Goal: Task Accomplishment & Management: Manage account settings

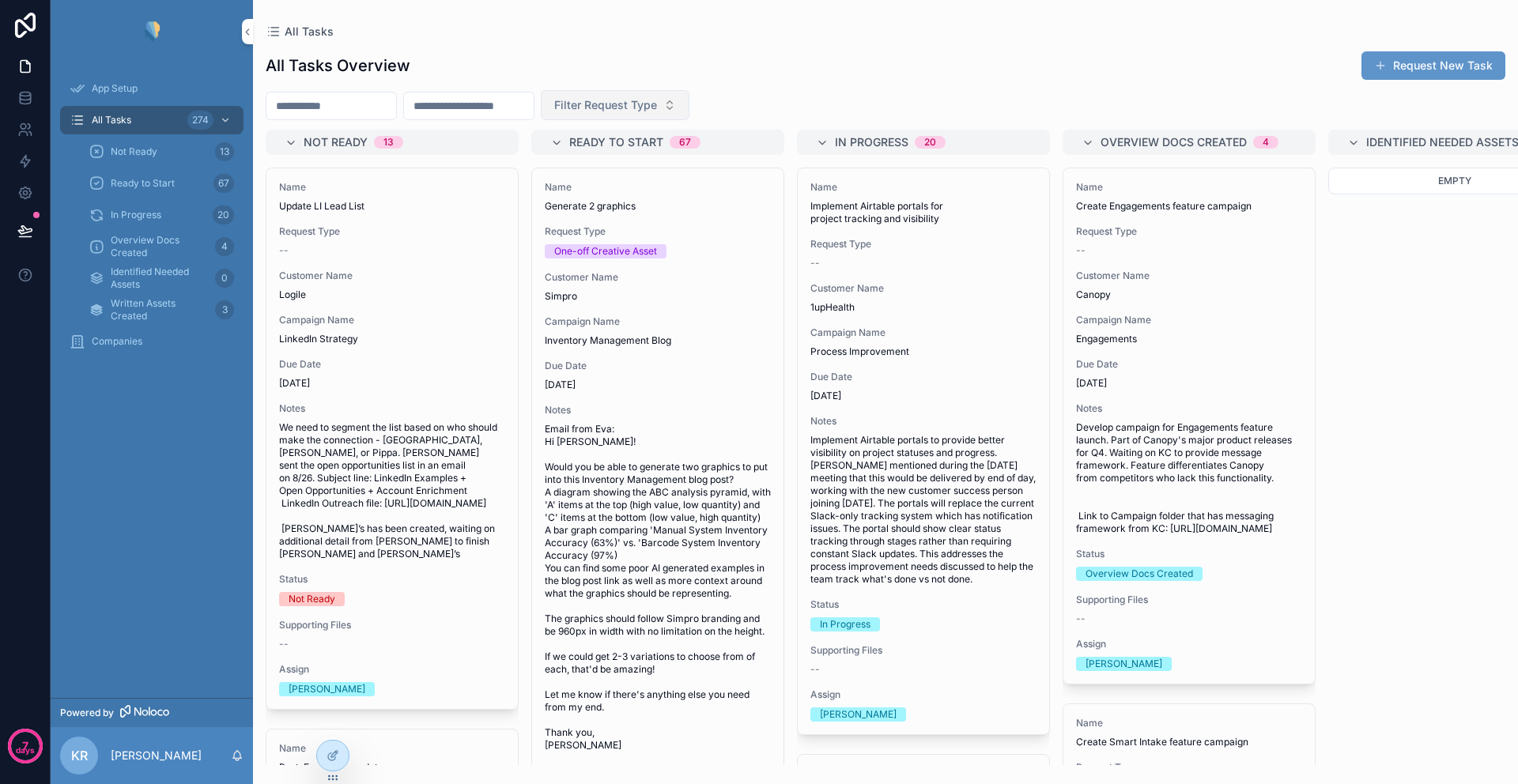
click at [635, 105] on span "Filter Request Type" at bounding box center [606, 105] width 103 height 16
click at [363, 109] on input "scrollable content" at bounding box center [331, 105] width 130 height 22
click at [657, 105] on span "Filter Request Type" at bounding box center [606, 105] width 103 height 16
click at [502, 111] on input "scrollable content" at bounding box center [469, 105] width 130 height 22
click at [121, 336] on span "Companies" at bounding box center [117, 341] width 51 height 13
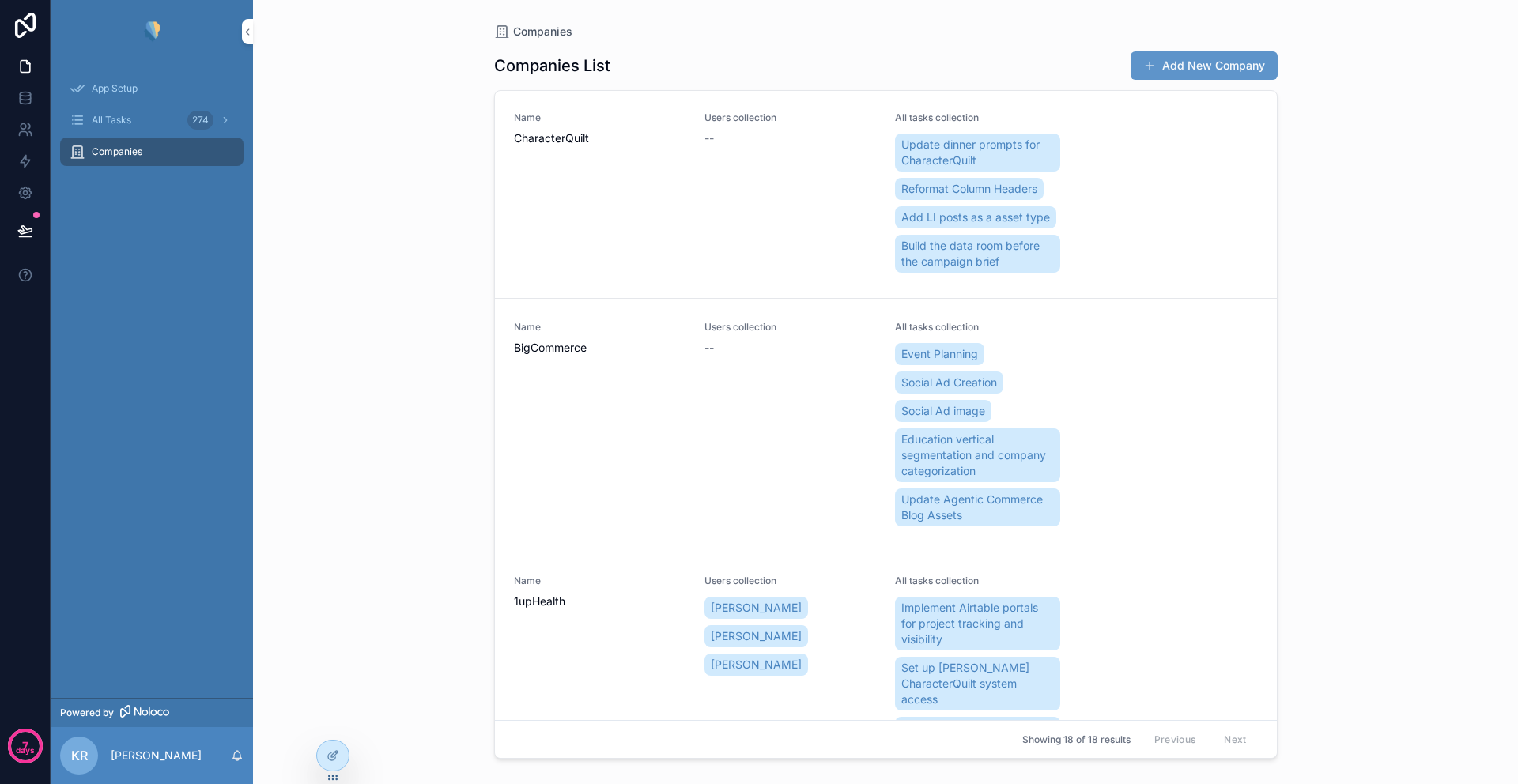
scroll to position [11661, 0]
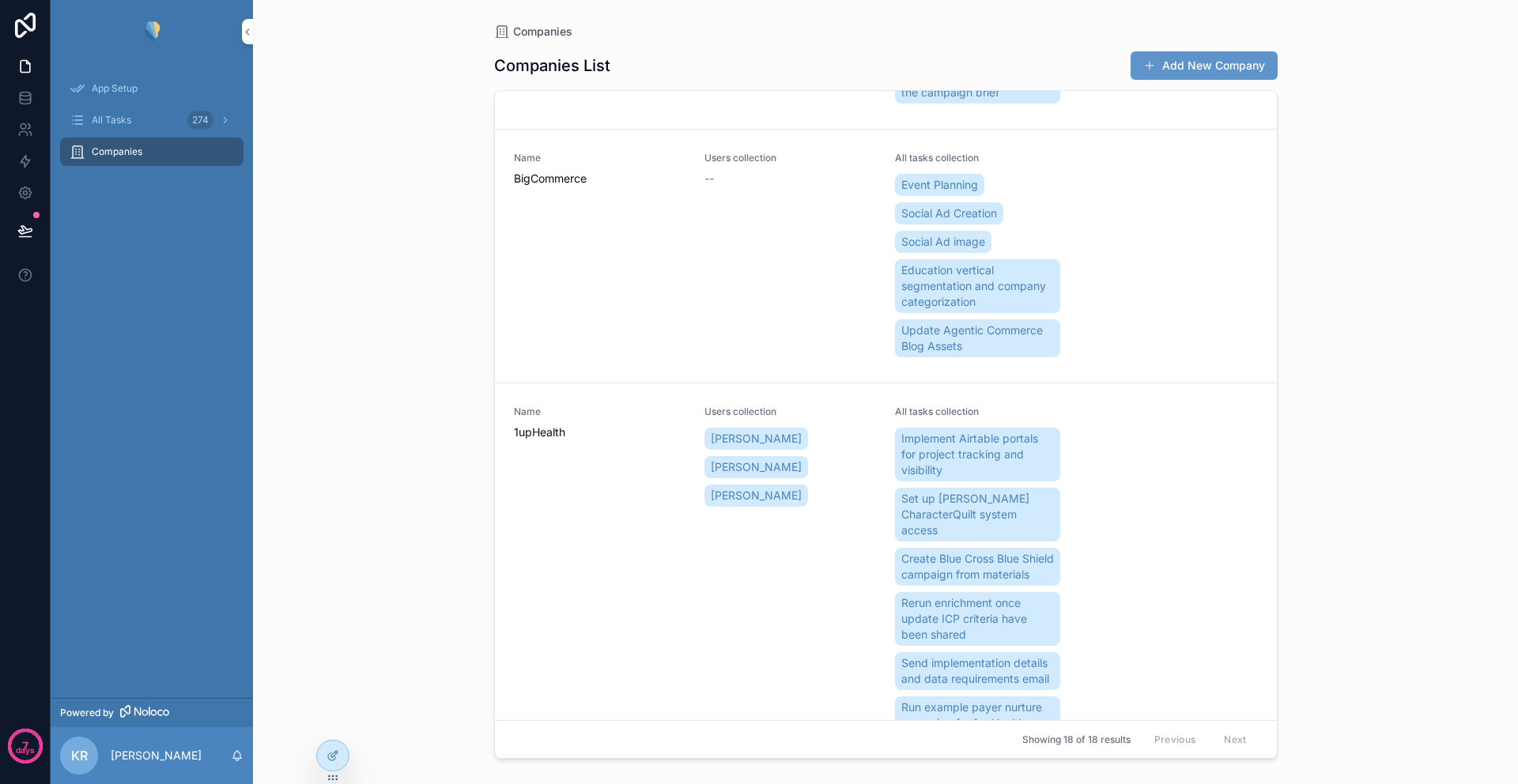
click at [535, 424] on span "1upHealth" at bounding box center [599, 432] width 172 height 16
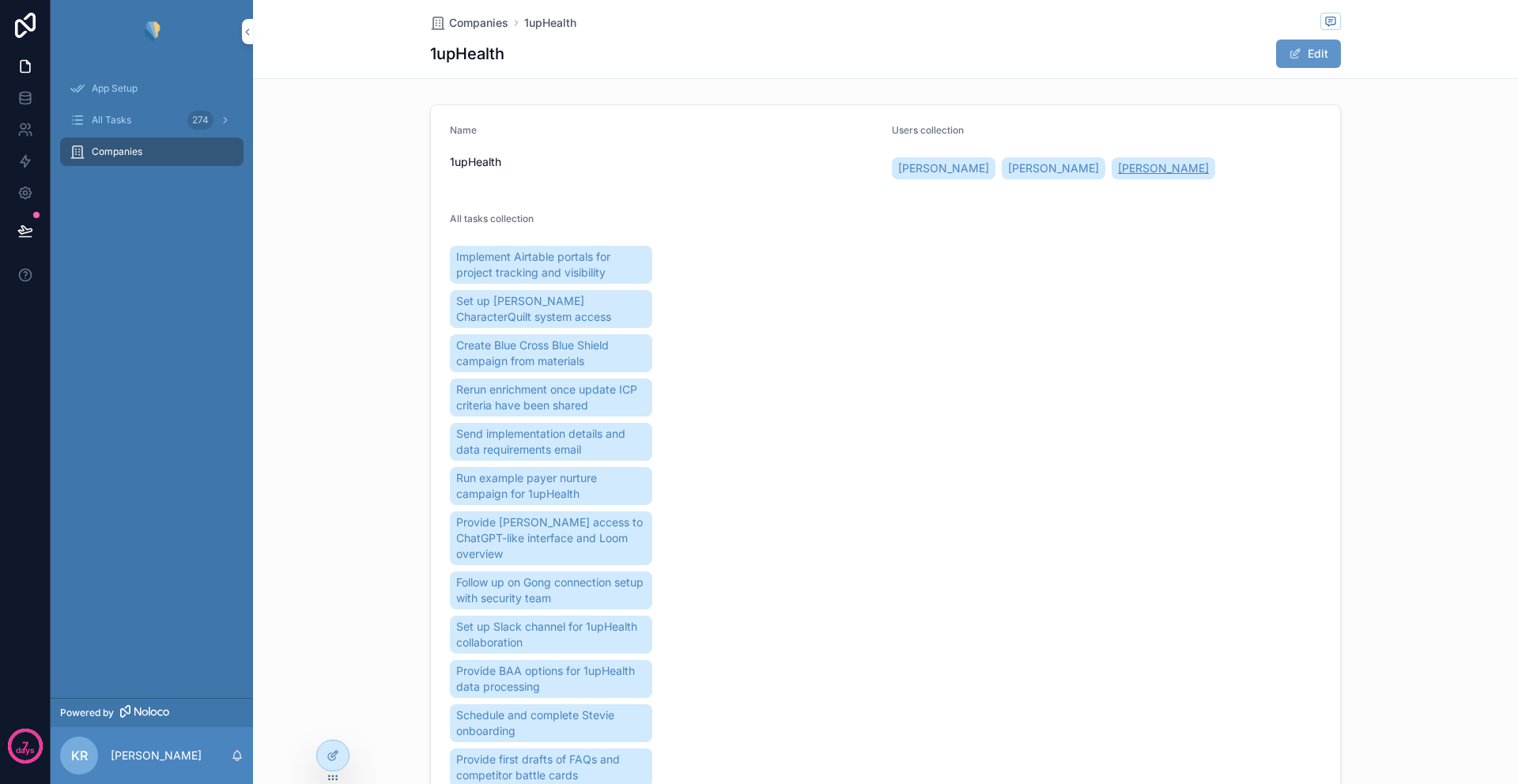
click at [1118, 167] on span "Leslie Barthel" at bounding box center [1163, 168] width 91 height 16
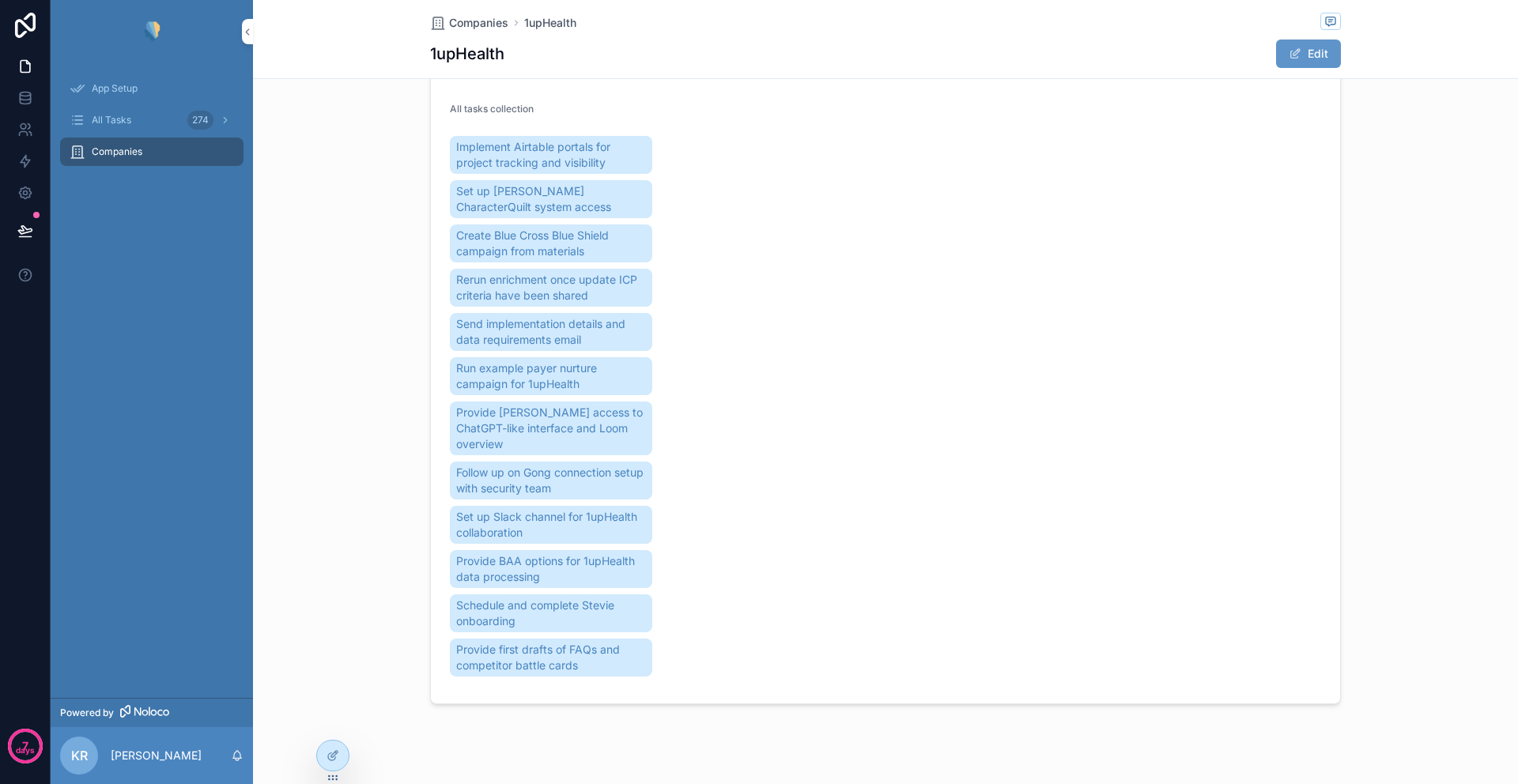
scroll to position [122, 0]
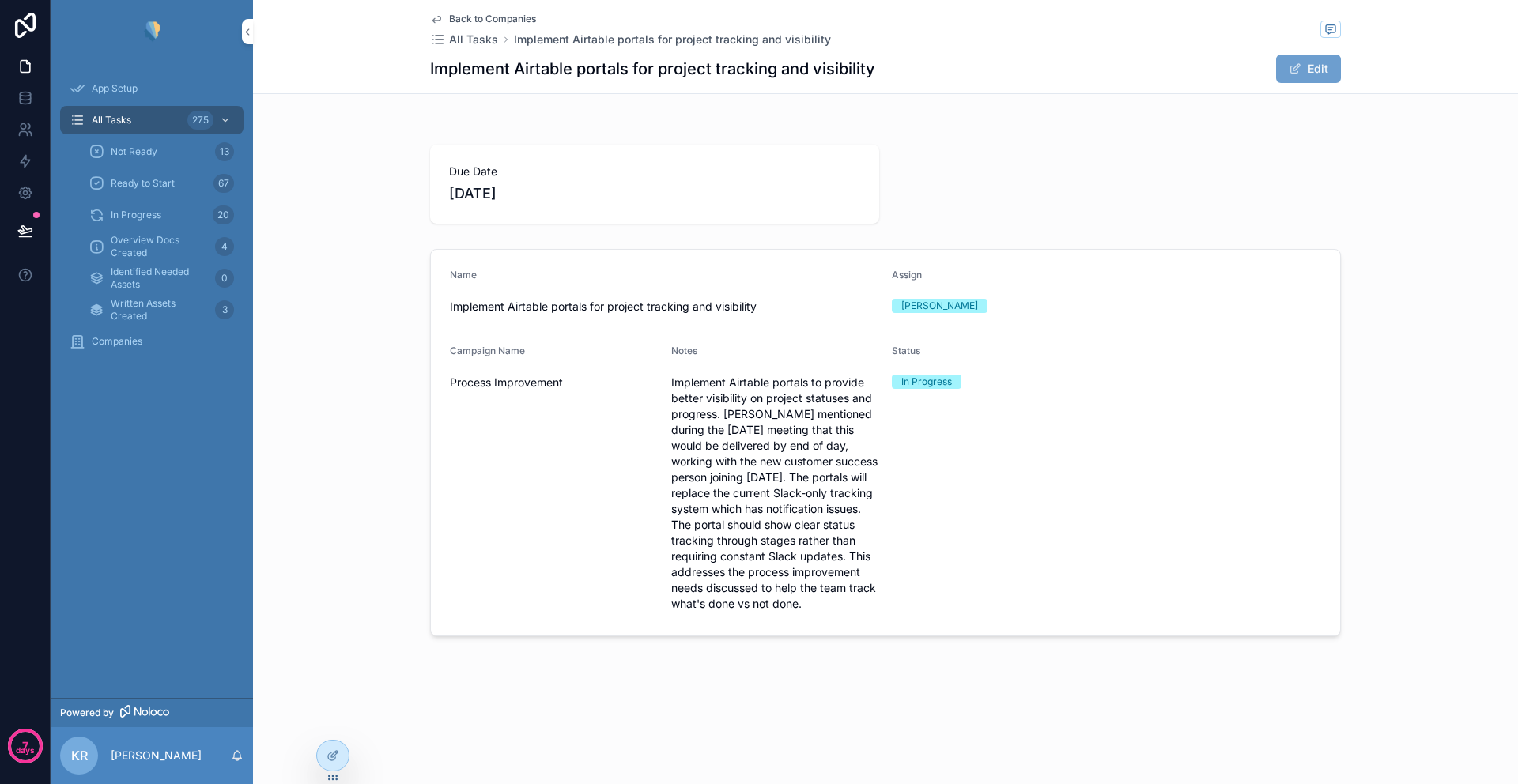
click at [1309, 68] on button "Edit" at bounding box center [1308, 68] width 64 height 28
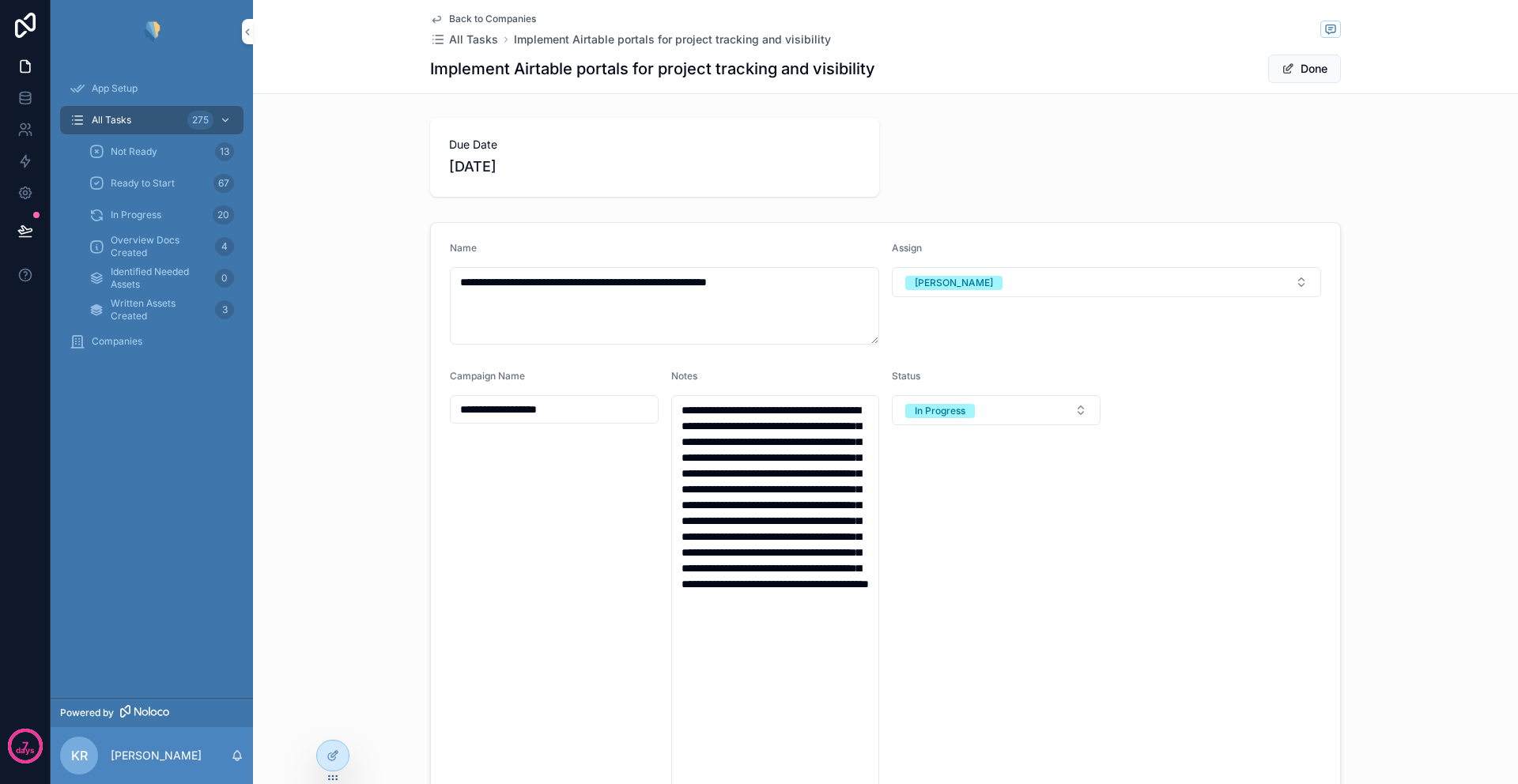
scroll to position [31, 0]
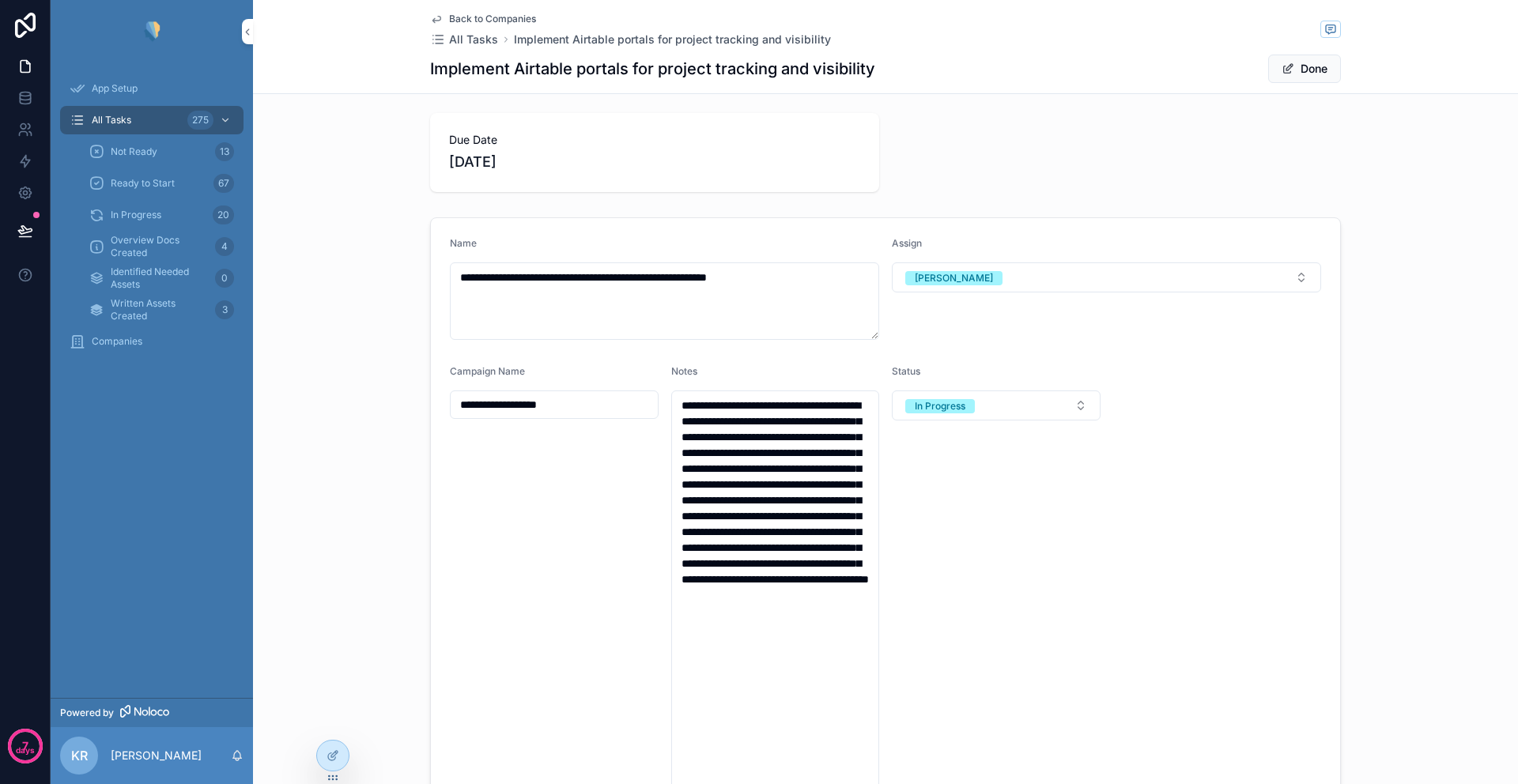
click at [134, 92] on span "App Setup" at bounding box center [114, 89] width 46 height 13
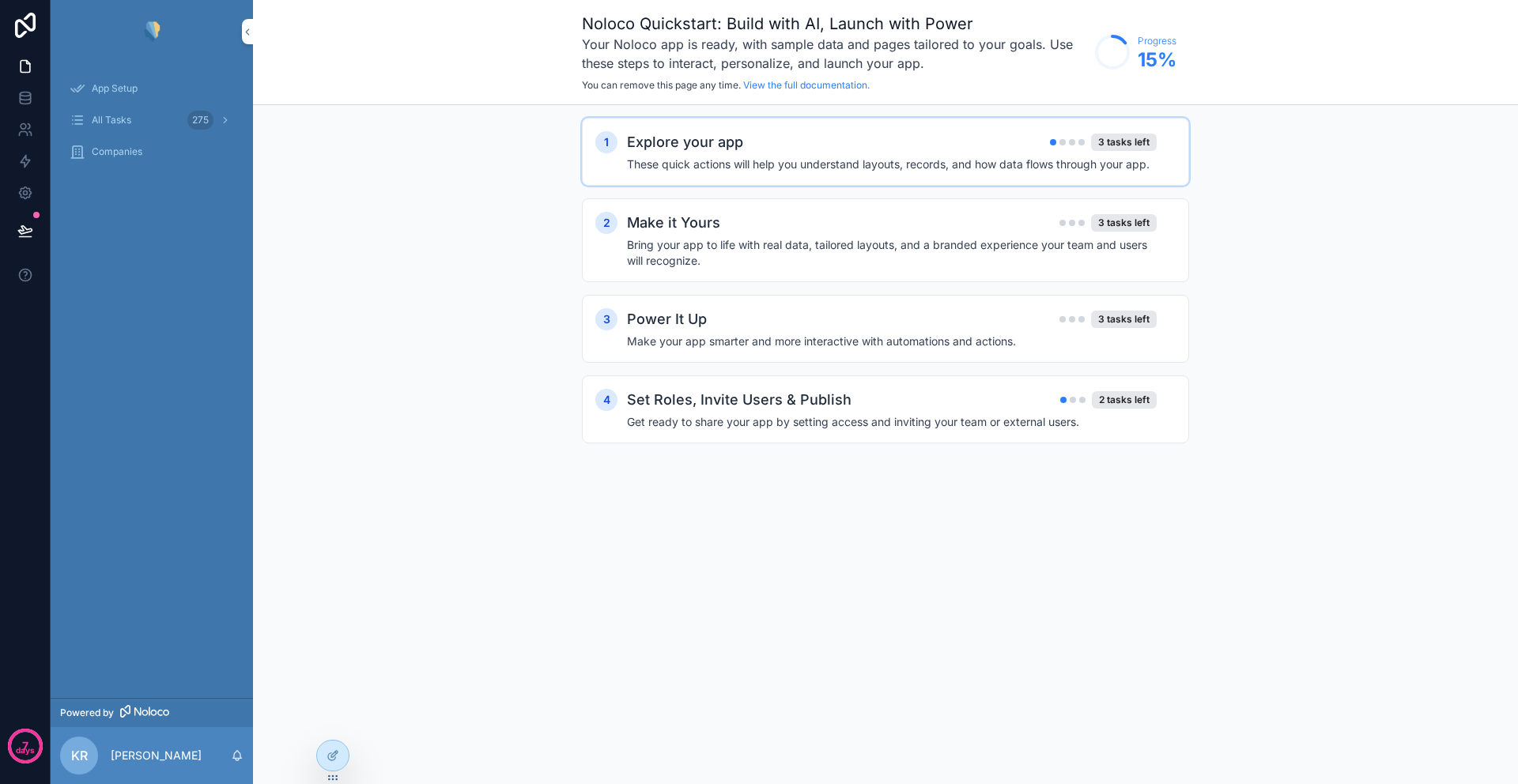
click at [756, 152] on div "Explore your app 3 tasks left" at bounding box center [891, 142] width 530 height 22
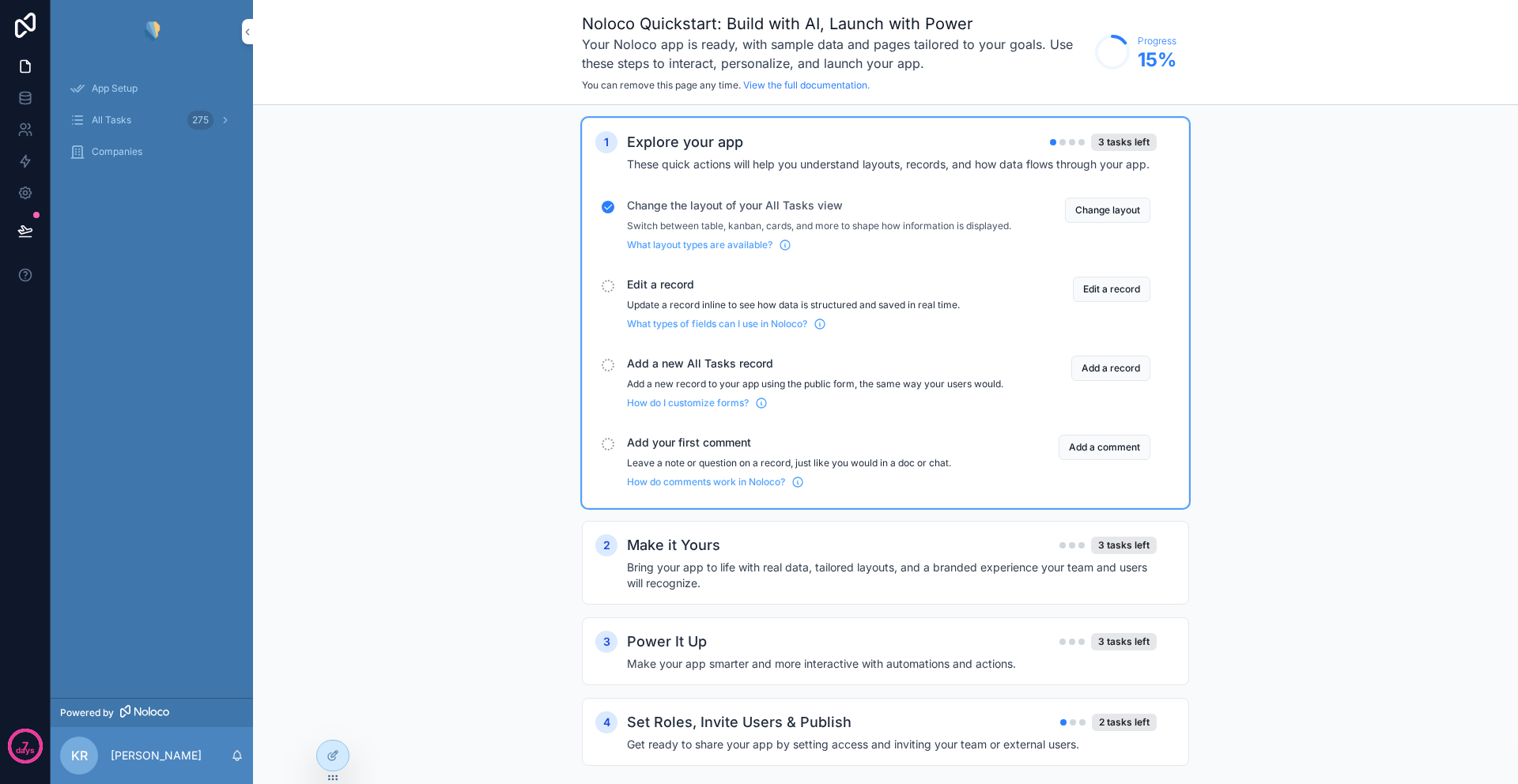
click at [794, 212] on span "Change the layout of your All Tasks view" at bounding box center [818, 205] width 384 height 16
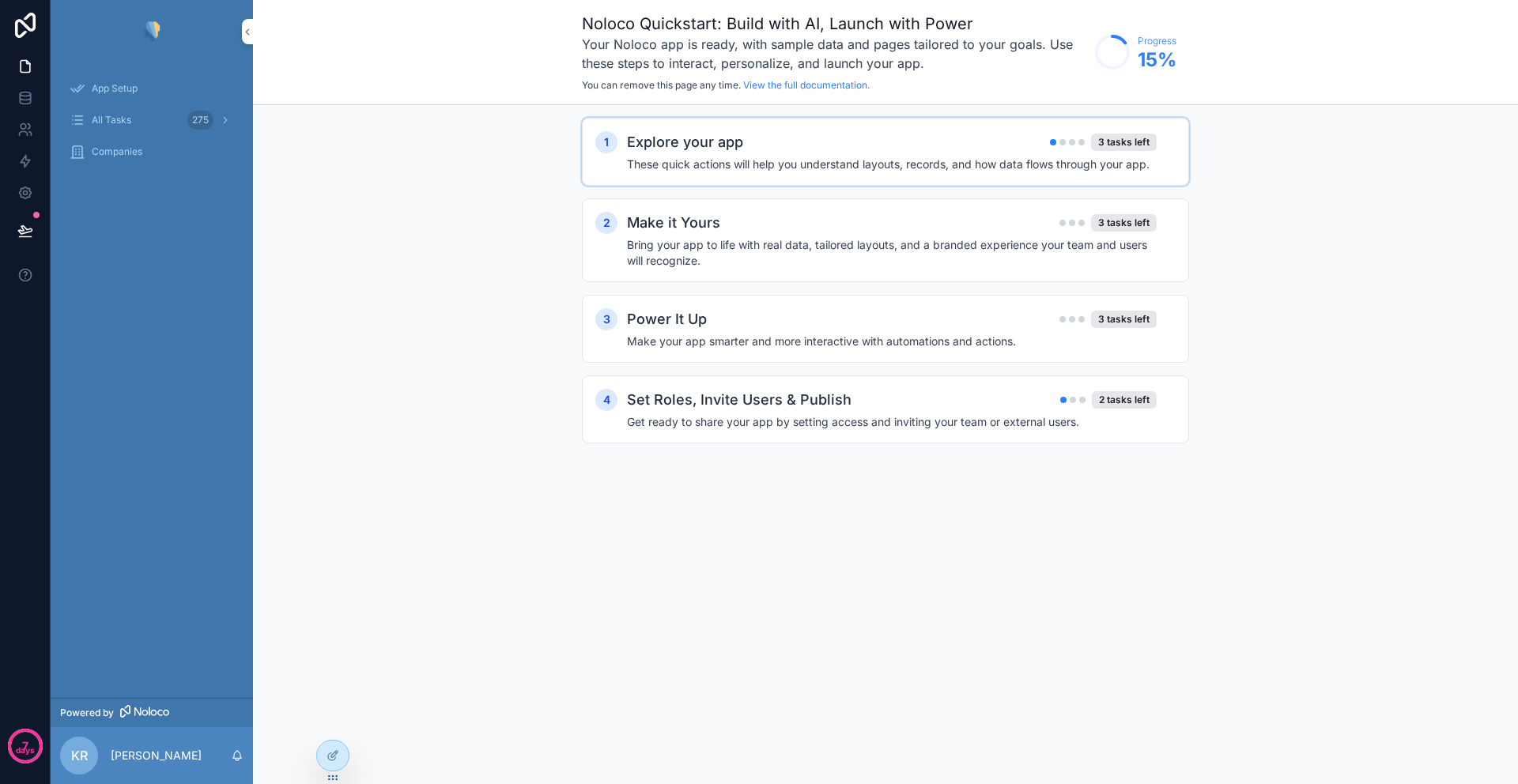
click at [883, 142] on div "Explore your app 3 tasks left" at bounding box center [891, 142] width 530 height 22
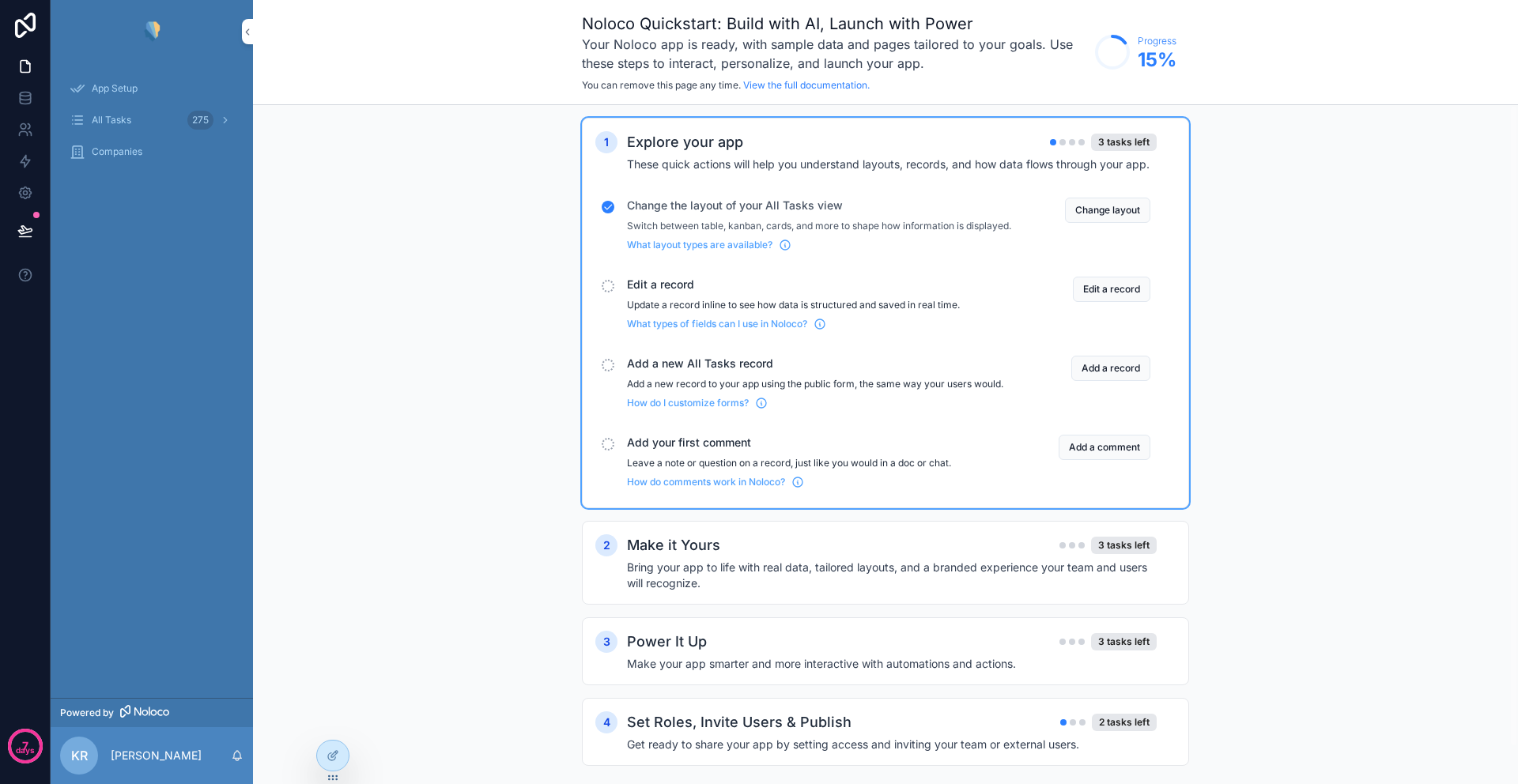
click at [709, 205] on span "Change the layout of your All Tasks view" at bounding box center [818, 205] width 384 height 16
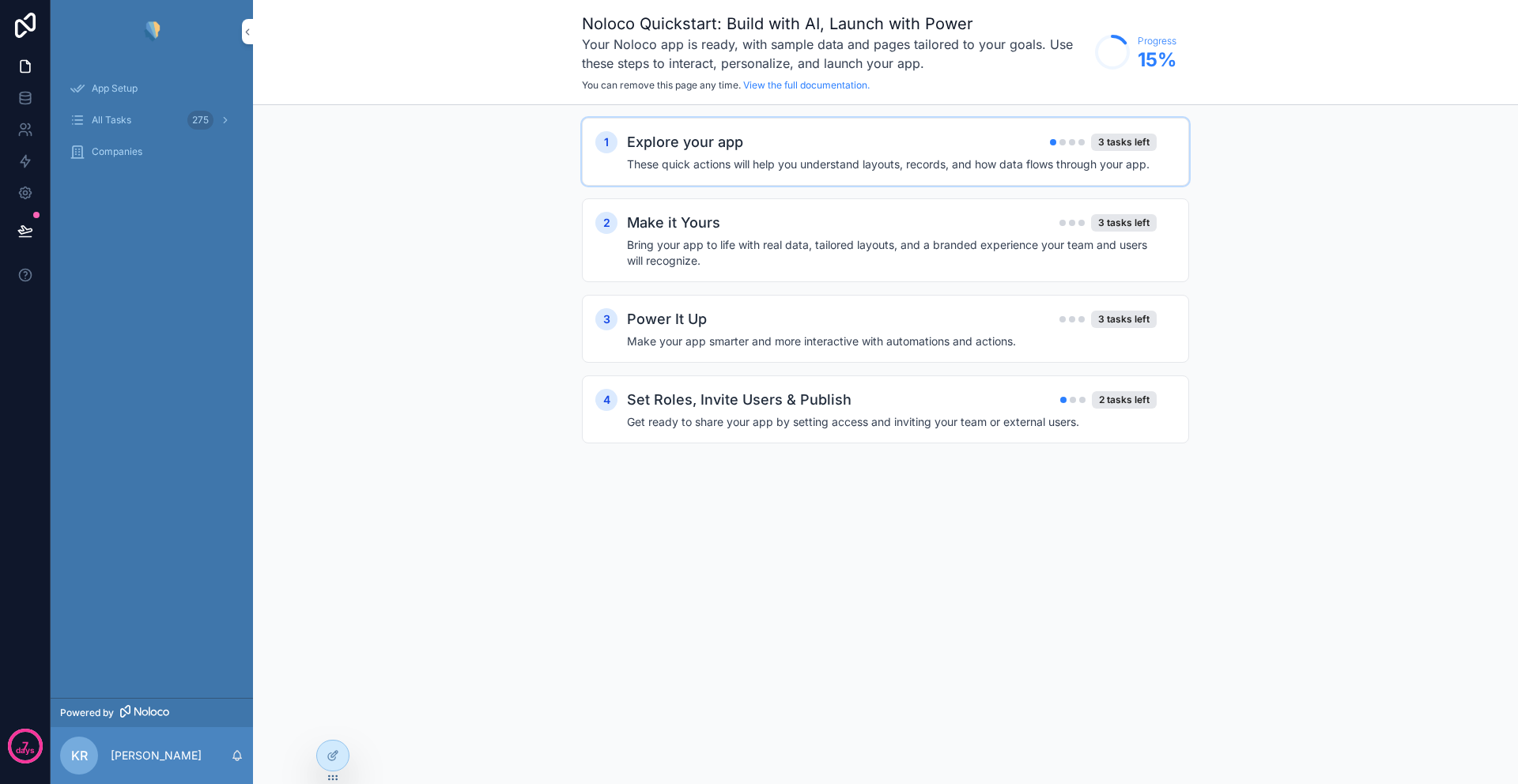
click at [755, 168] on h4 "These quick actions will help you understand layouts, records, and how data flo…" at bounding box center [891, 164] width 530 height 16
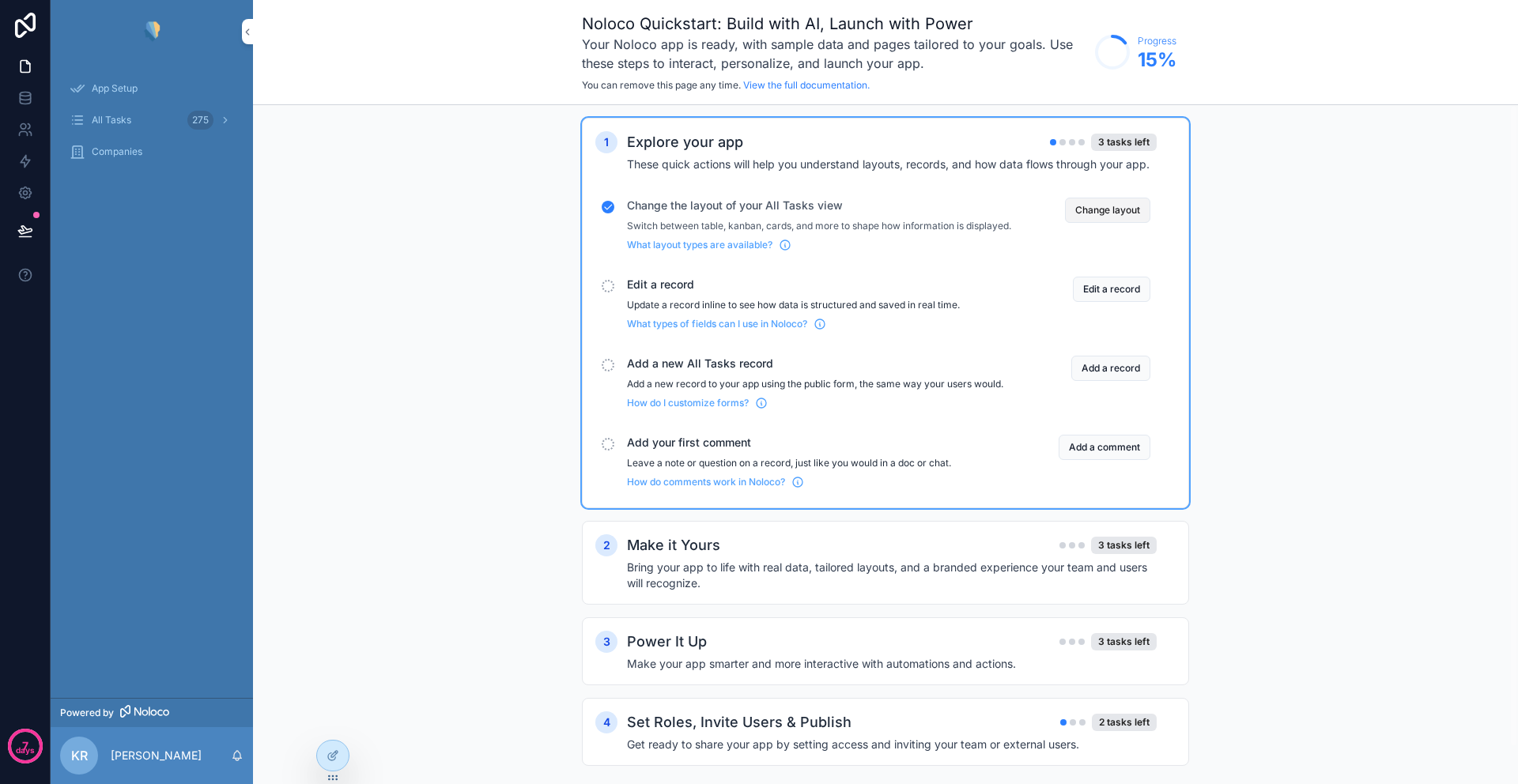
click at [1093, 214] on button "Change layout" at bounding box center [1107, 209] width 85 height 25
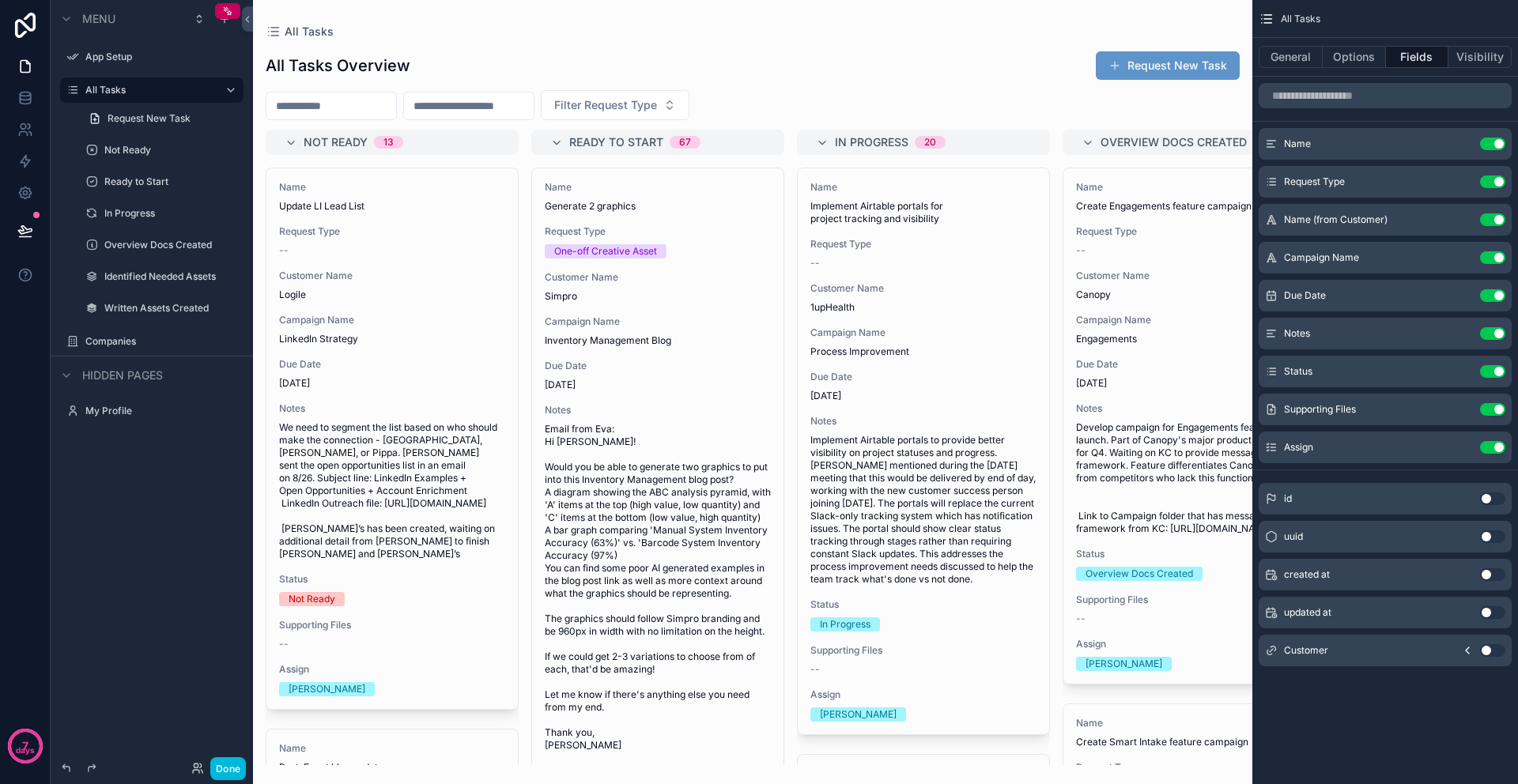
click at [396, 245] on div "scrollable content" at bounding box center [752, 392] width 999 height 784
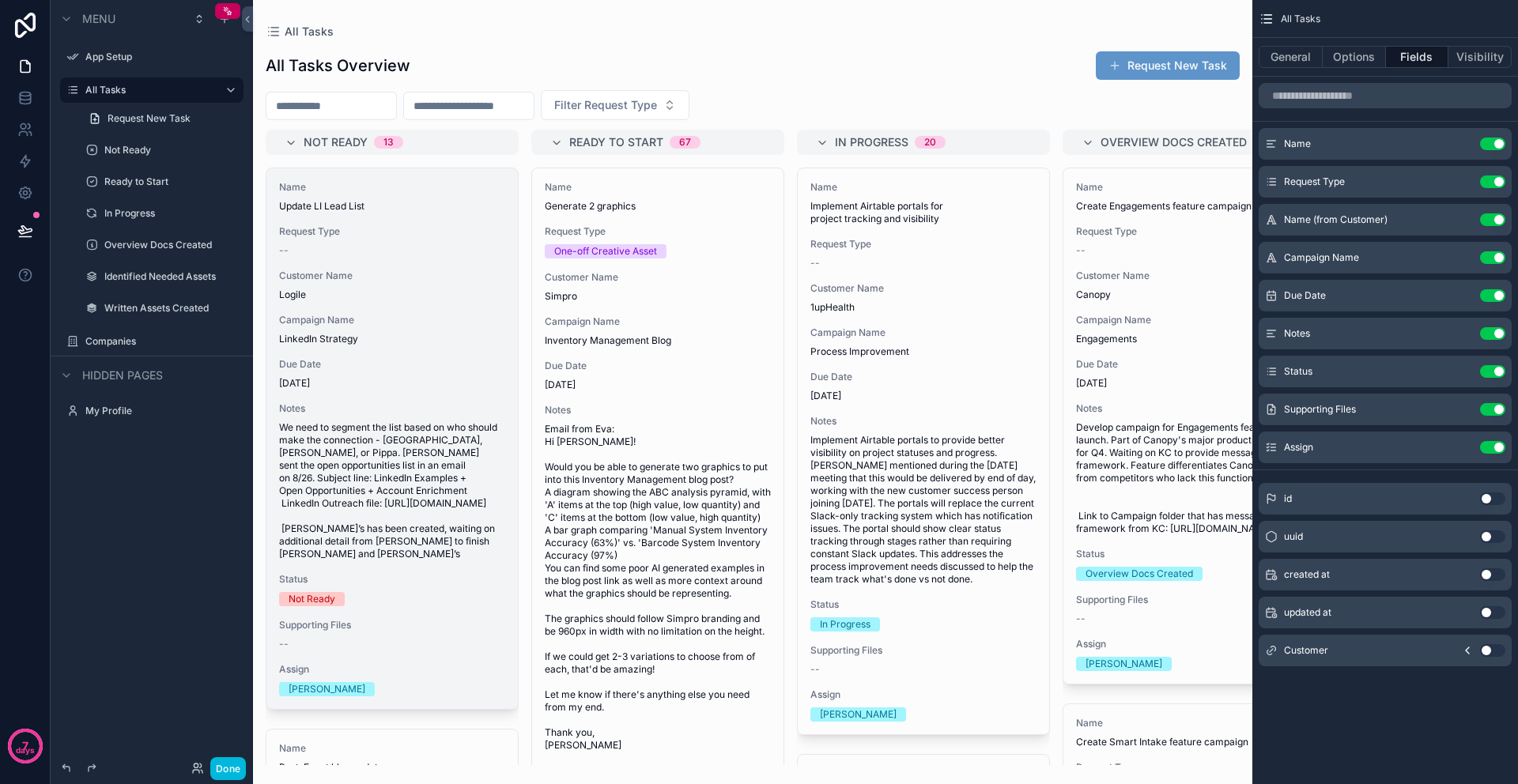
click at [426, 195] on div "Name Update LI Lead List" at bounding box center [392, 196] width 226 height 31
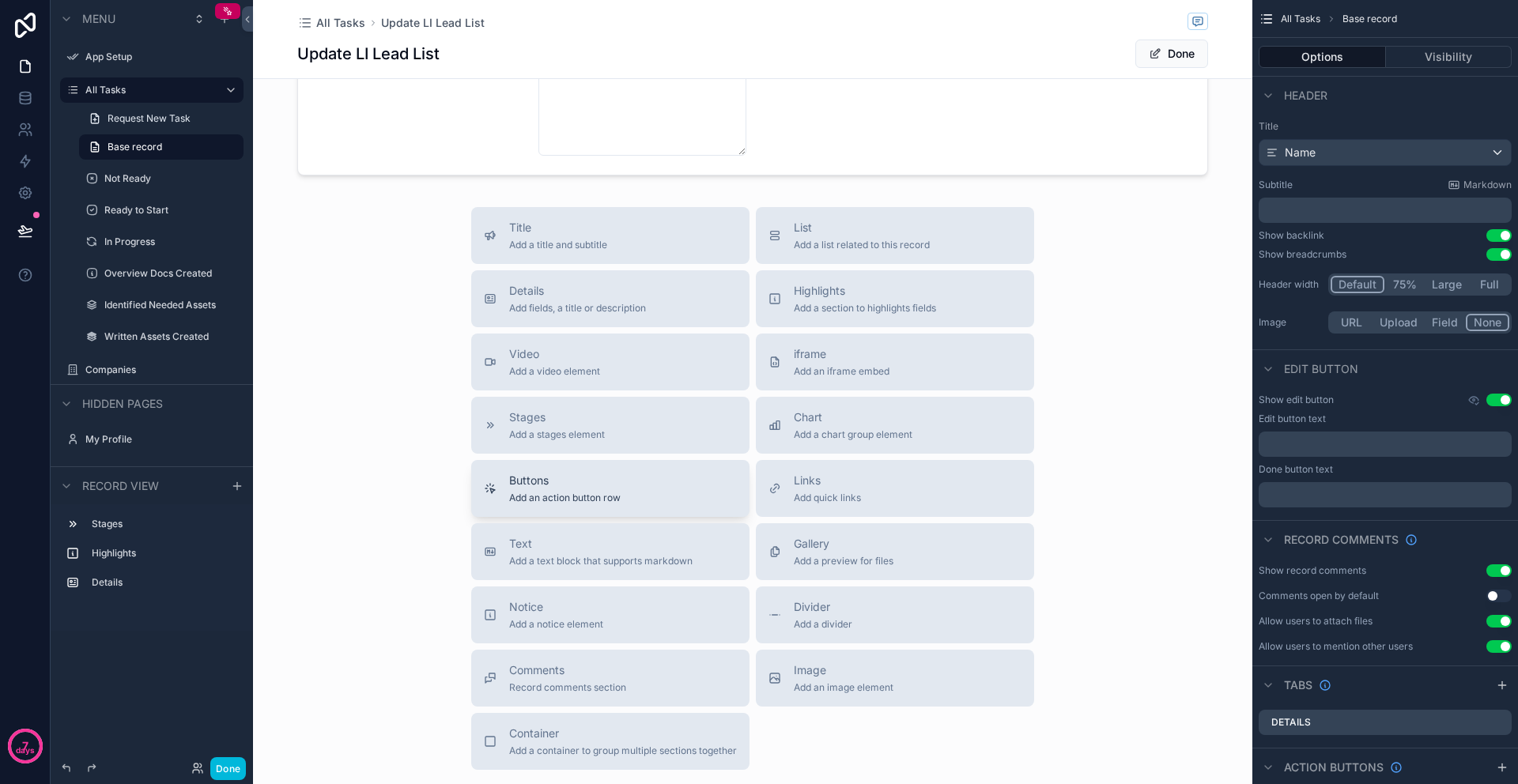
scroll to position [913, 0]
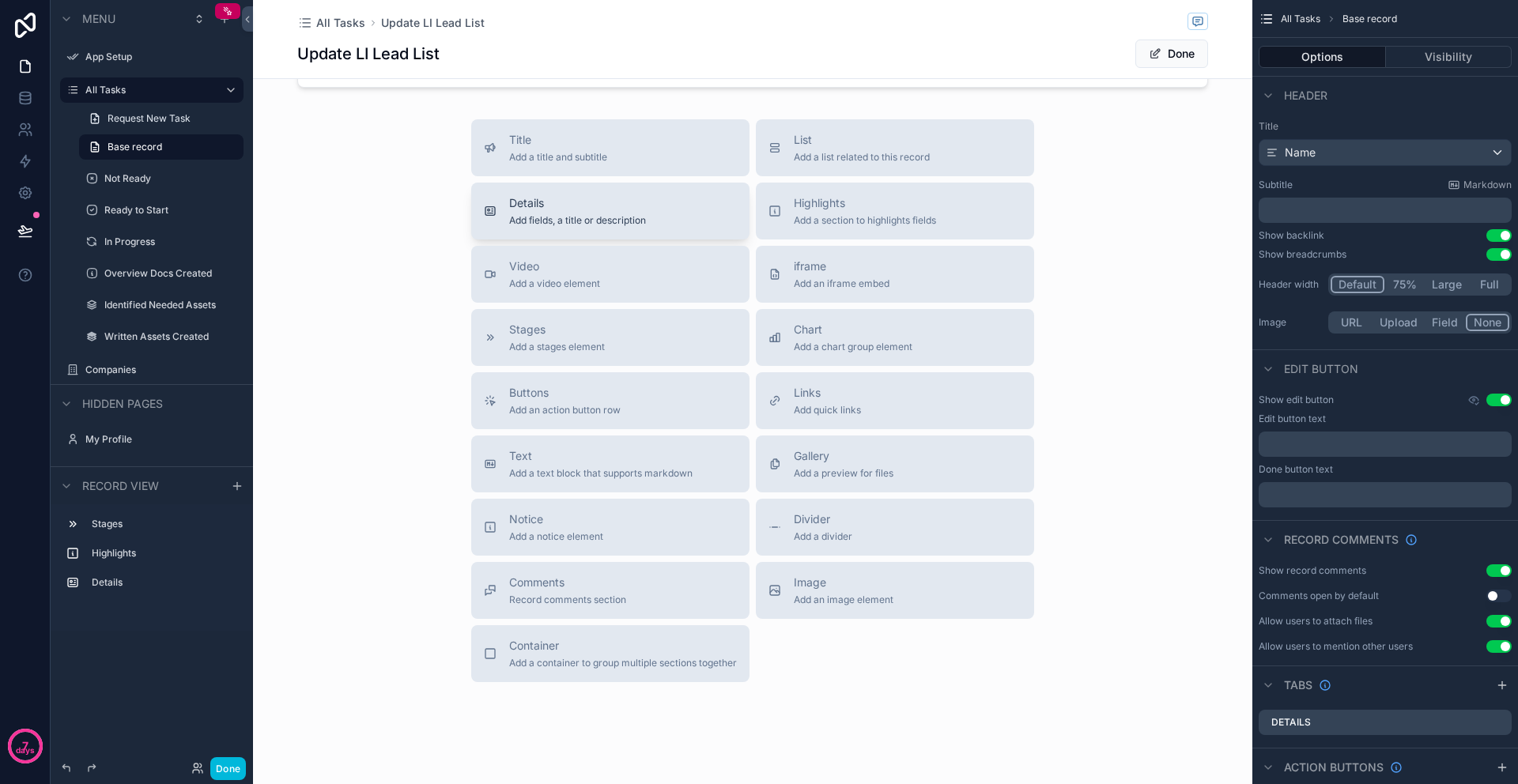
click at [643, 218] on div "Details Add fields, a title or description" at bounding box center [610, 210] width 253 height 31
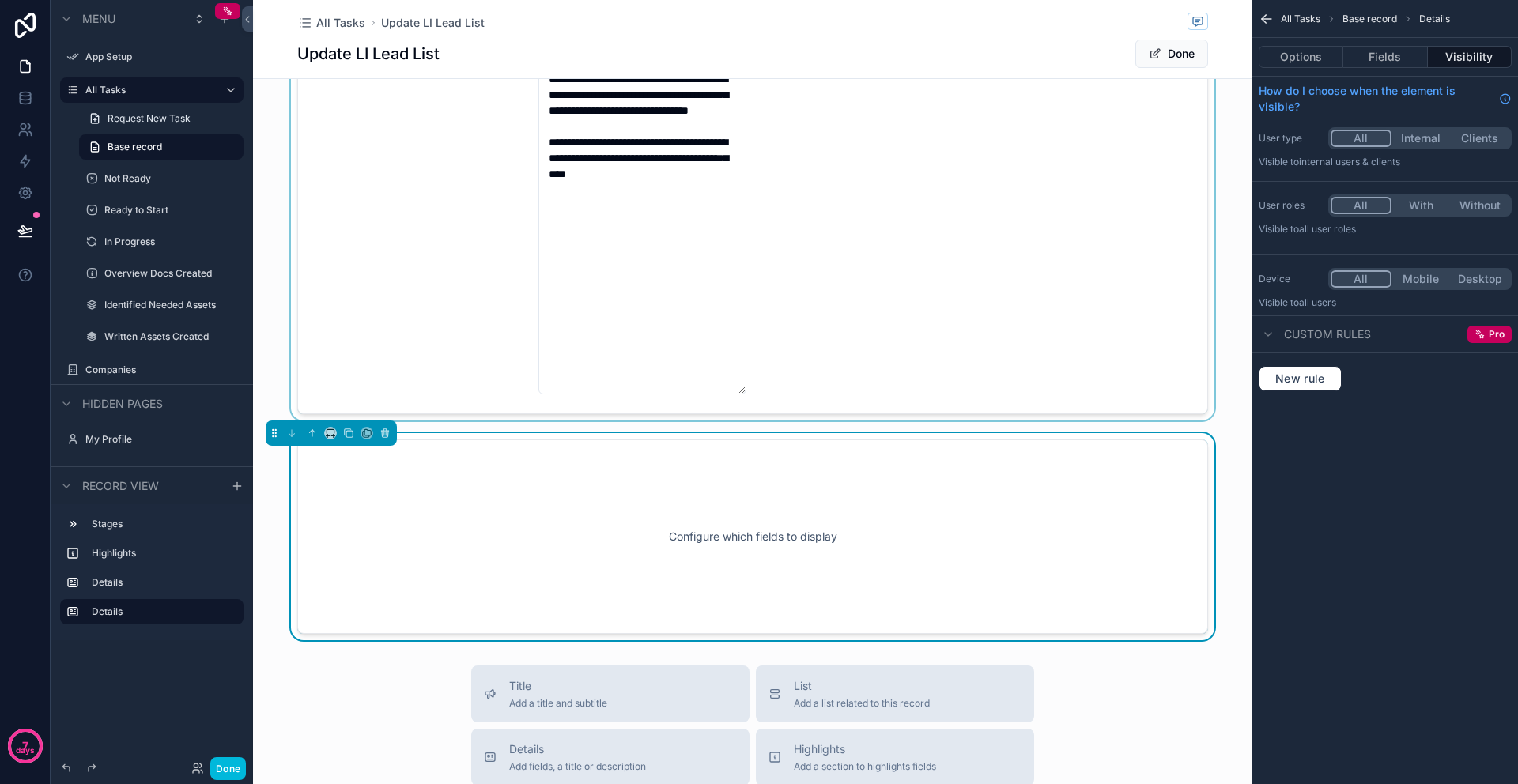
scroll to position [213, 0]
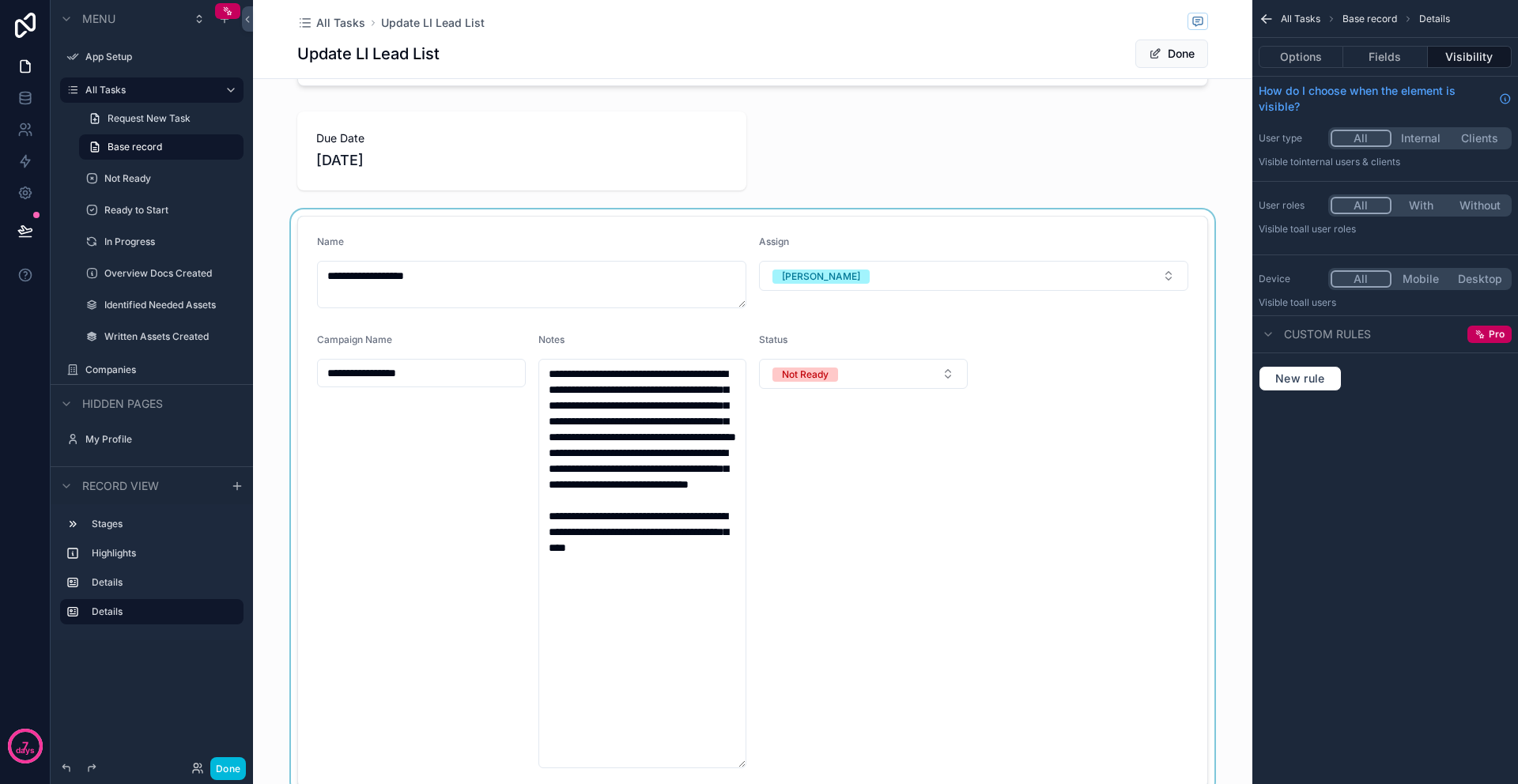
click at [978, 342] on div "scrollable content" at bounding box center [752, 501] width 999 height 584
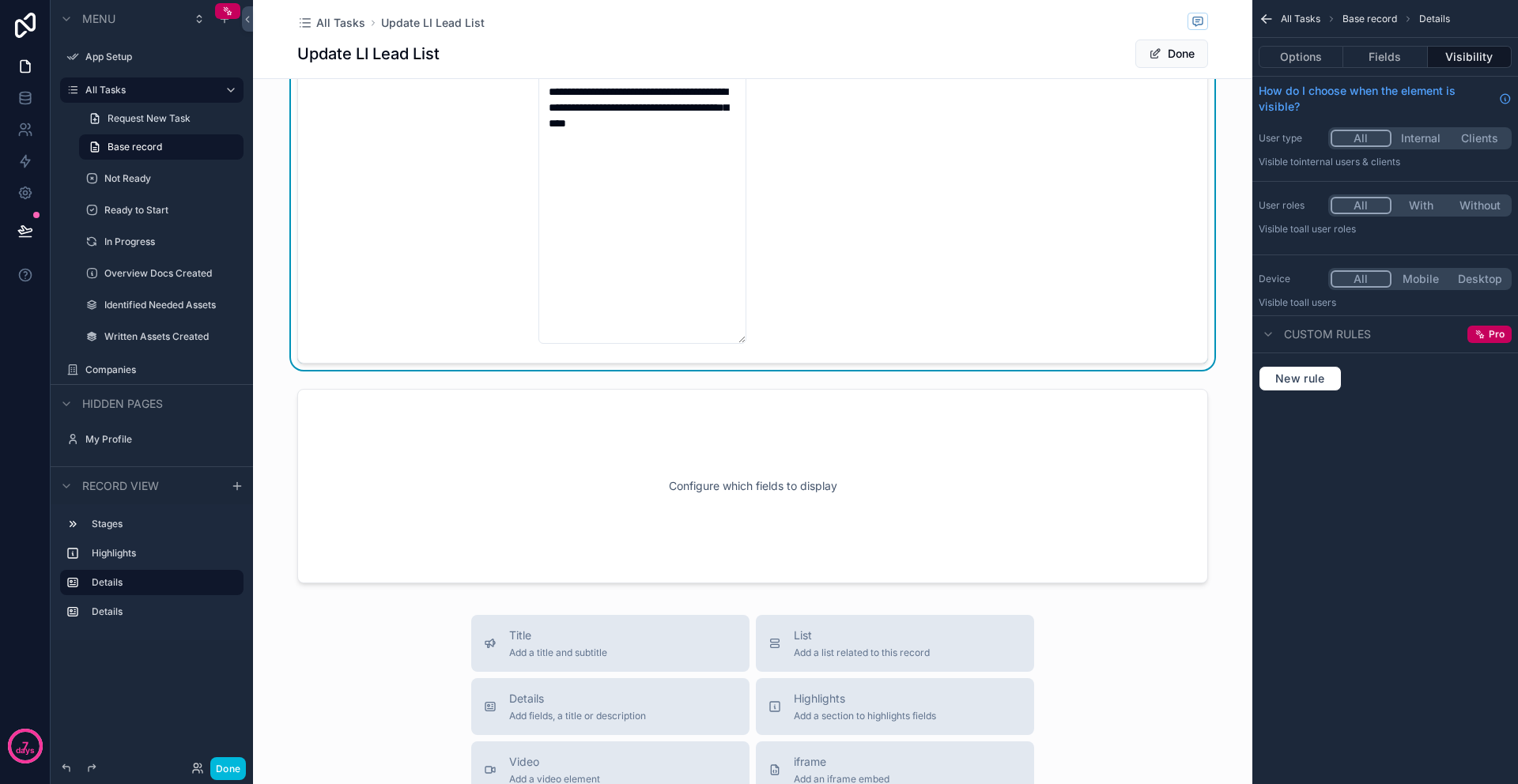
scroll to position [499, 0]
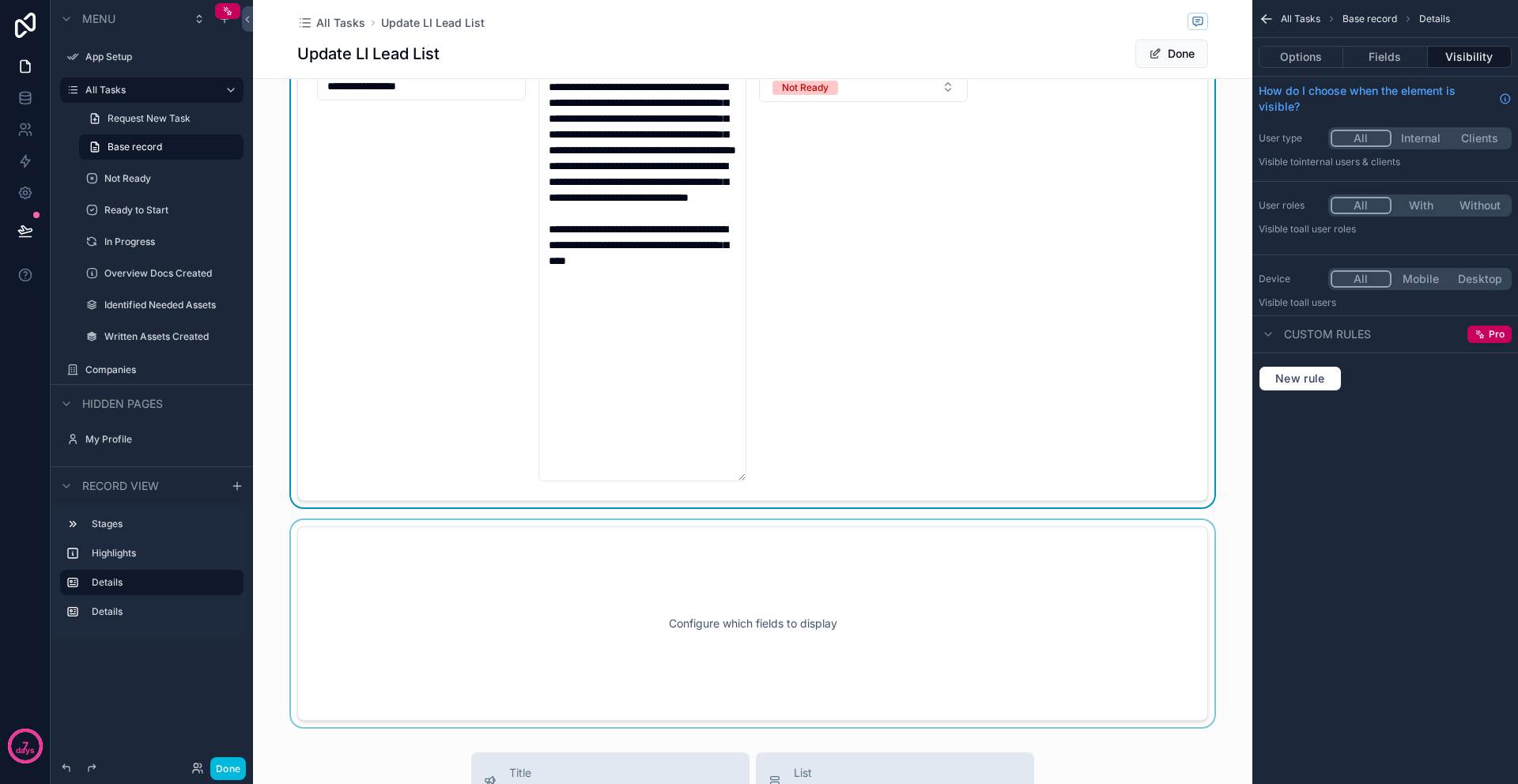
click at [929, 618] on div "scrollable content" at bounding box center [752, 623] width 999 height 207
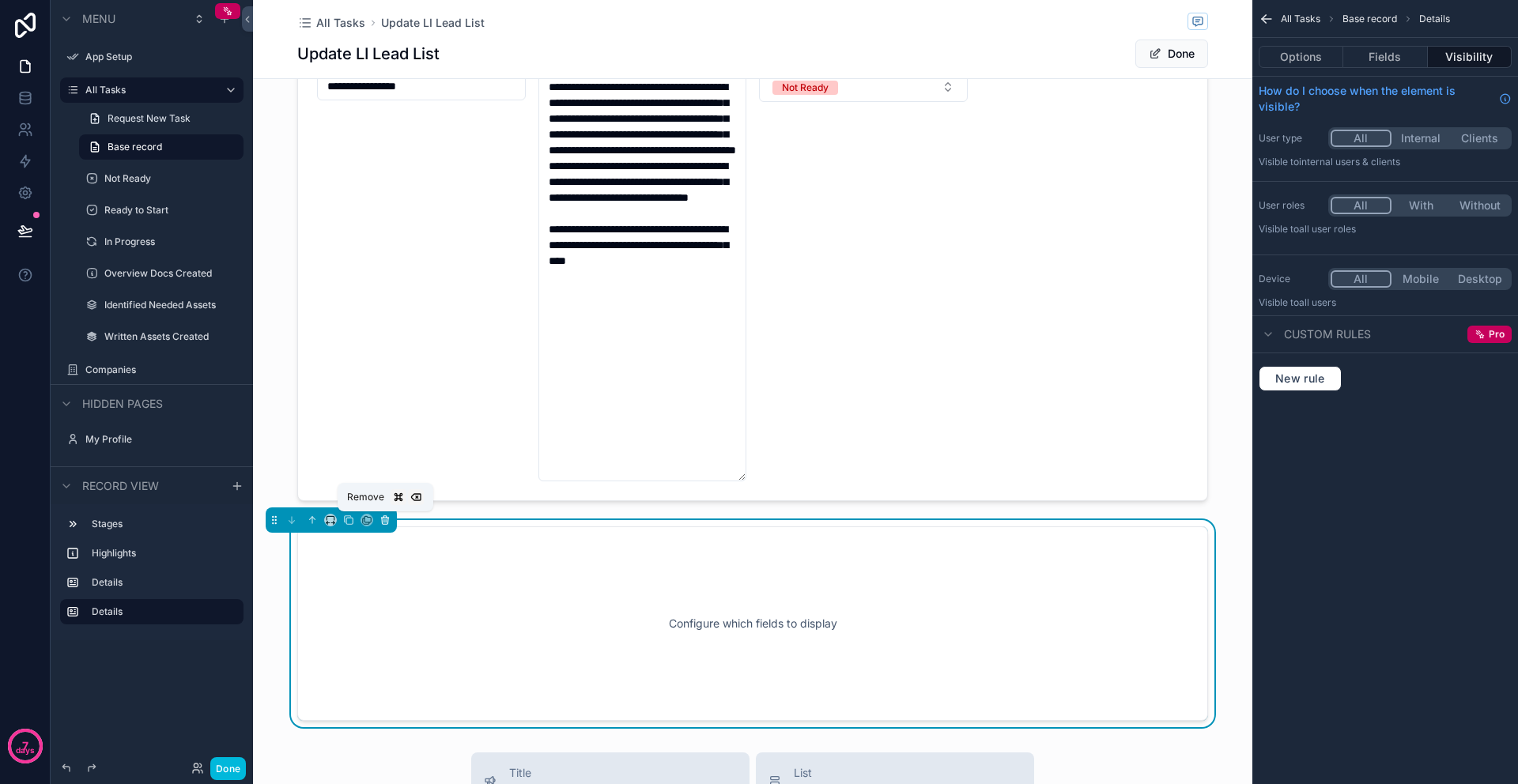
click at [384, 518] on icon "scrollable content" at bounding box center [385, 520] width 11 height 11
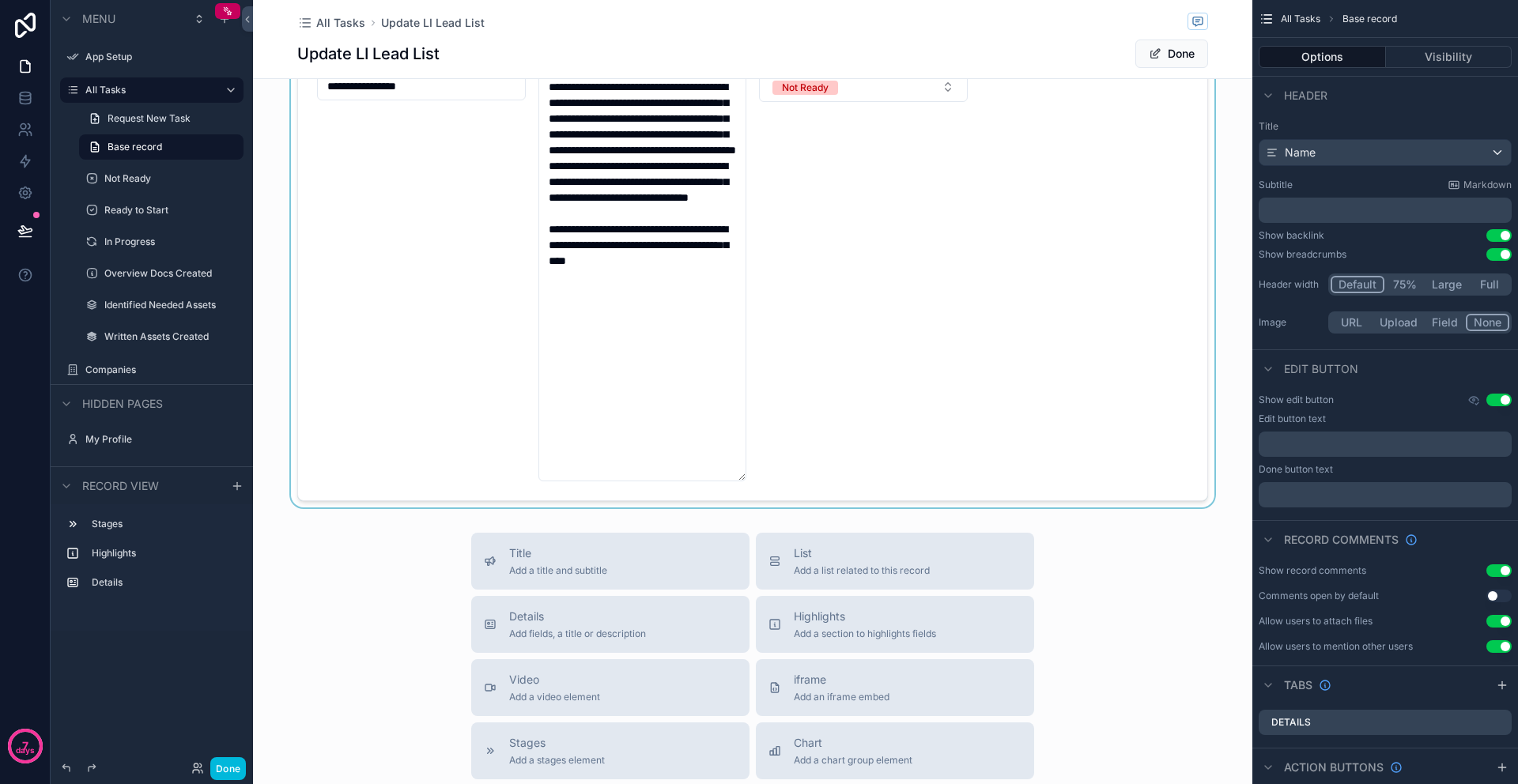
click at [906, 307] on div "scrollable content" at bounding box center [752, 215] width 999 height 584
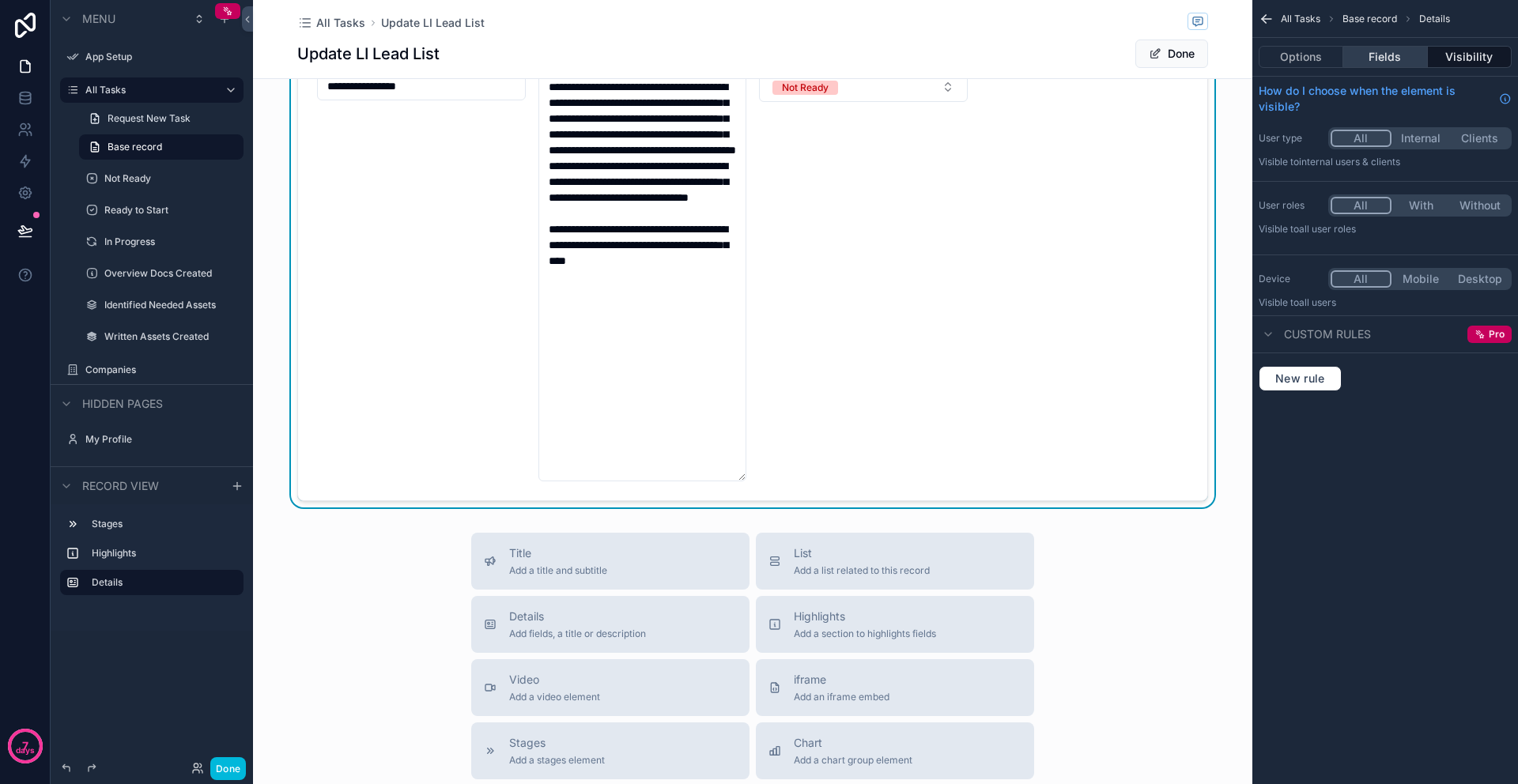
click at [1384, 64] on button "Fields" at bounding box center [1385, 56] width 84 height 22
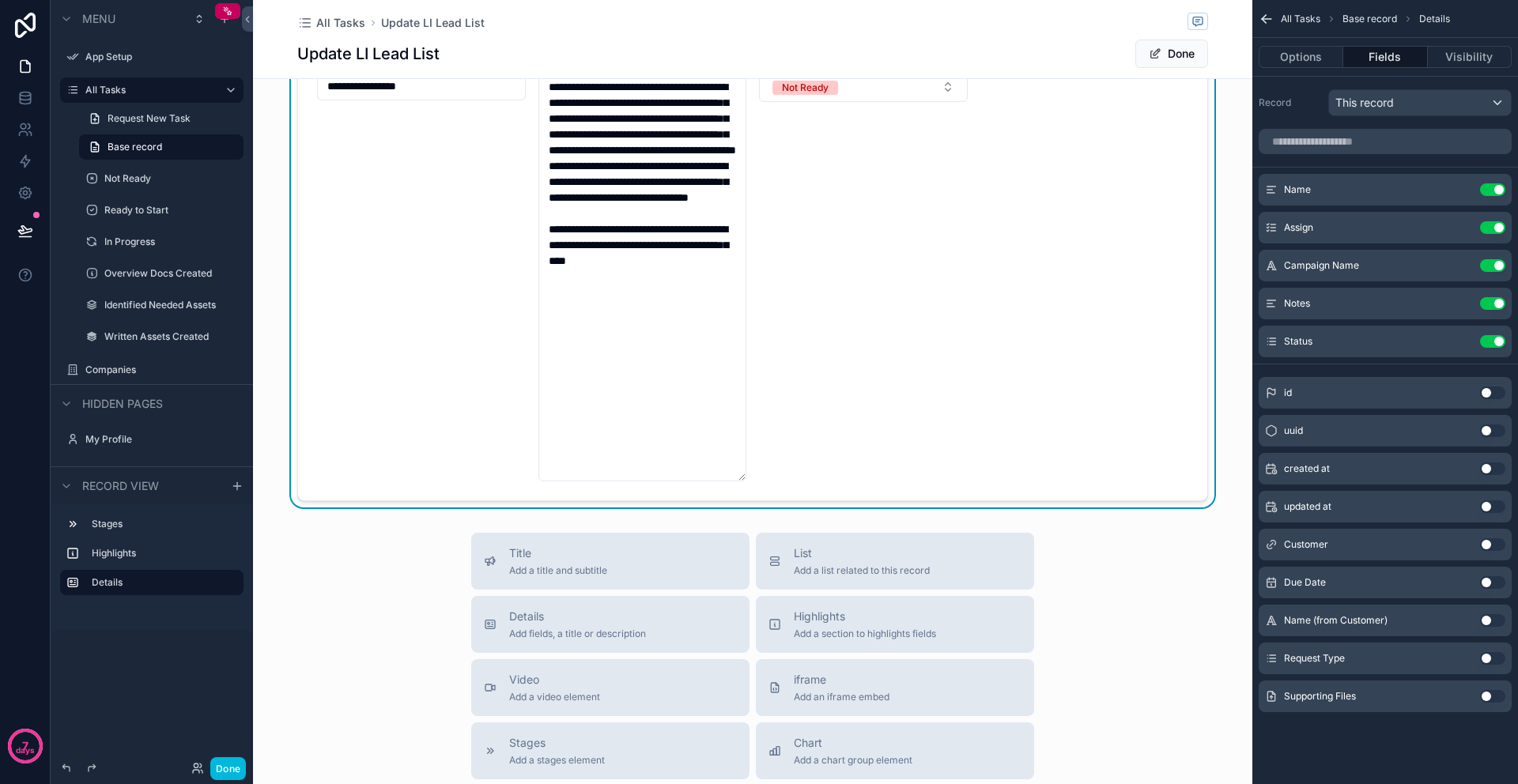
click at [1488, 393] on button "Use setting" at bounding box center [1492, 393] width 25 height 13
click at [1484, 468] on button "Use setting" at bounding box center [1492, 468] width 25 height 13
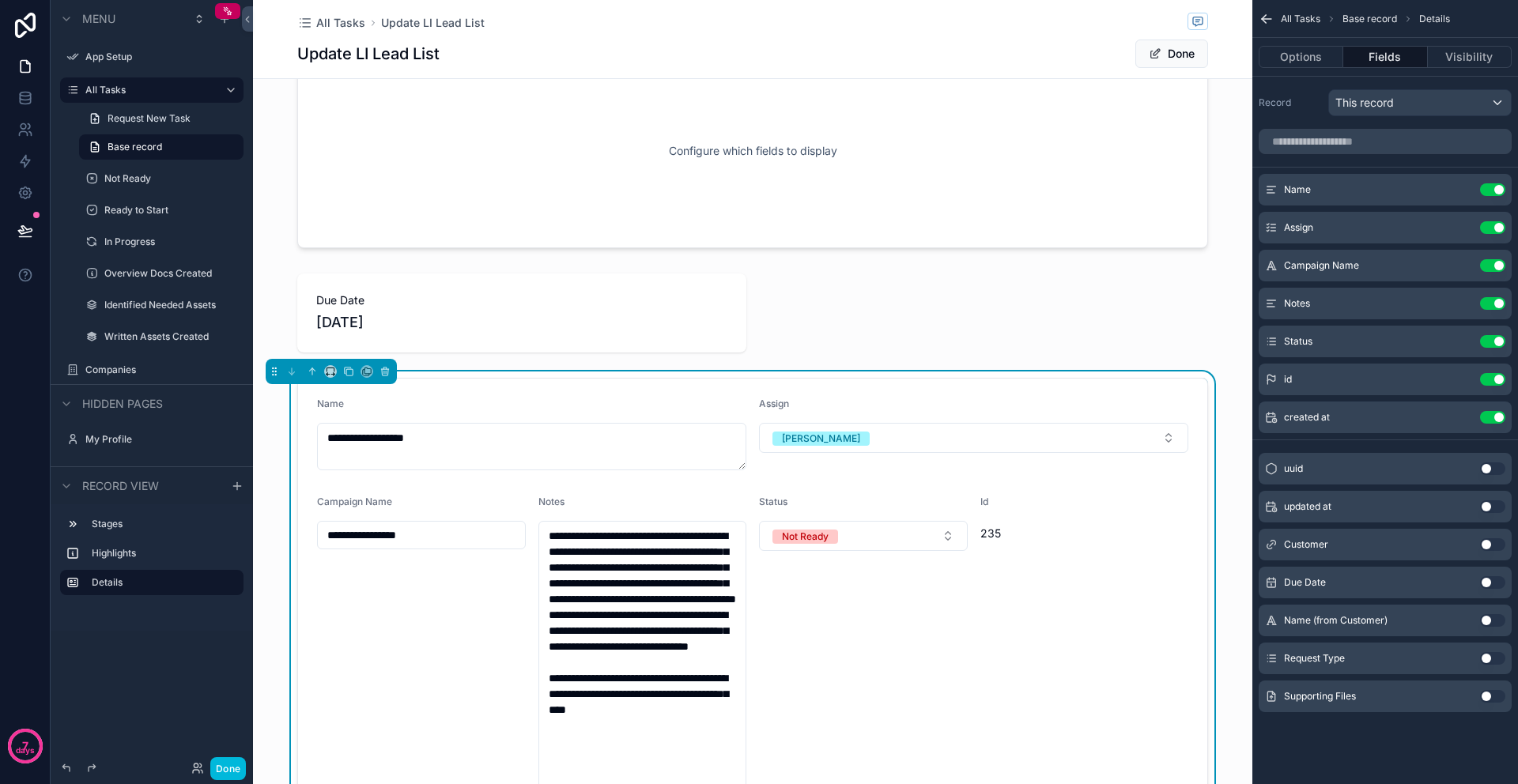
scroll to position [199, 0]
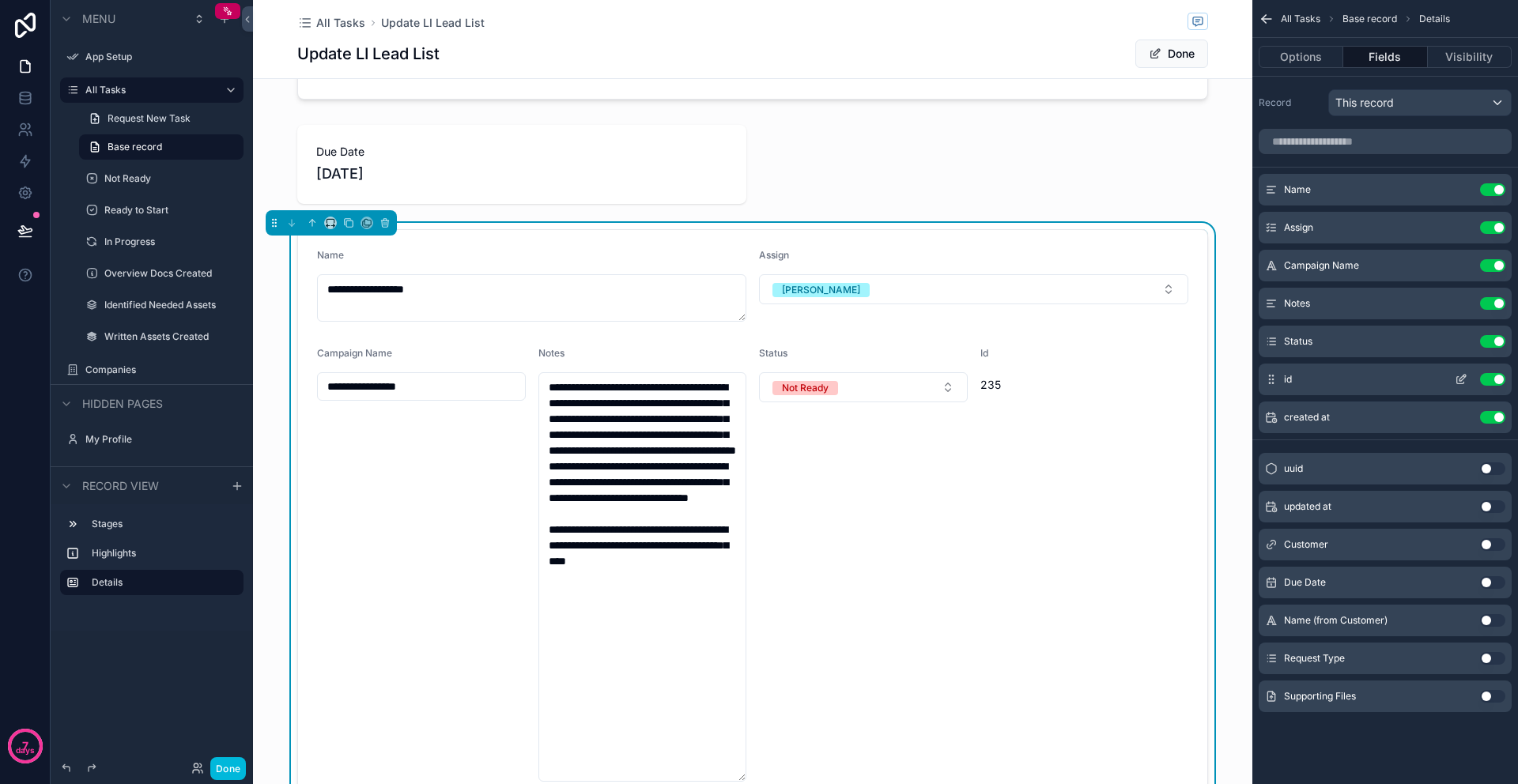
click at [1495, 383] on button "Use setting" at bounding box center [1492, 379] width 25 height 13
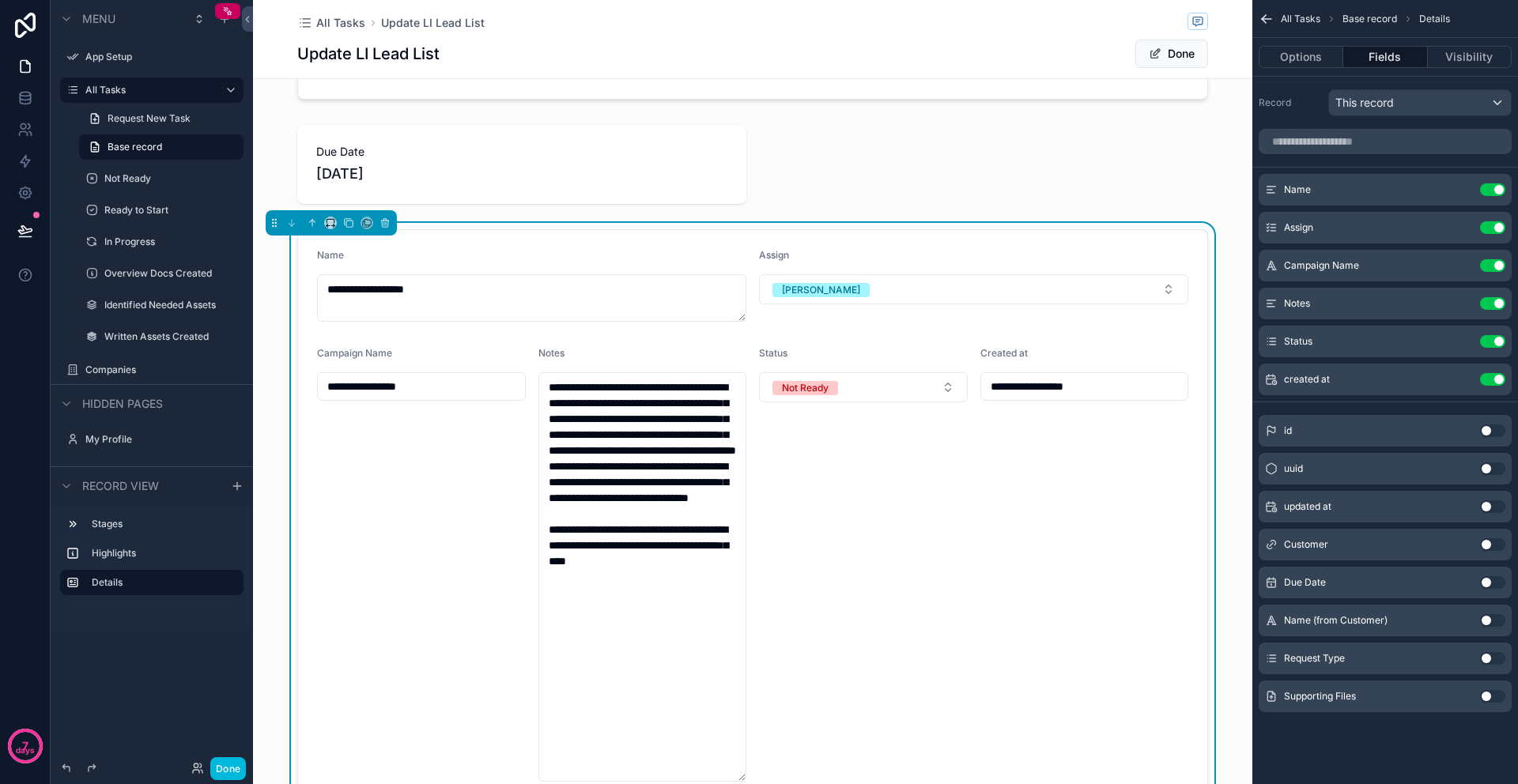
click at [1486, 547] on button "Use setting" at bounding box center [1492, 544] width 25 height 13
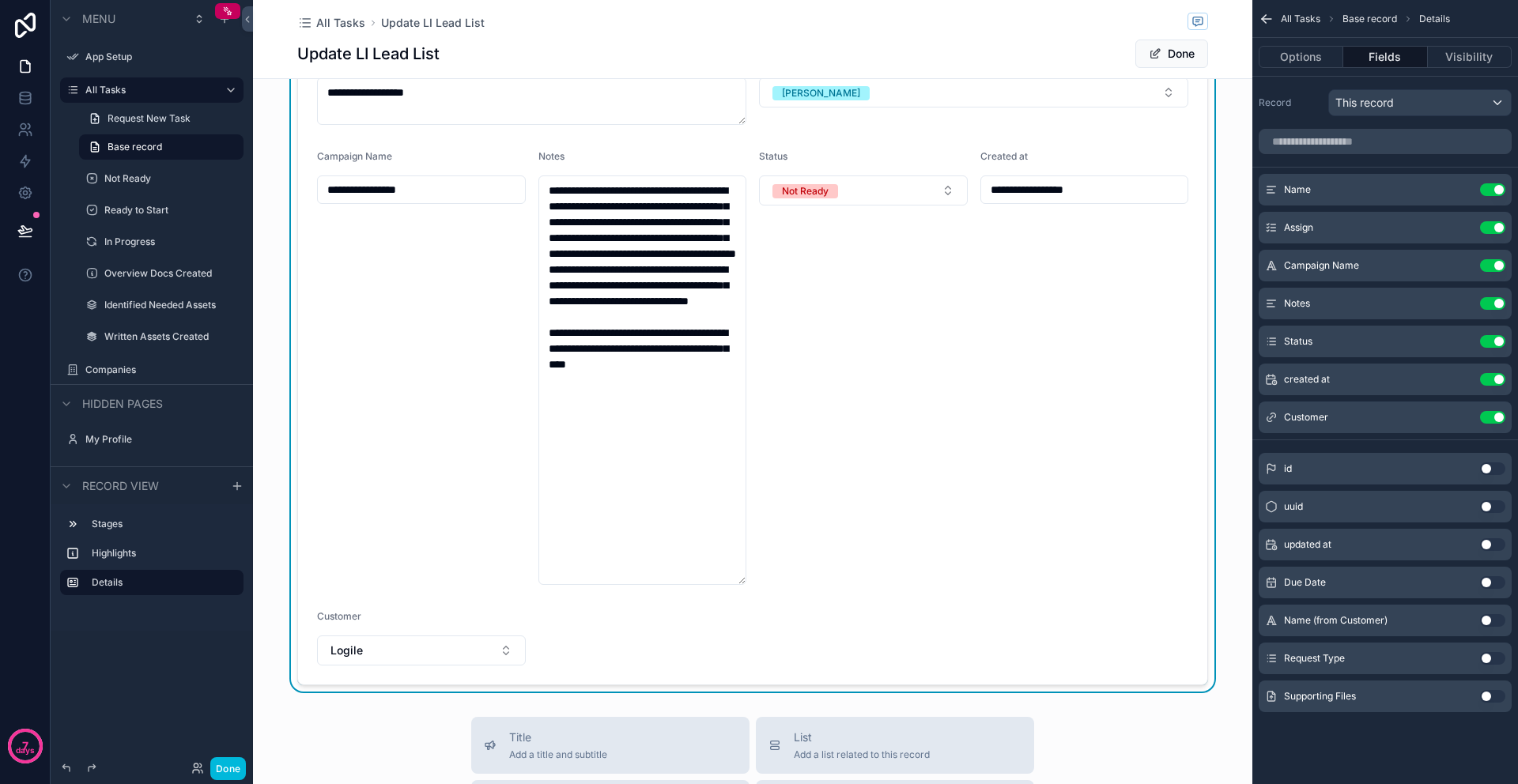
scroll to position [442, 0]
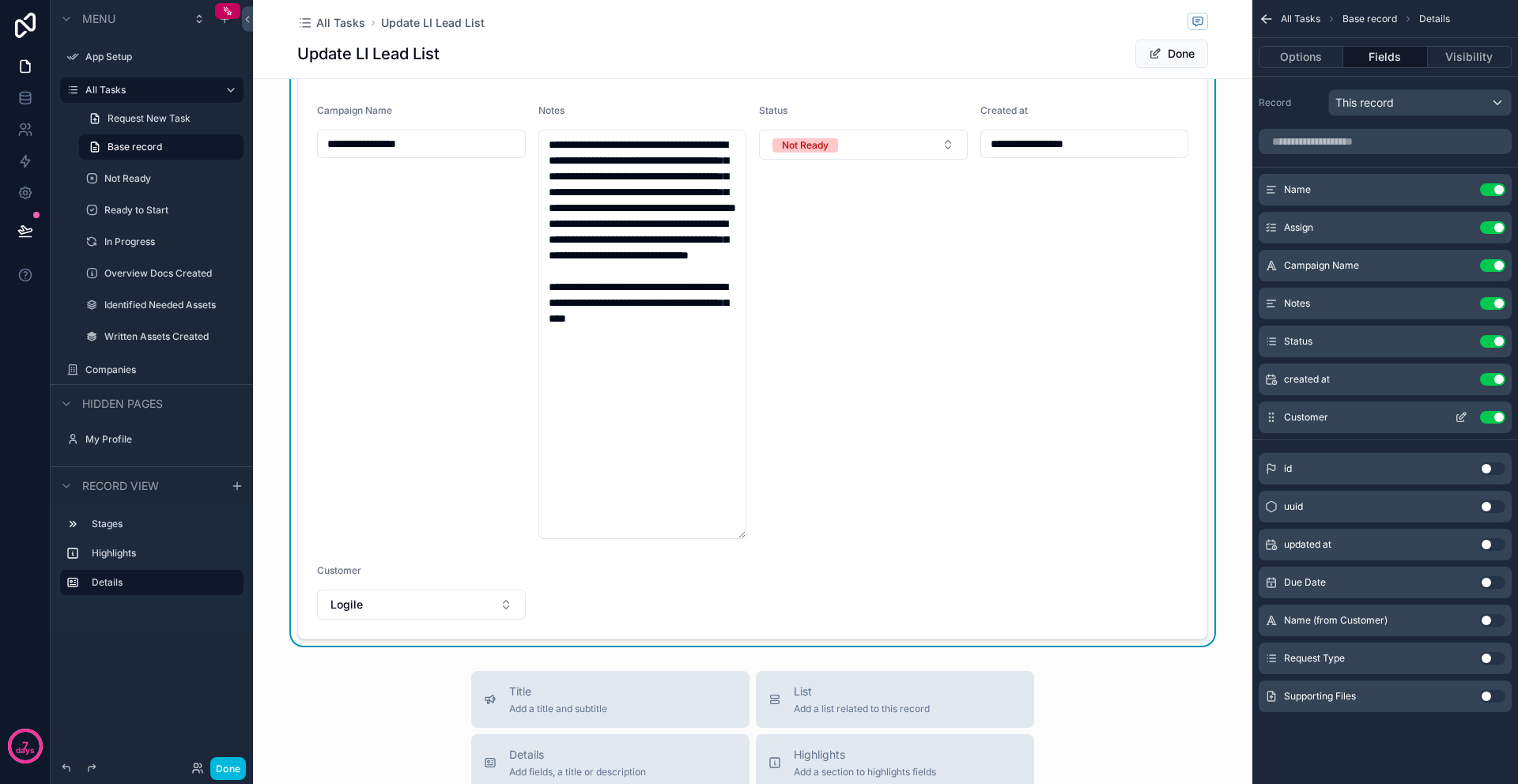
click at [1459, 415] on icon "scrollable content" at bounding box center [1462, 415] width 6 height 6
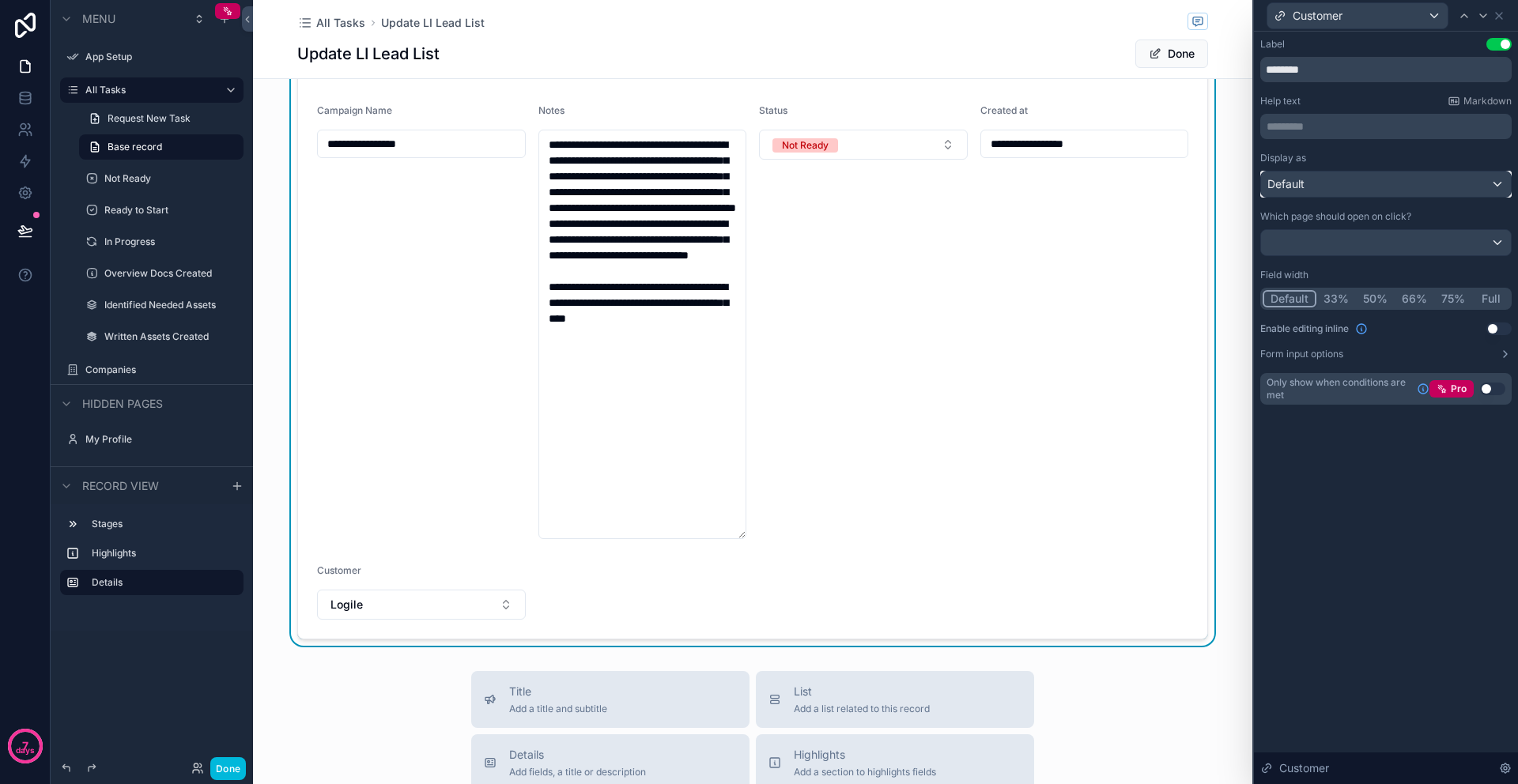
click at [1306, 188] on div "Default" at bounding box center [1386, 184] width 250 height 25
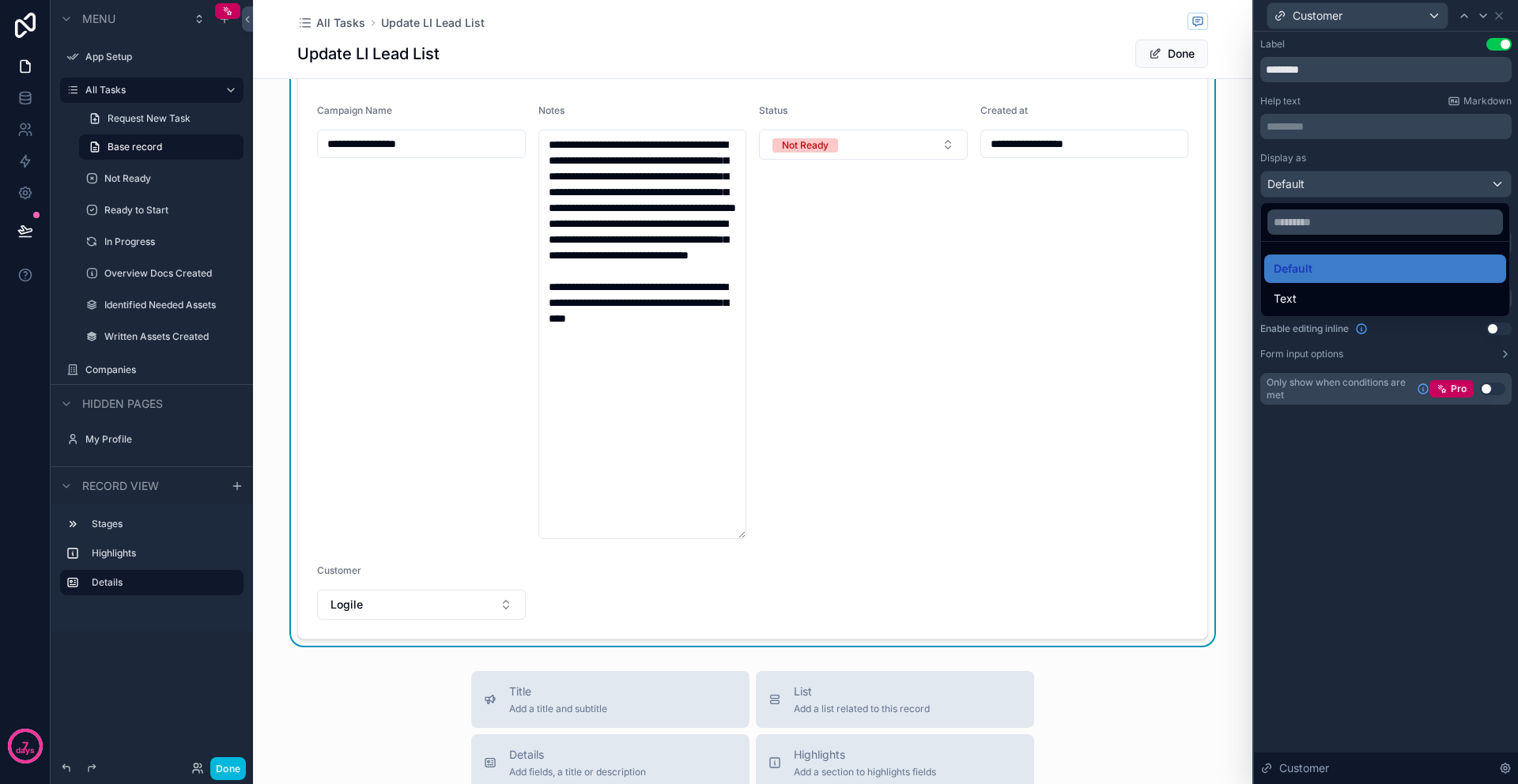
click at [1306, 188] on div at bounding box center [1386, 392] width 264 height 784
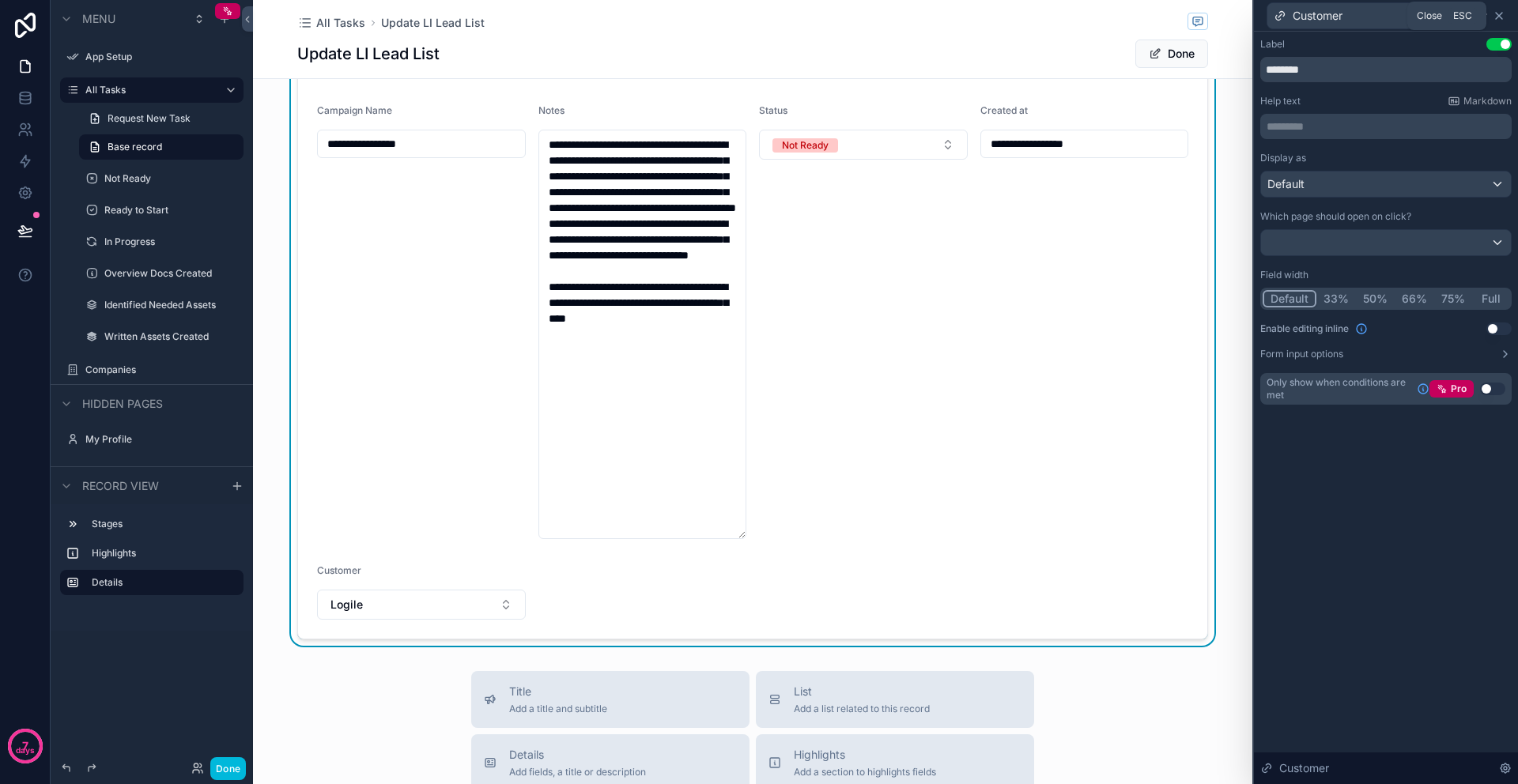
click at [1496, 16] on icon at bounding box center [1499, 16] width 6 height 6
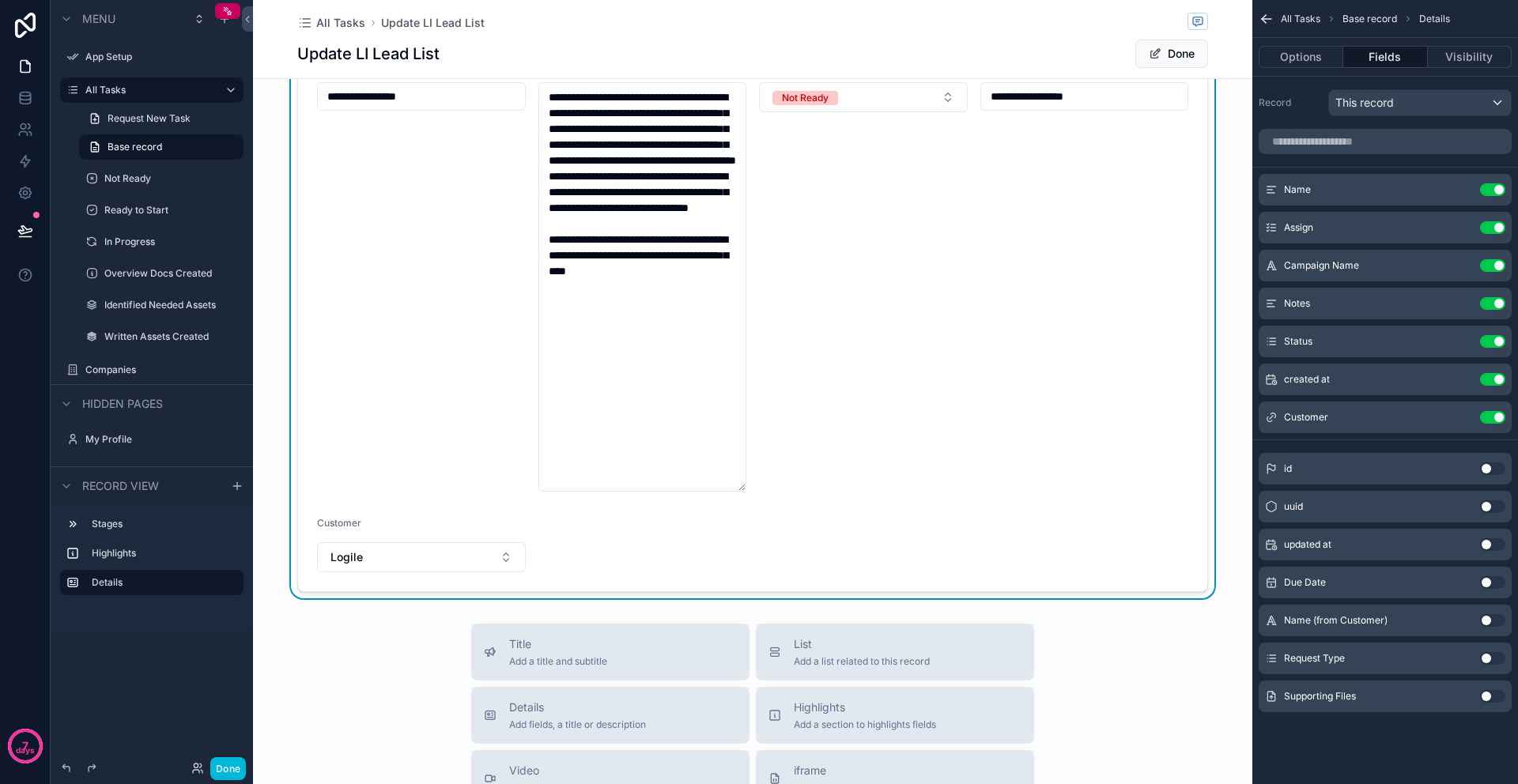
scroll to position [495, 0]
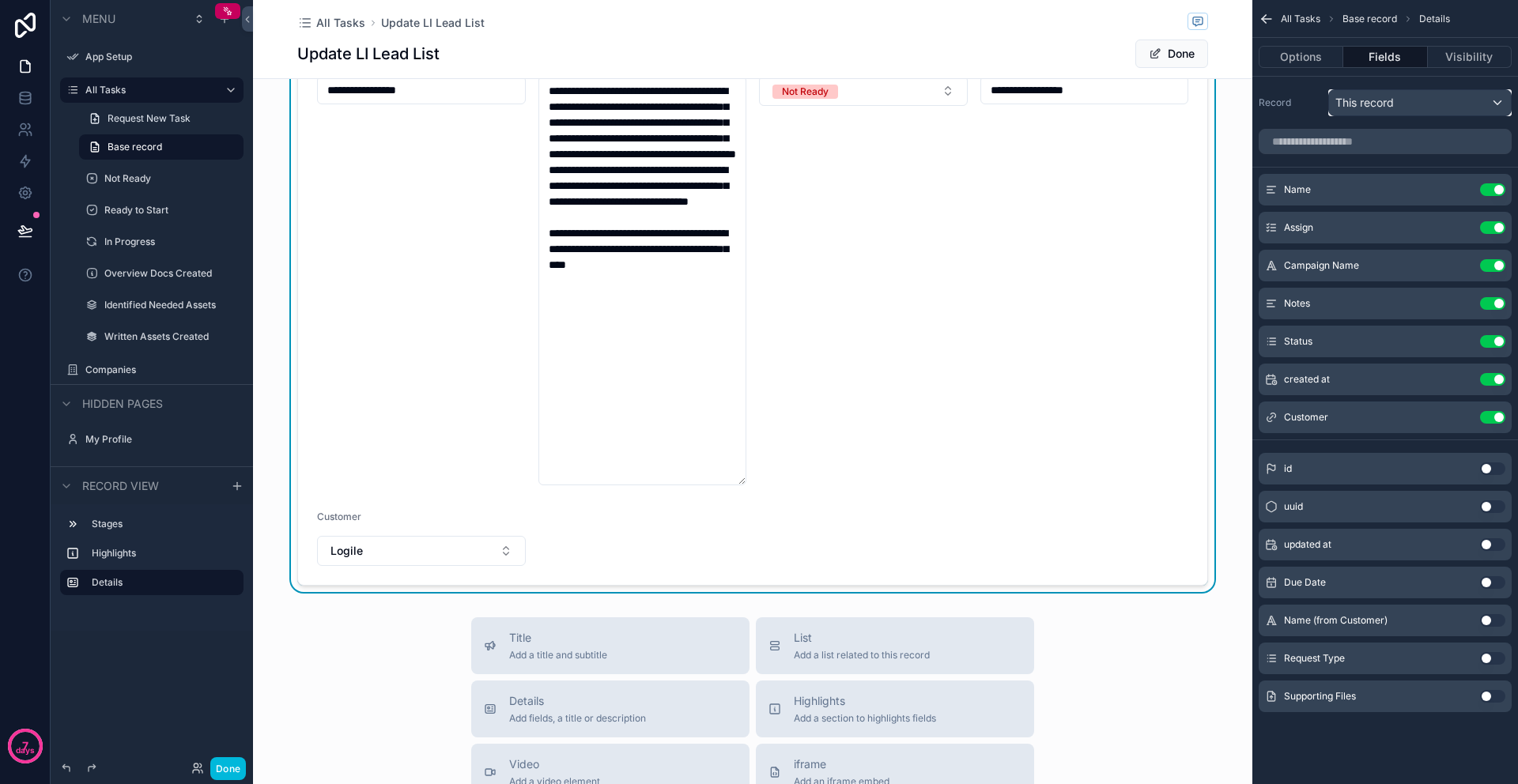
click at [1365, 103] on span "This record" at bounding box center [1364, 103] width 59 height 16
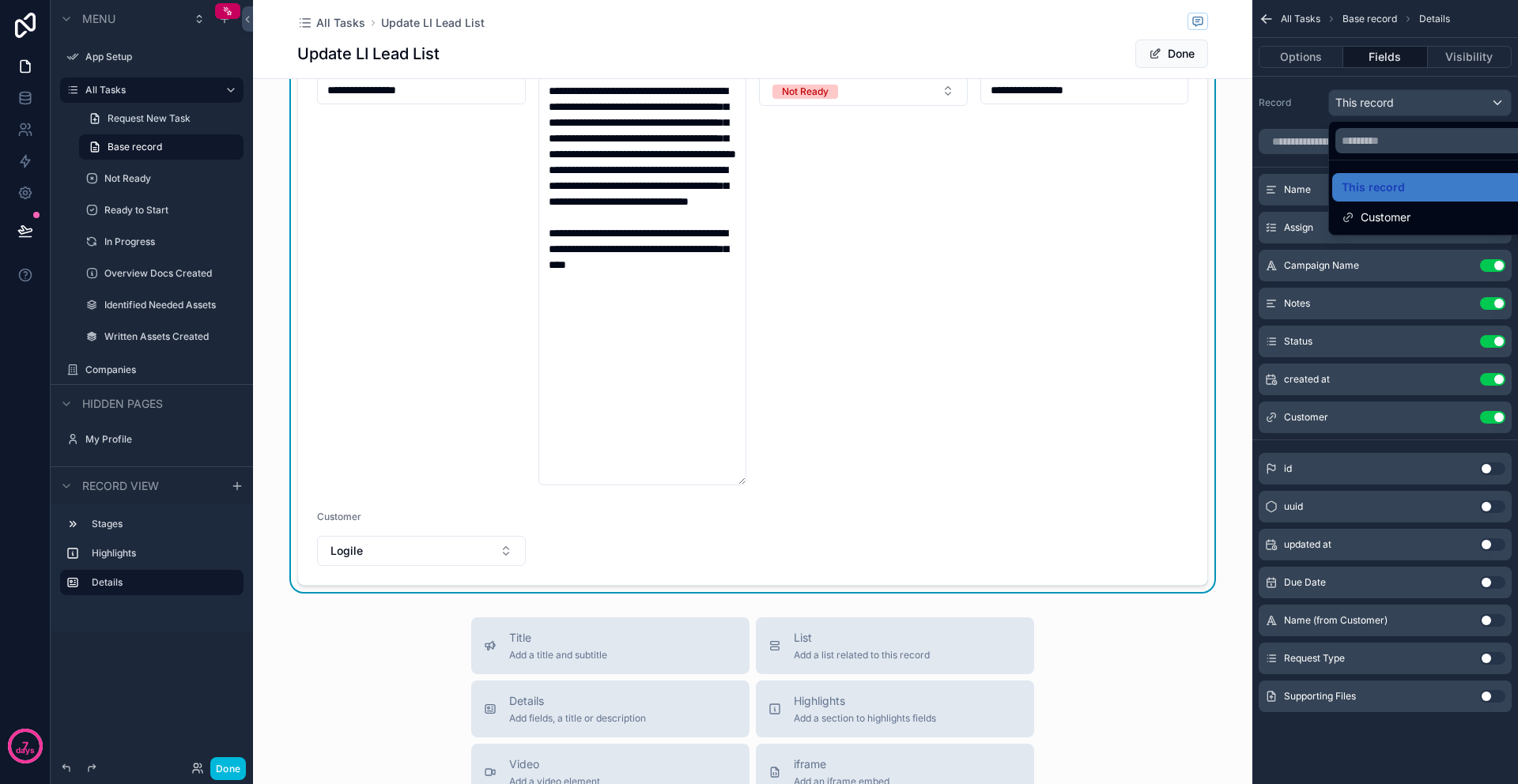
click at [1305, 143] on div "scrollable content" at bounding box center [759, 392] width 1518 height 784
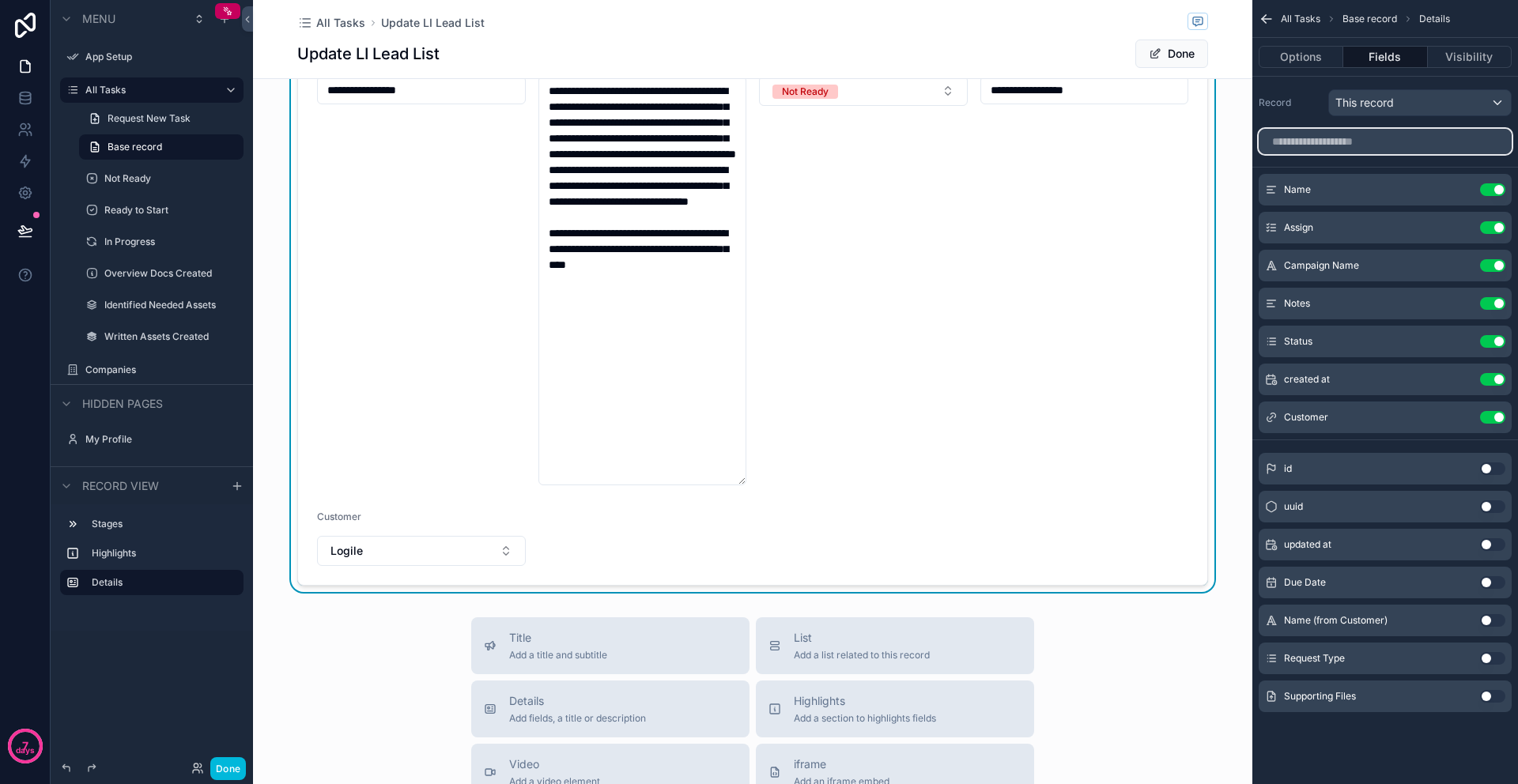
click at [1297, 142] on input "scrollable content" at bounding box center [1385, 141] width 253 height 25
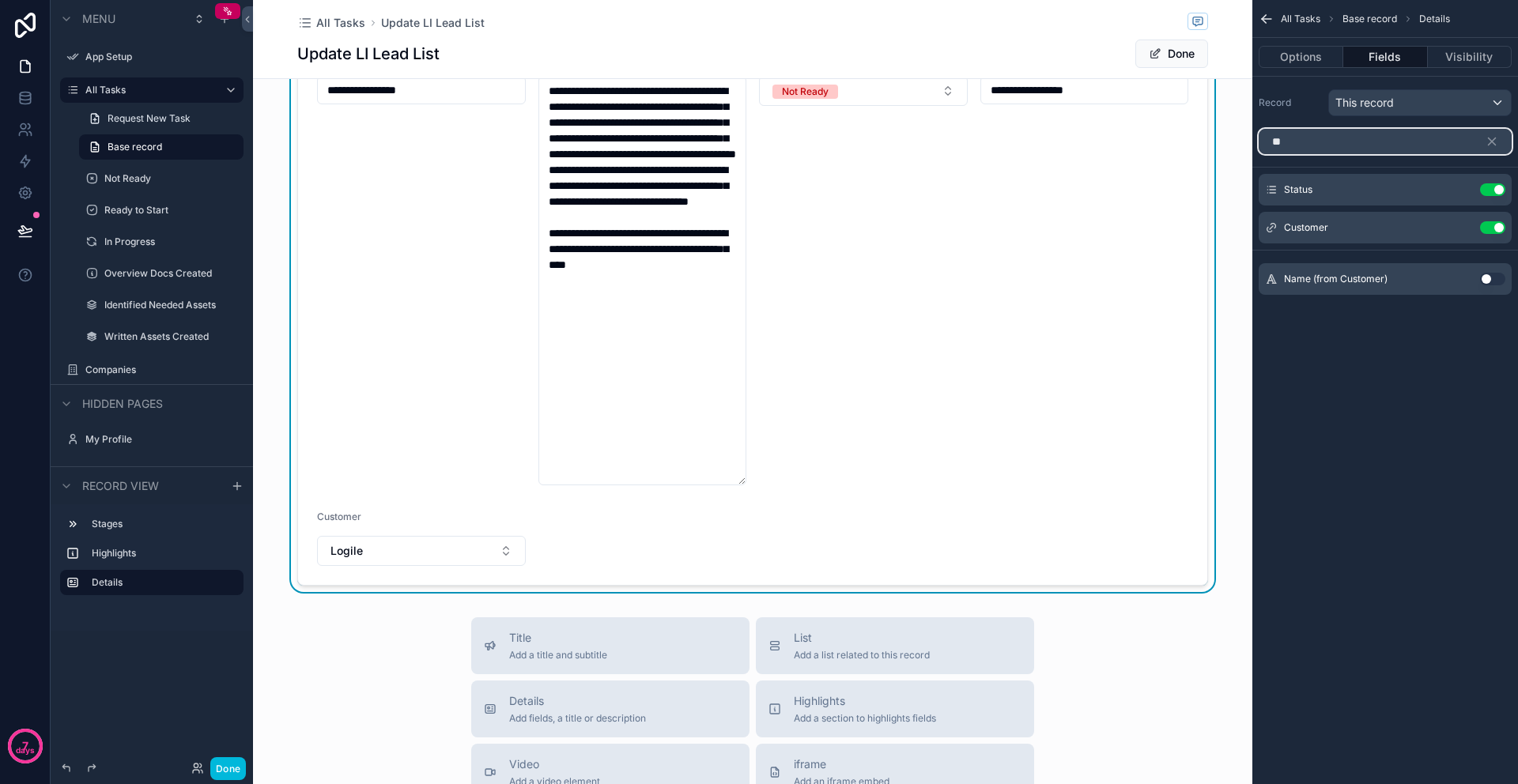
type input "*"
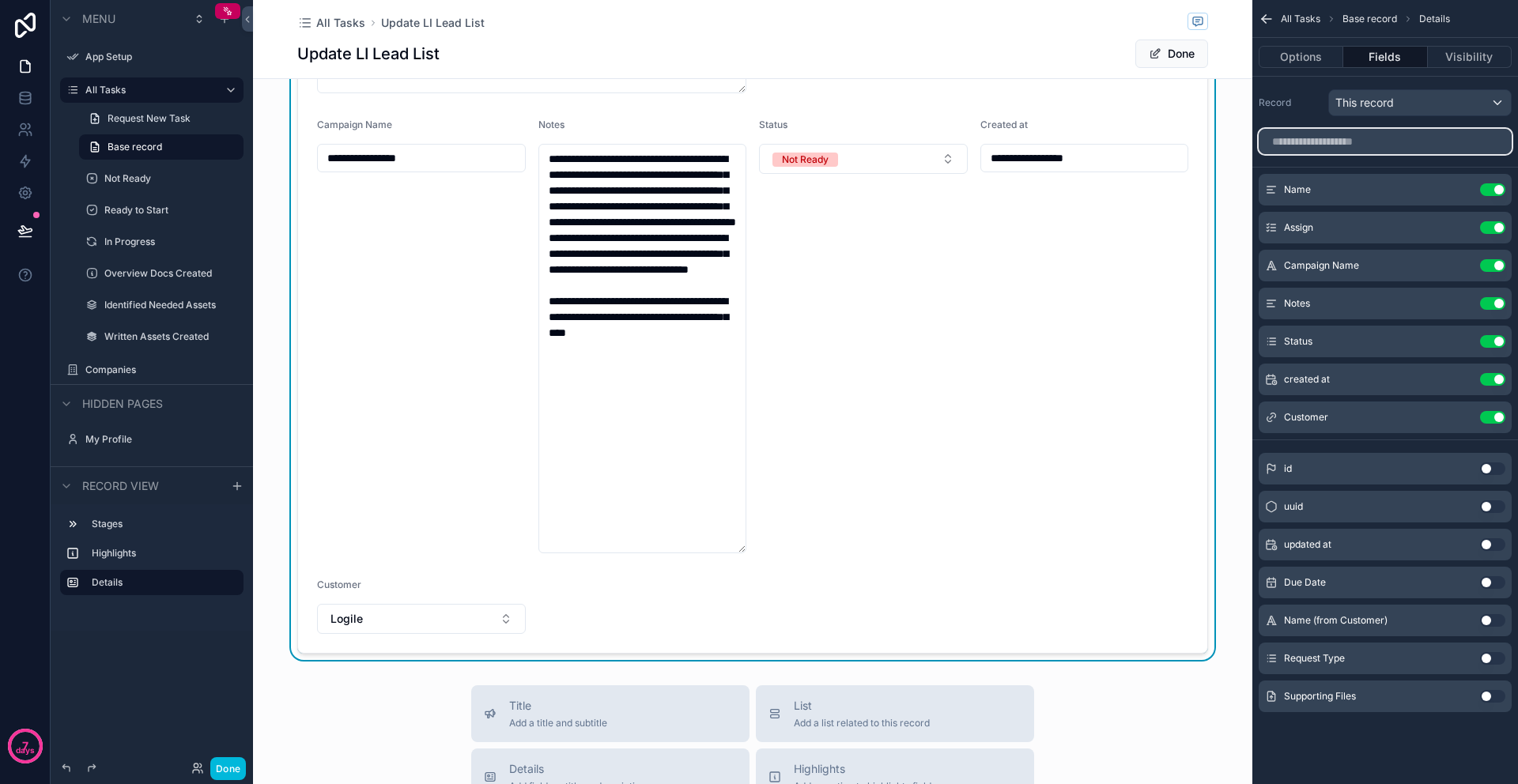
scroll to position [399, 0]
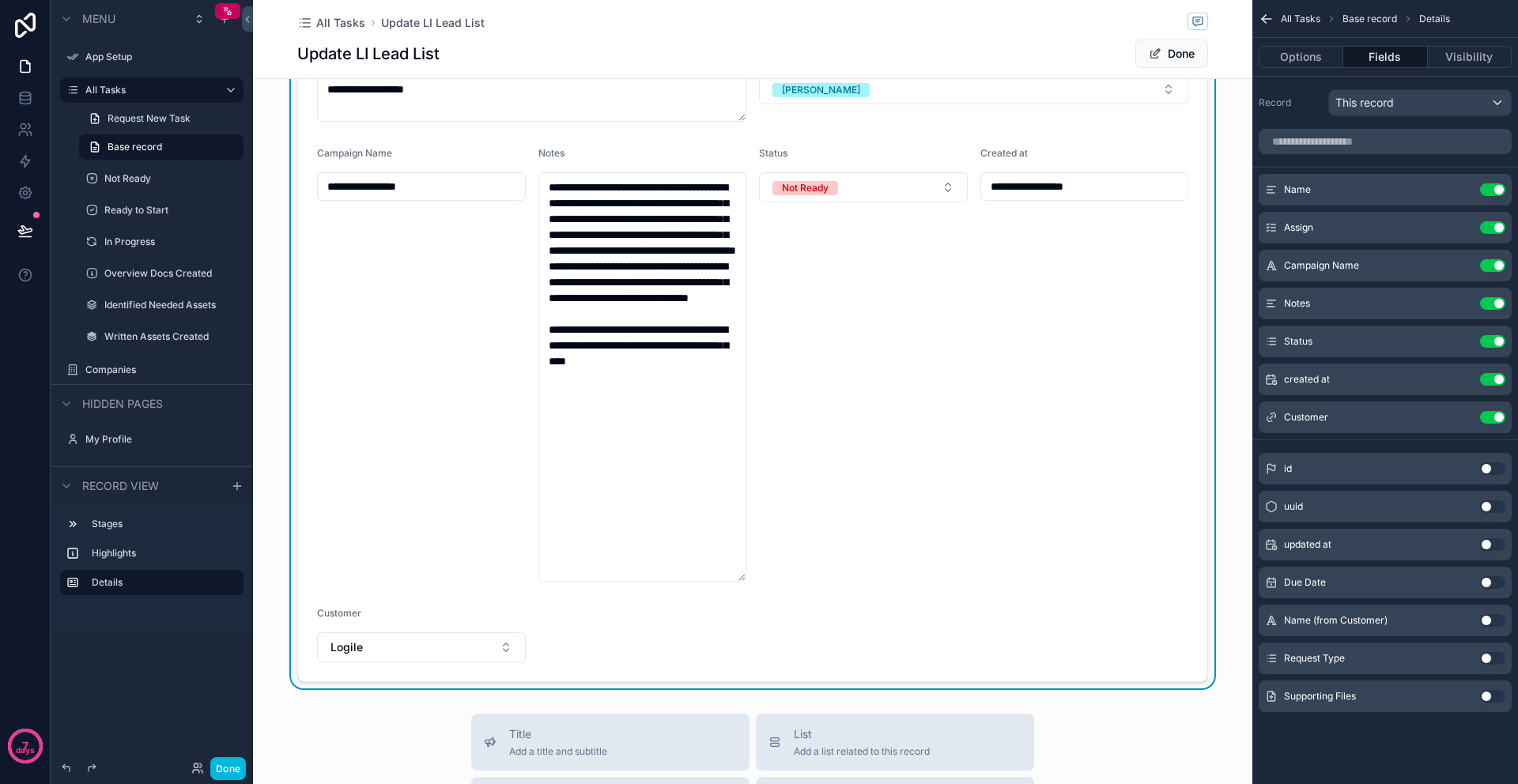
click at [1485, 621] on button "Use setting" at bounding box center [1492, 621] width 25 height 13
click at [1499, 456] on button "Use setting" at bounding box center [1492, 456] width 25 height 13
click at [1486, 505] on button "Use setting" at bounding box center [1492, 506] width 25 height 13
click at [1500, 458] on button "Use setting" at bounding box center [1492, 456] width 25 height 13
click at [1479, 58] on button "Visibility" at bounding box center [1470, 56] width 84 height 22
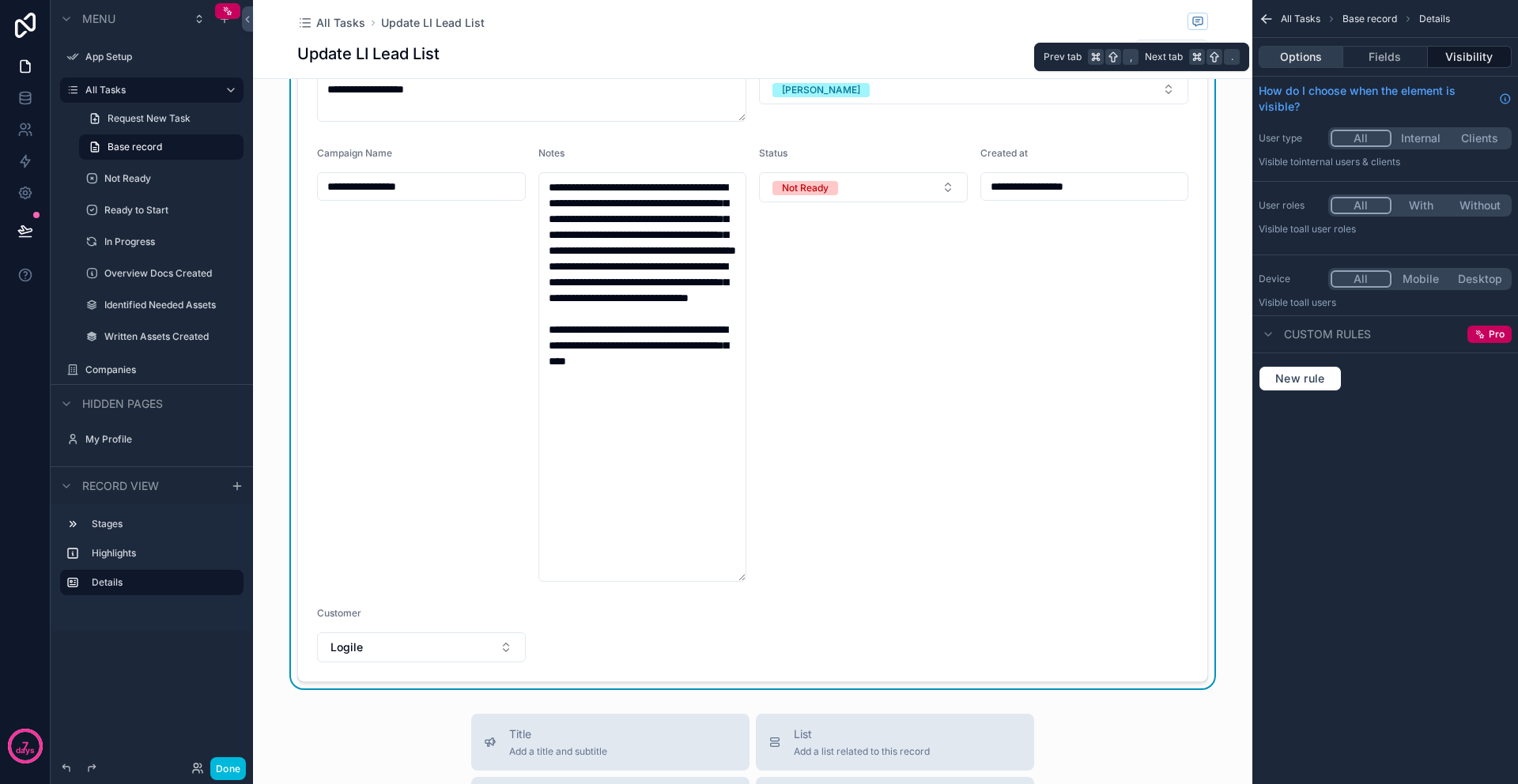
click at [1285, 56] on button "Options" at bounding box center [1301, 56] width 85 height 22
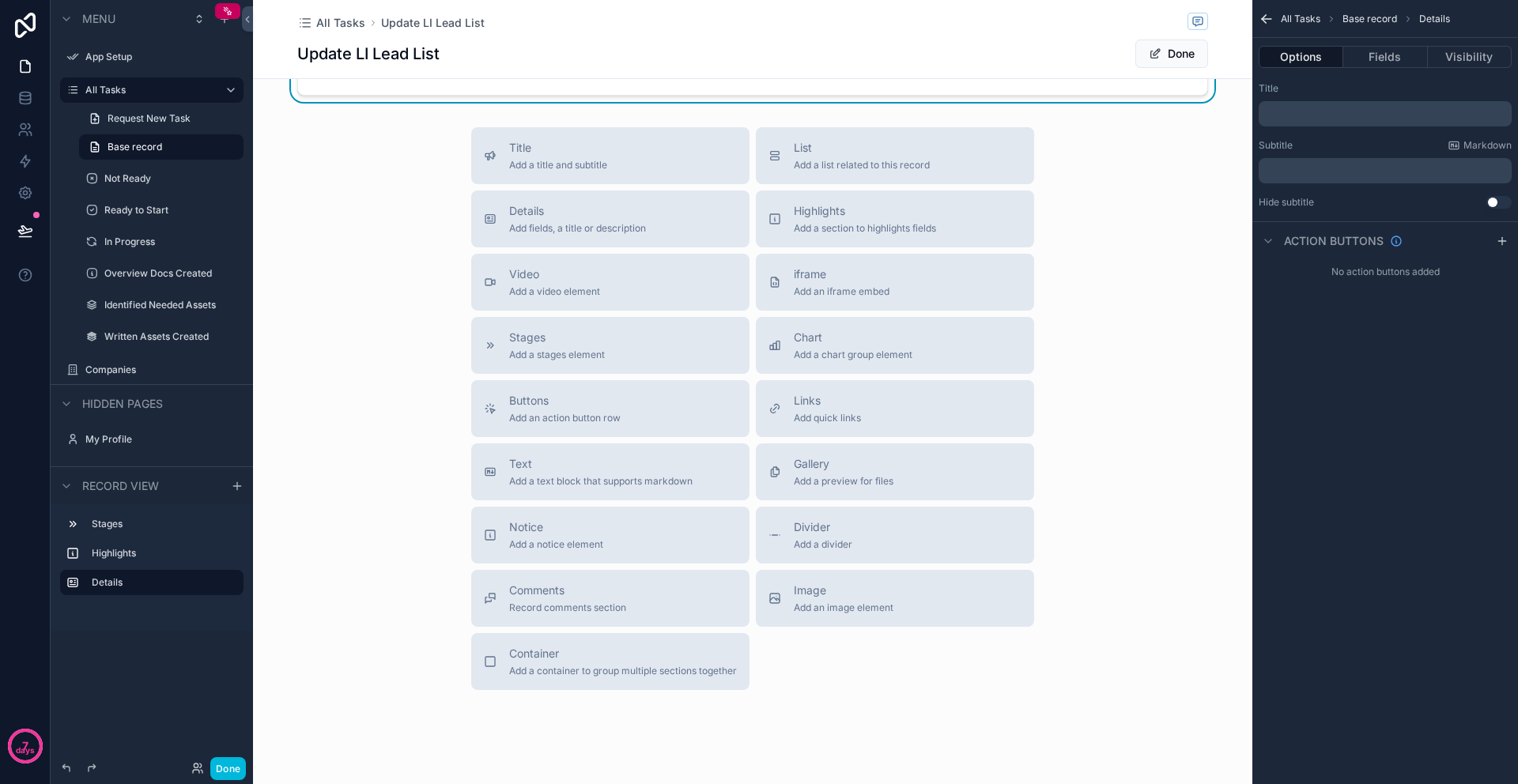
scroll to position [1017, 0]
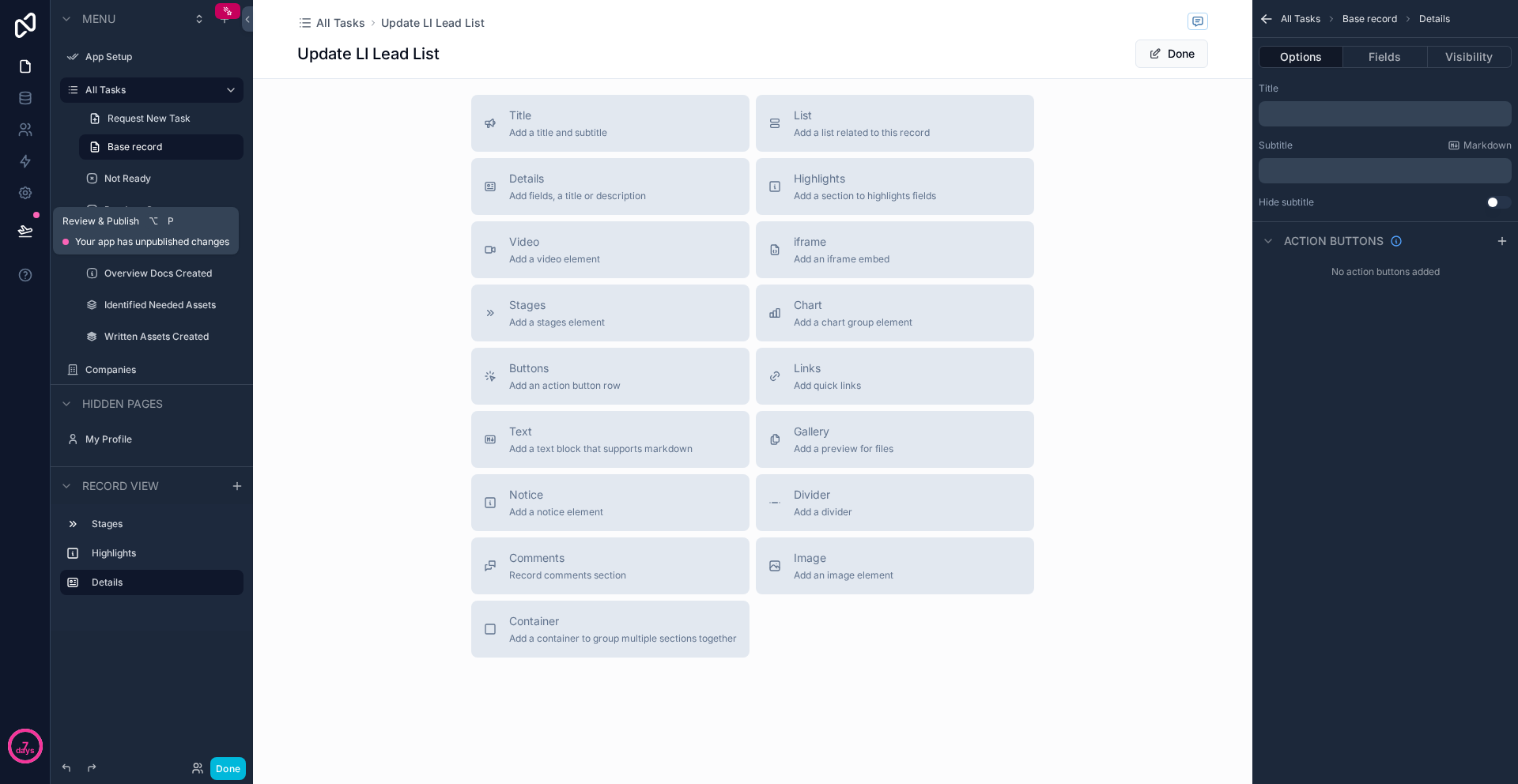
click at [92, 246] on span "Your app has unpublished changes" at bounding box center [151, 242] width 154 height 13
click at [232, 764] on button "Done" at bounding box center [228, 768] width 35 height 23
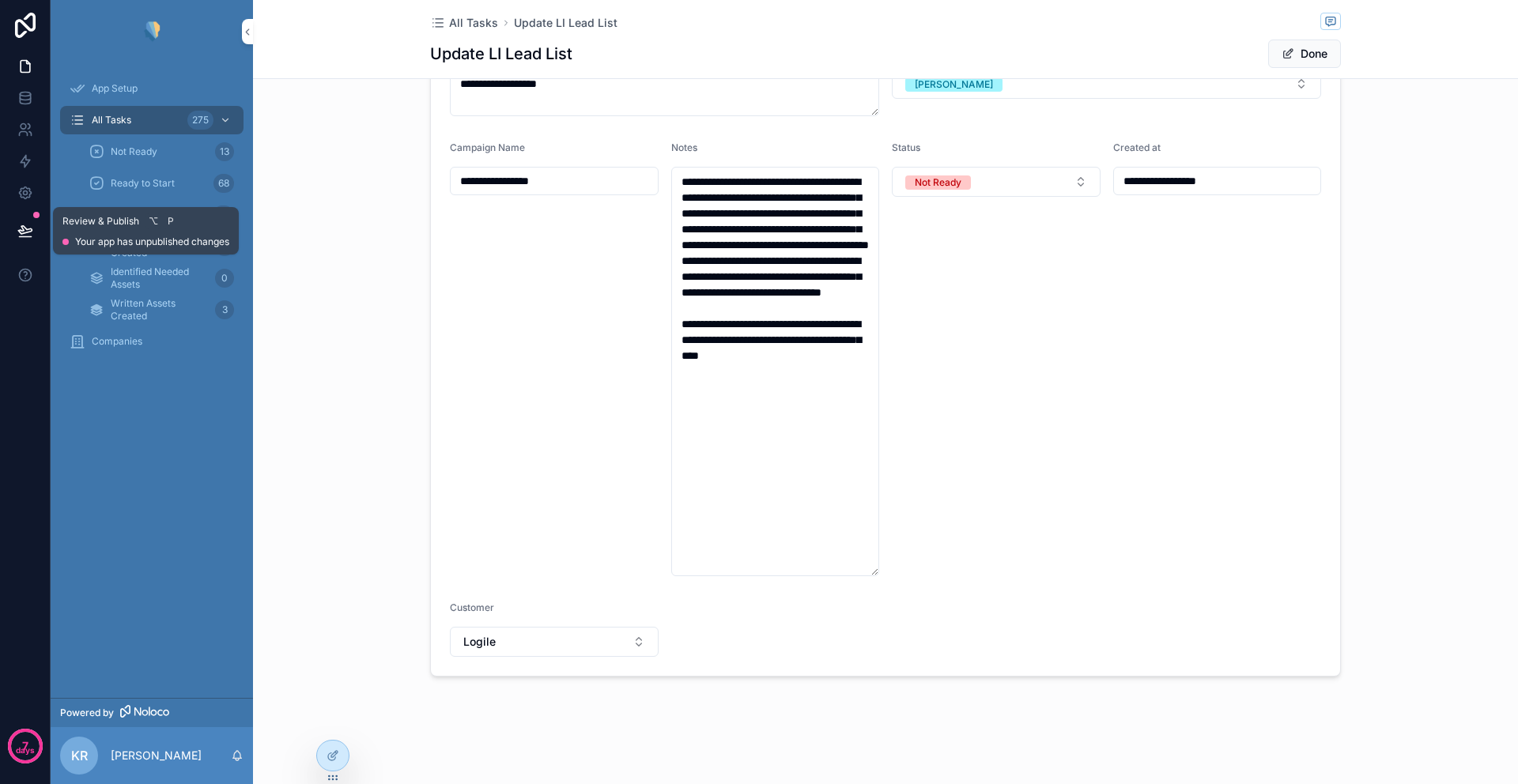
click at [27, 233] on icon at bounding box center [26, 231] width 16 height 16
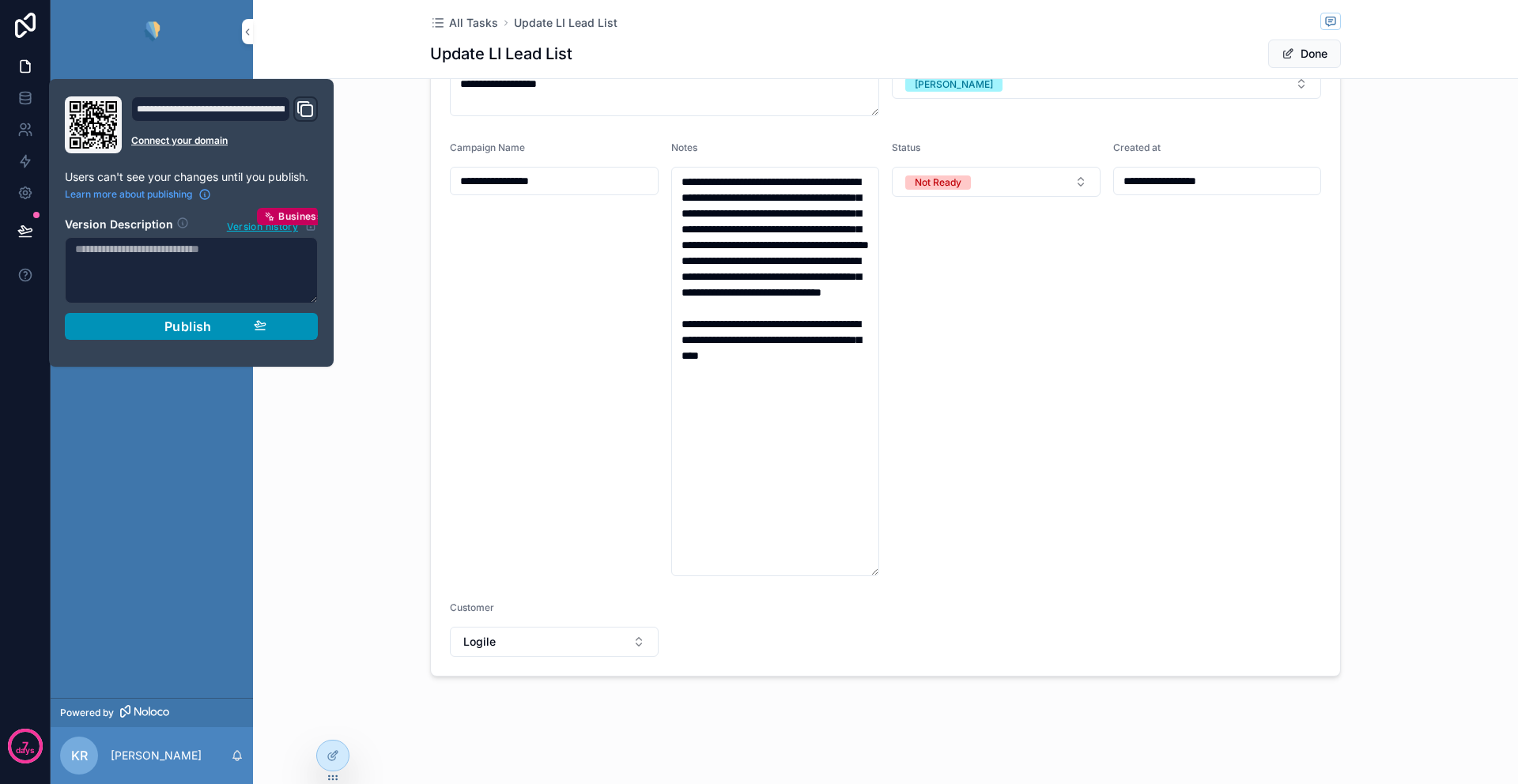
click at [180, 332] on span "Publish" at bounding box center [188, 327] width 48 height 16
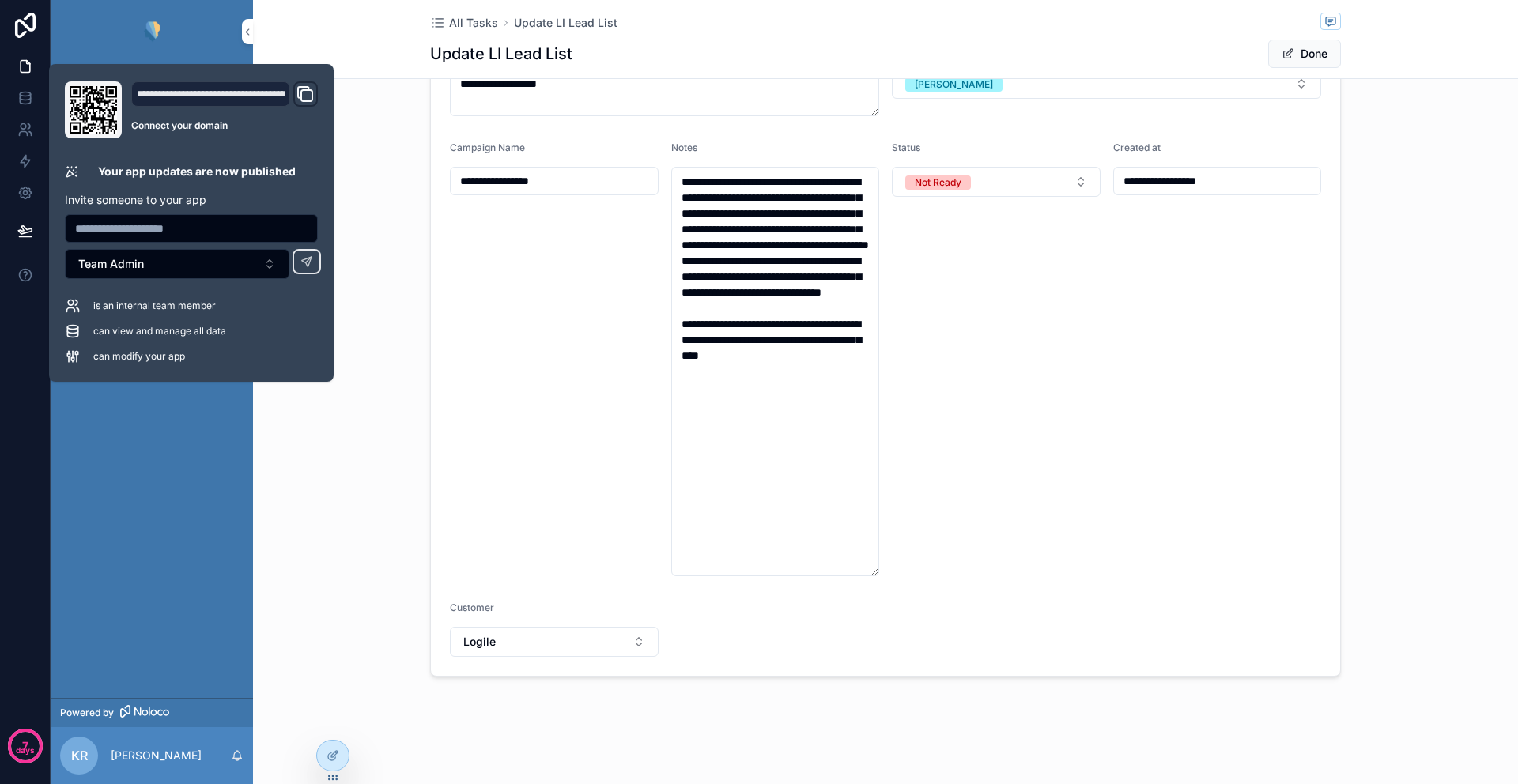
click at [125, 439] on div "App Setup All Tasks 275 Not Ready 13 Ready to Start 68 In Progress 20 Overview …" at bounding box center [151, 381] width 202 height 634
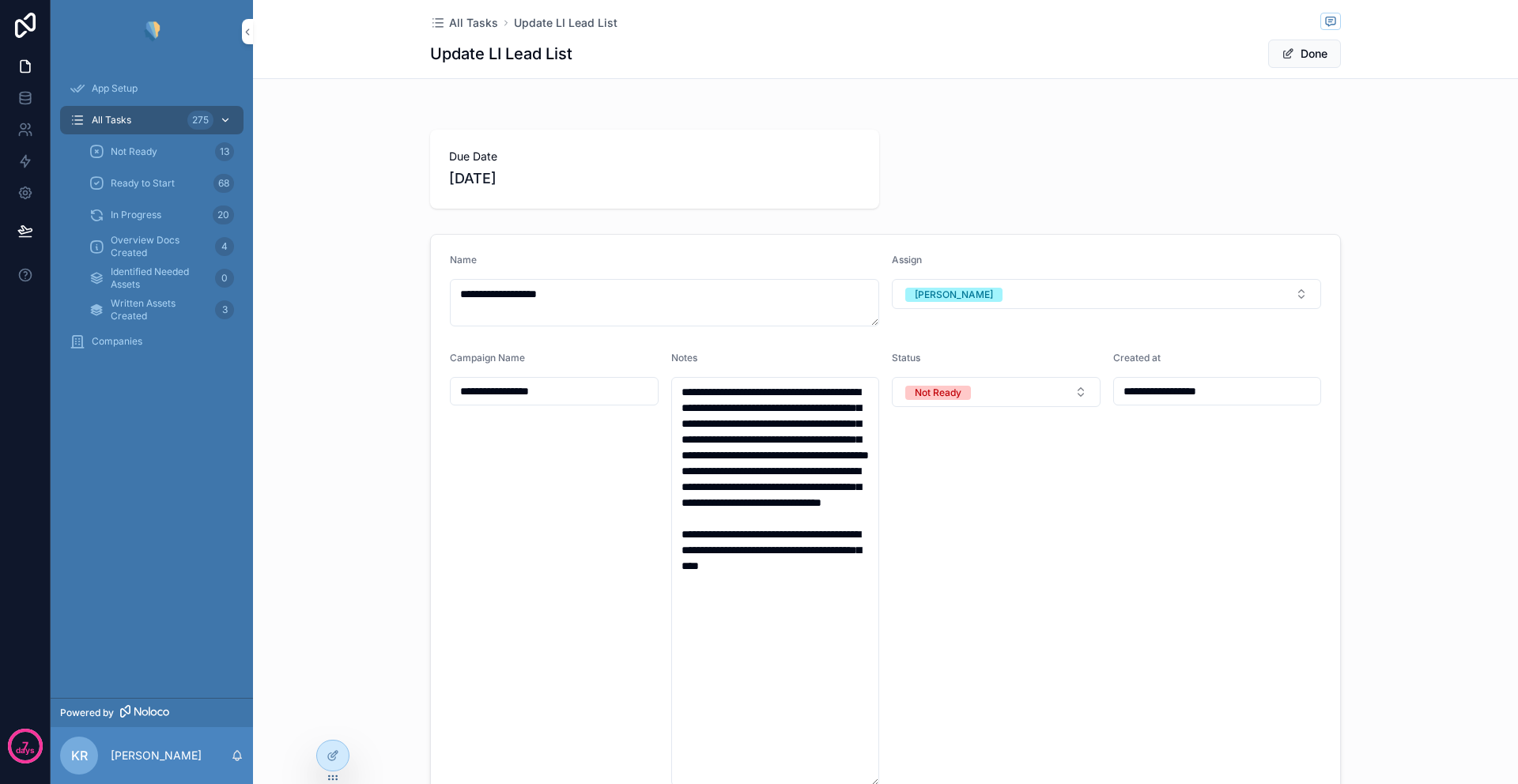
click at [119, 120] on span "All Tasks" at bounding box center [111, 120] width 39 height 13
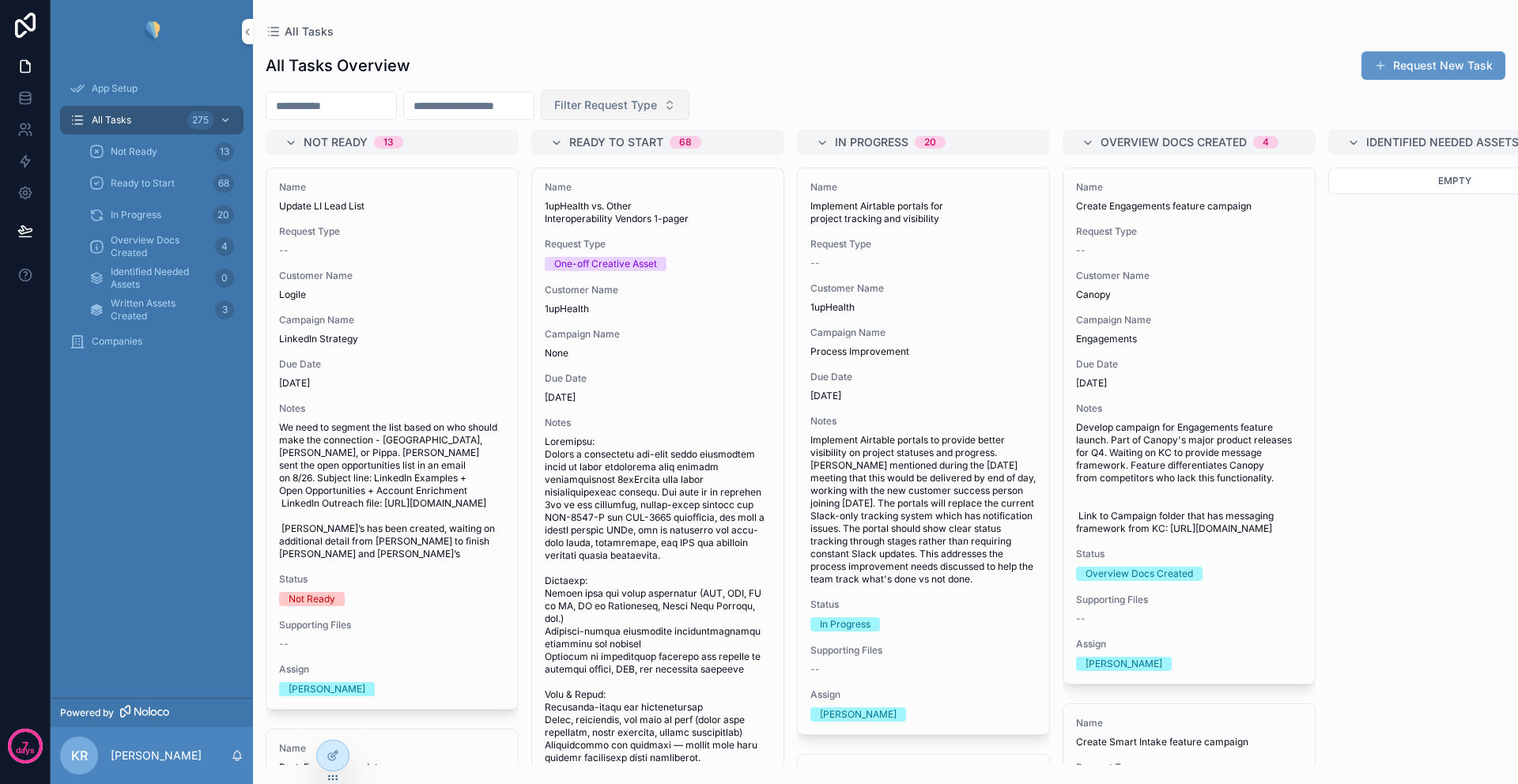
click at [657, 107] on span "Filter Request Type" at bounding box center [606, 105] width 103 height 16
click at [368, 108] on input "scrollable content" at bounding box center [331, 105] width 130 height 22
click at [136, 118] on div "All Tasks 275" at bounding box center [151, 120] width 164 height 25
click at [118, 83] on span "App Setup" at bounding box center [114, 89] width 46 height 13
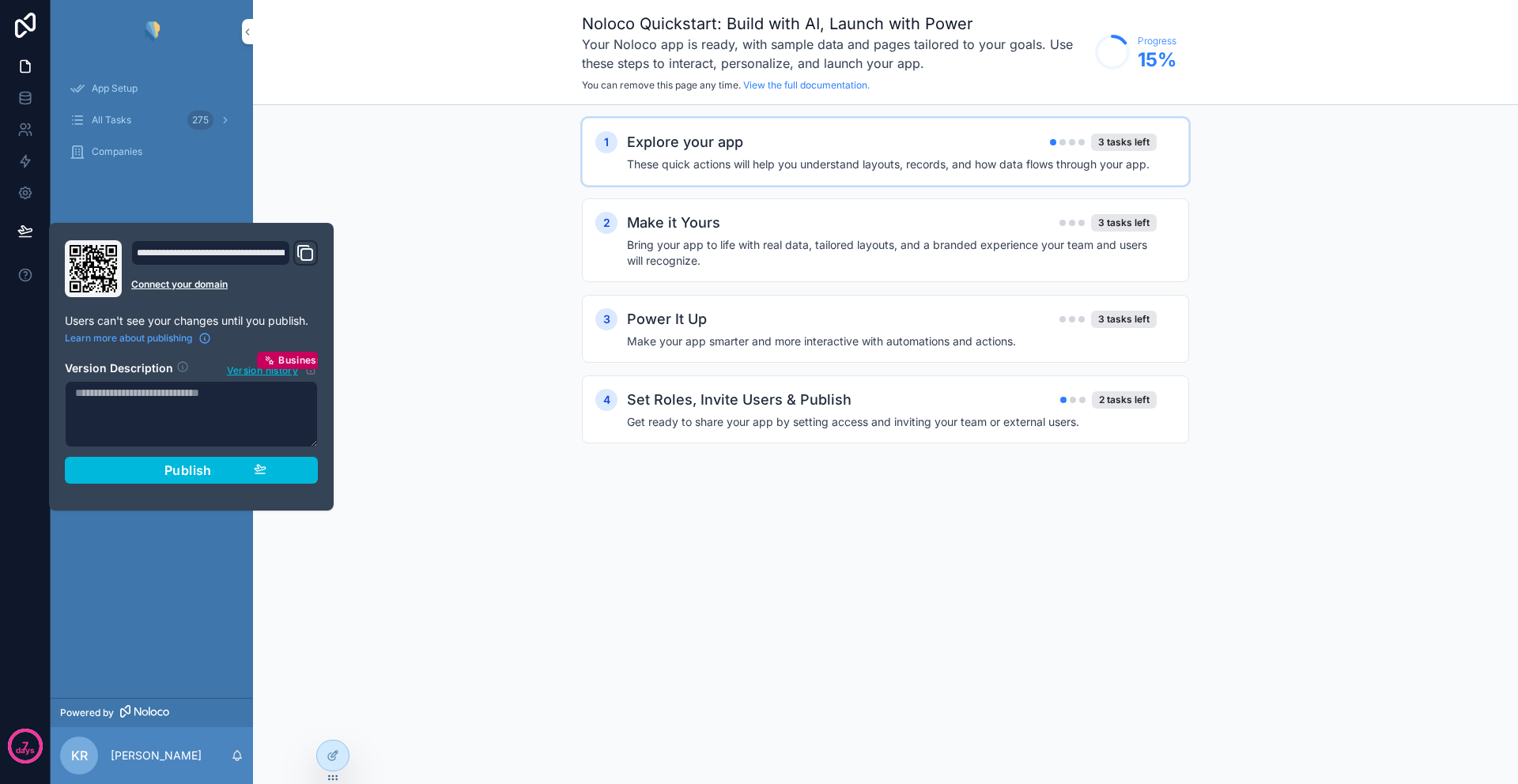
click at [731, 150] on h2 "Explore your app" at bounding box center [685, 142] width 116 height 22
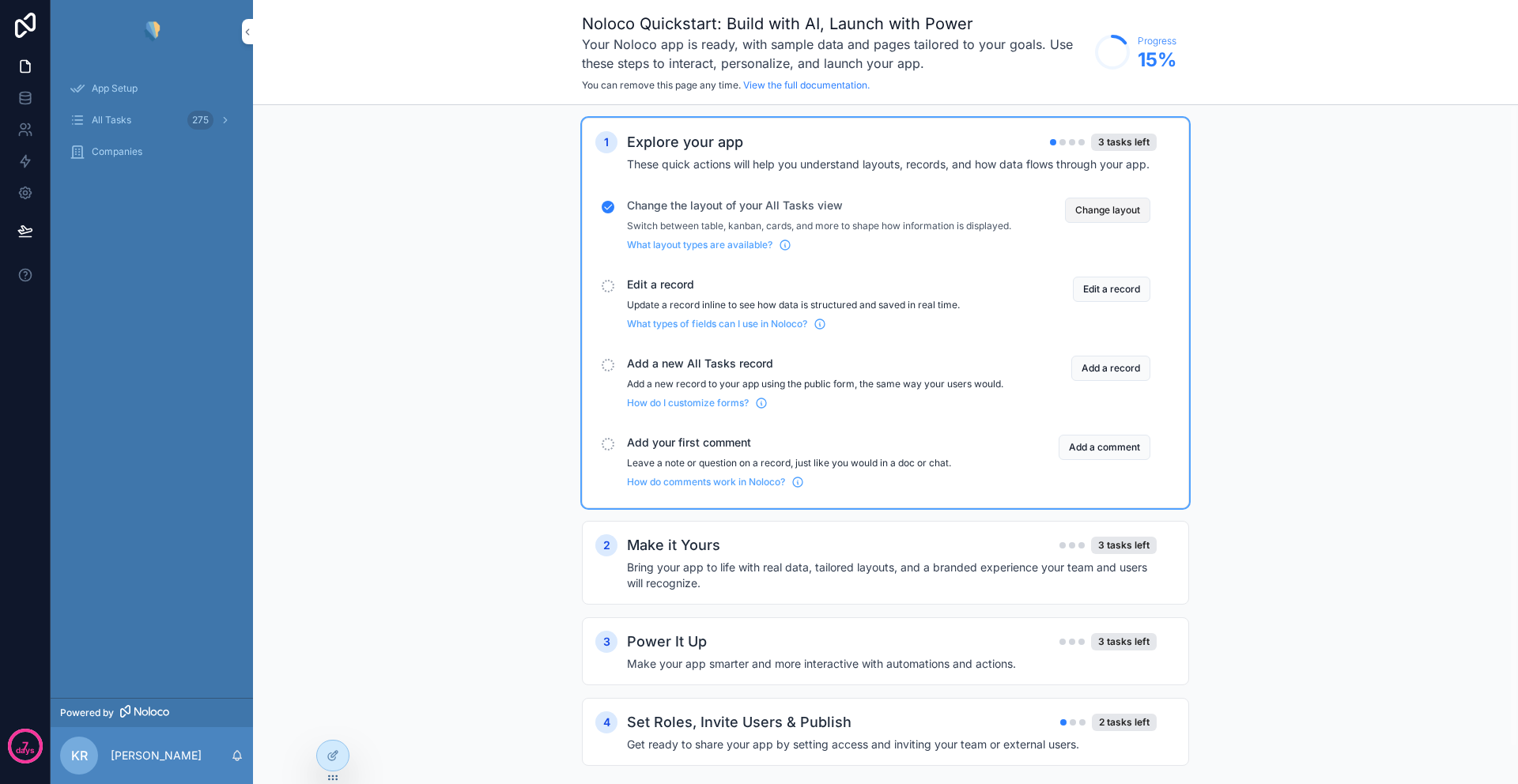
click at [1087, 215] on button "Change layout" at bounding box center [1107, 209] width 85 height 25
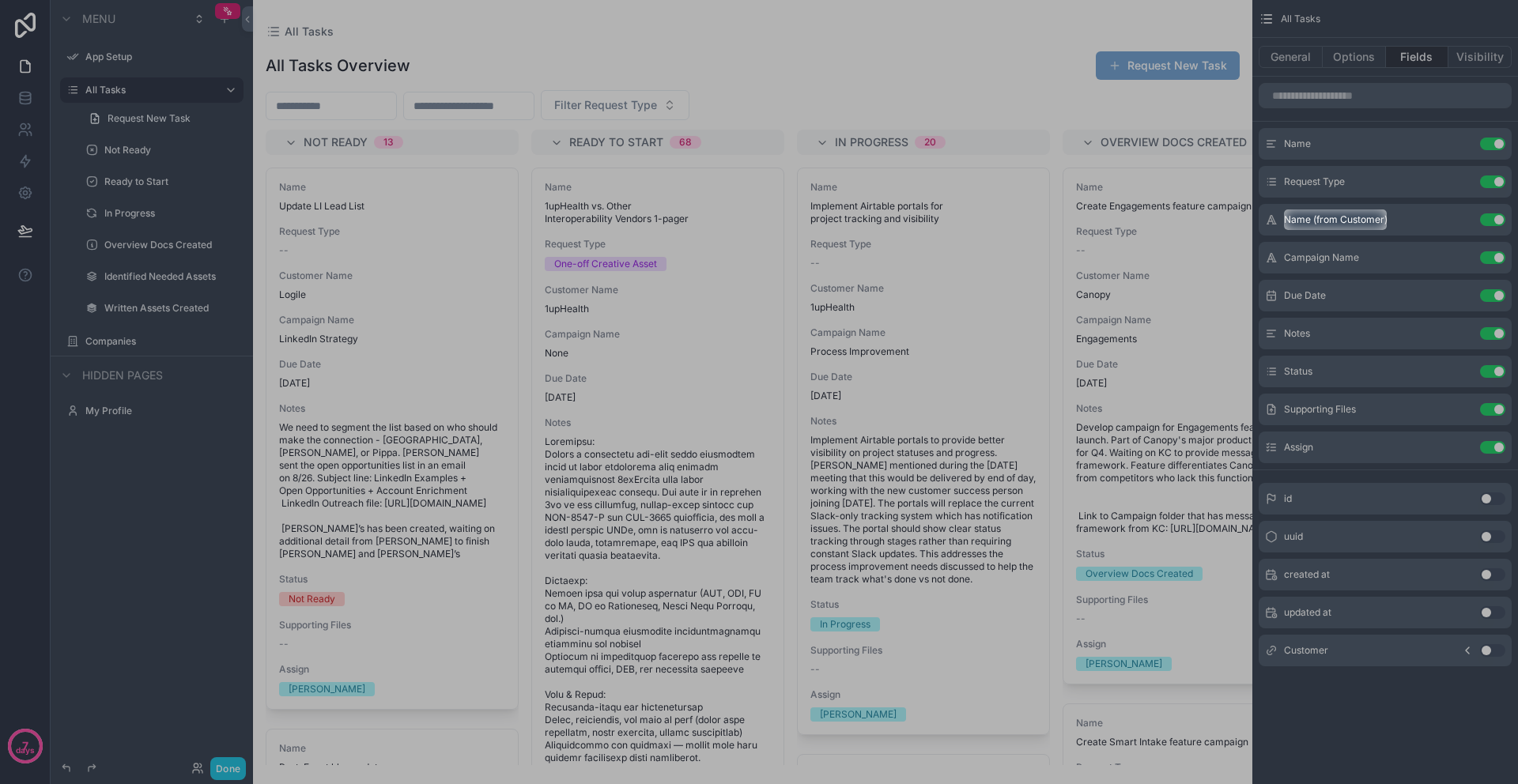
click at [1350, 120] on div at bounding box center [759, 105] width 1518 height 209
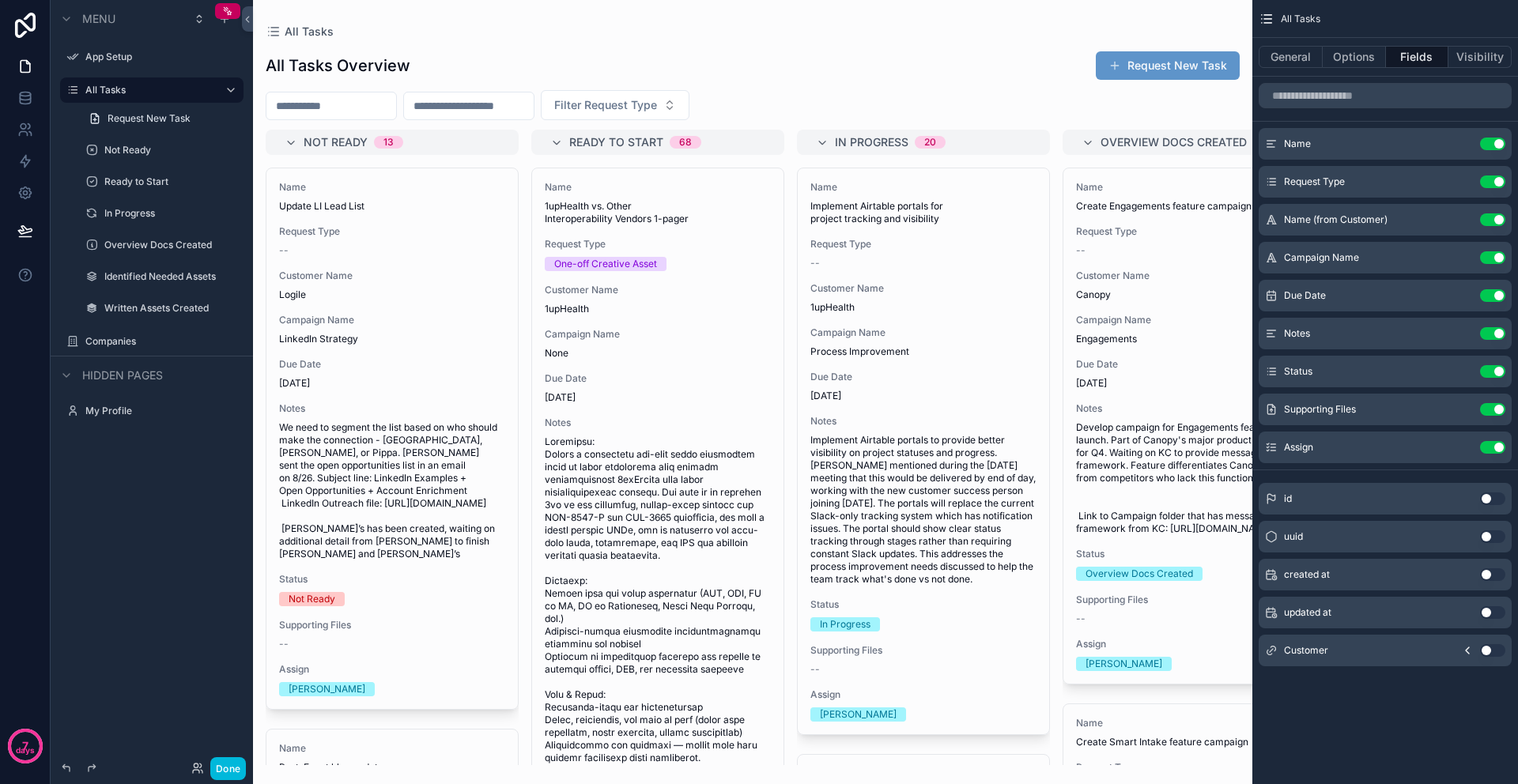
click at [1488, 541] on button "Use setting" at bounding box center [1492, 537] width 25 height 13
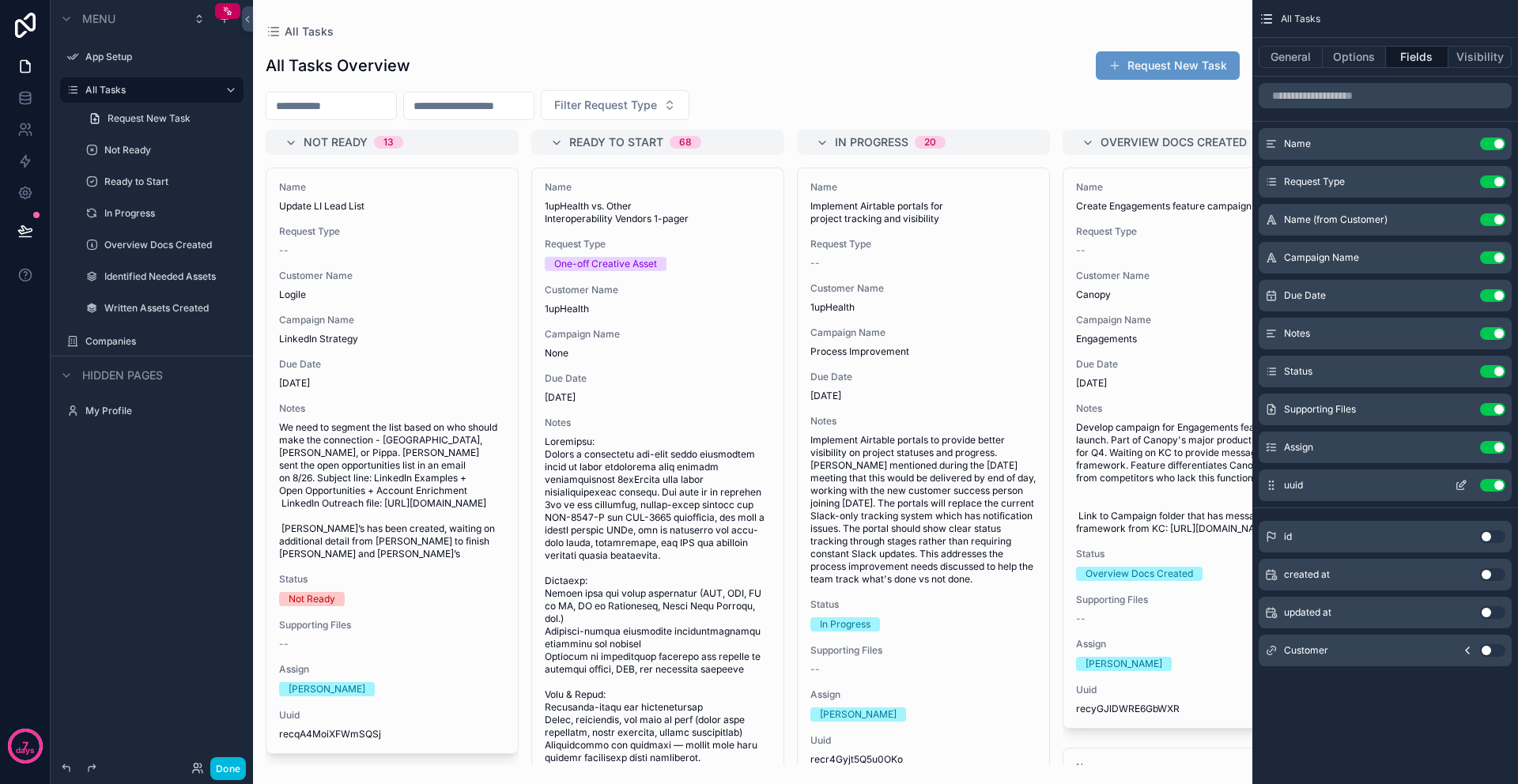
click at [1293, 484] on span "uuid" at bounding box center [1293, 485] width 19 height 13
click at [1497, 483] on button "Use setting" at bounding box center [1492, 485] width 25 height 13
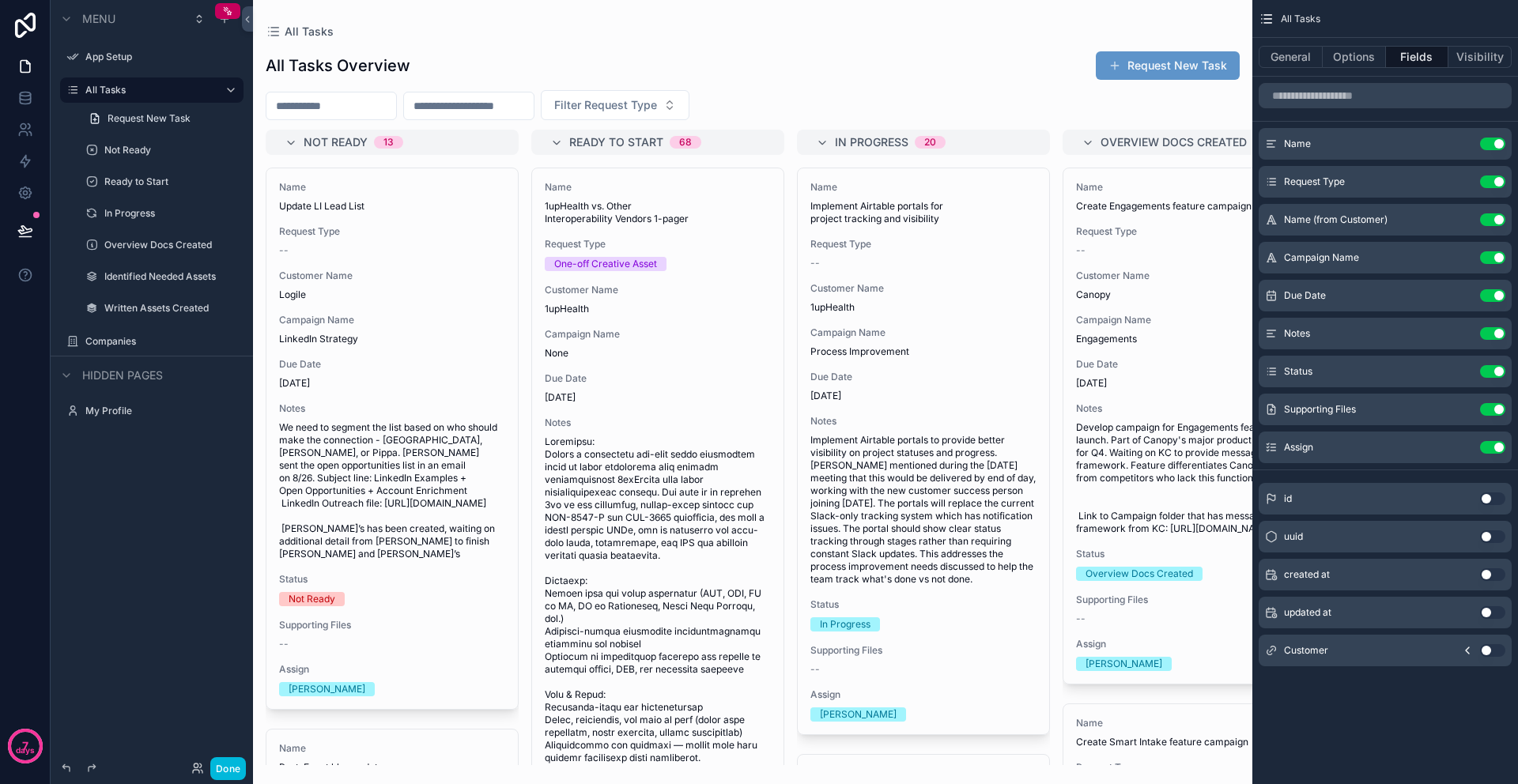
click at [480, 105] on div "scrollable content" at bounding box center [752, 392] width 999 height 784
click at [1290, 64] on button "General" at bounding box center [1291, 56] width 64 height 22
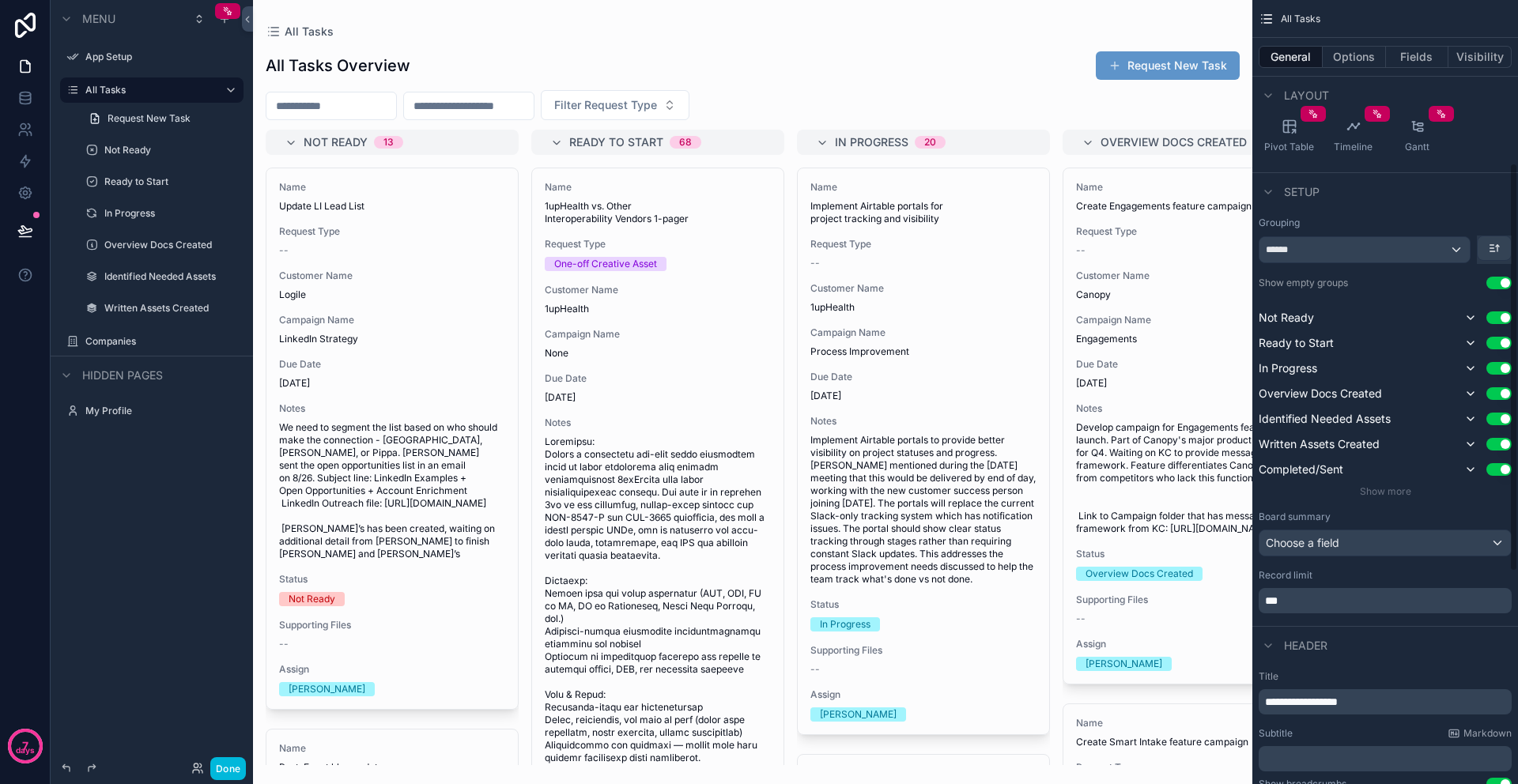
scroll to position [336, 0]
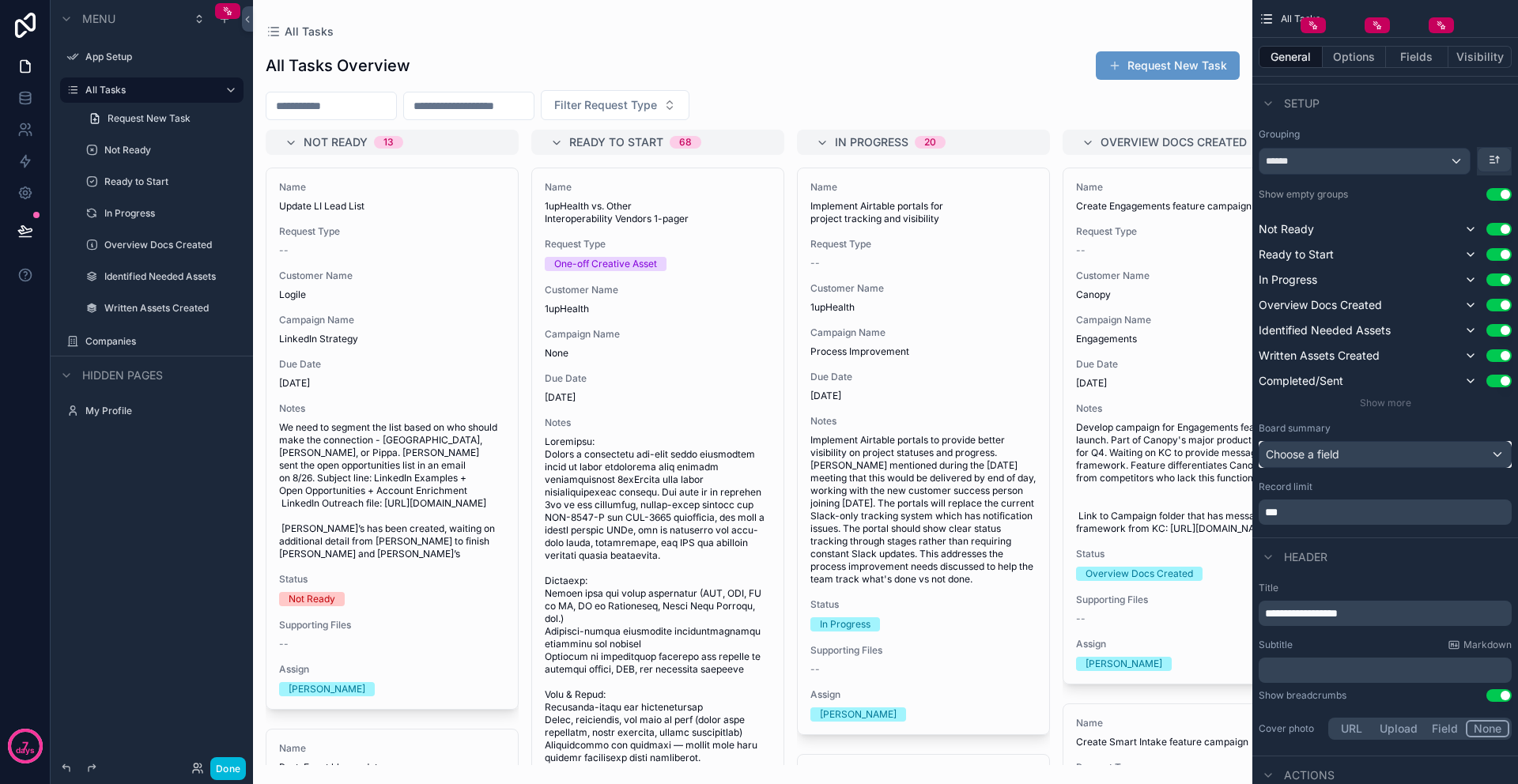
click at [1340, 458] on div "Choose a field" at bounding box center [1385, 454] width 251 height 25
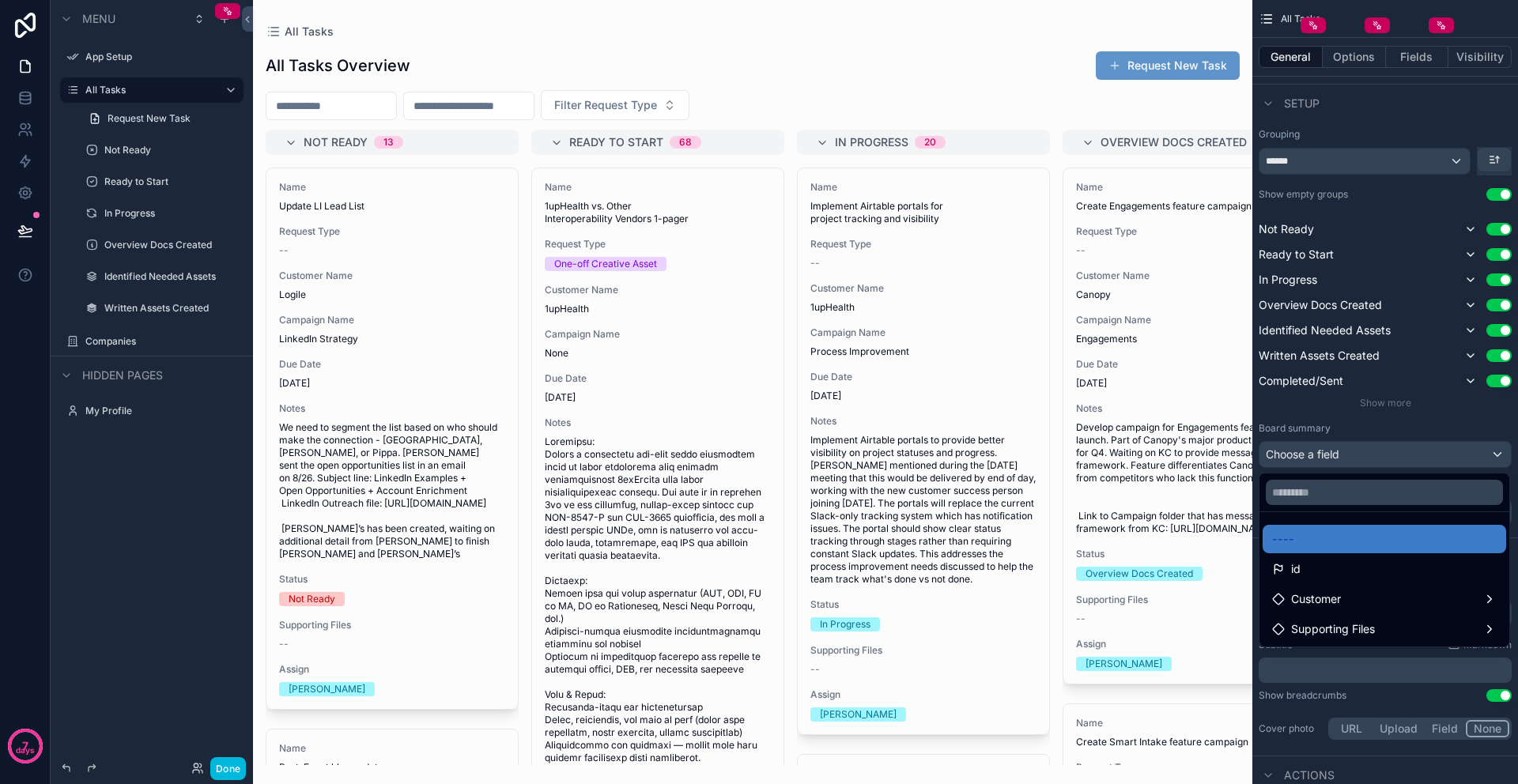
click at [1340, 458] on div "scrollable content" at bounding box center [759, 392] width 1518 height 784
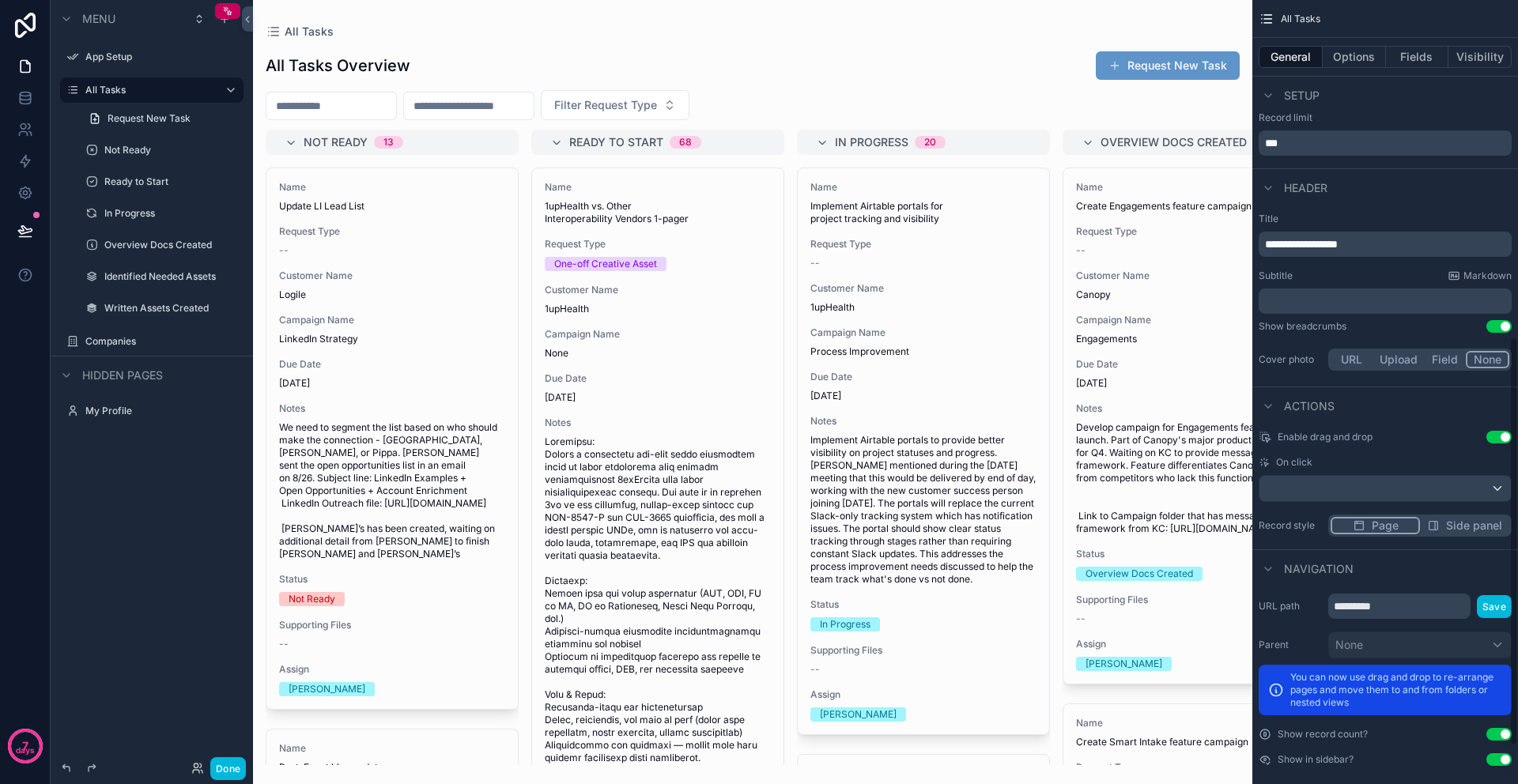
scroll to position [719, 0]
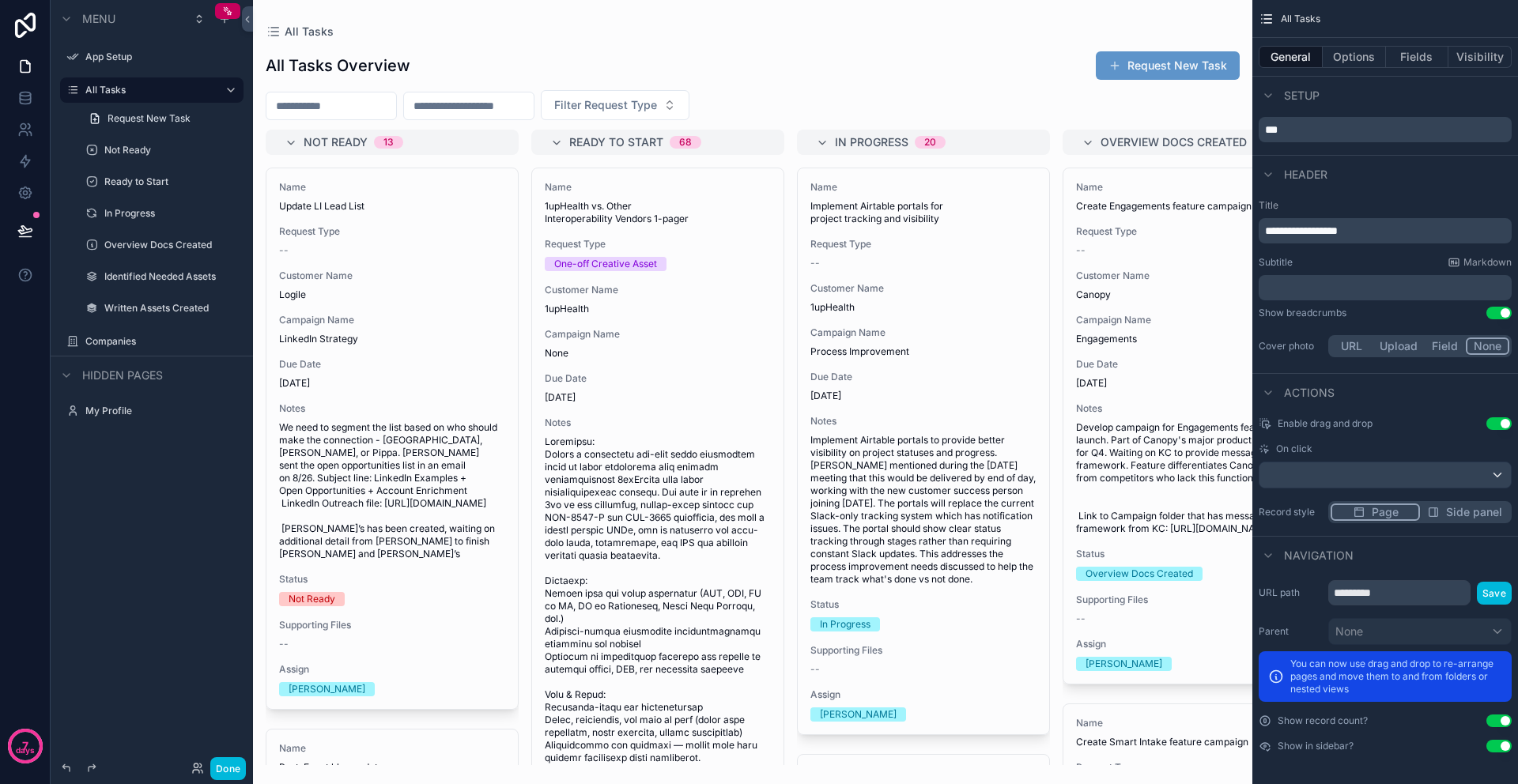
click at [1299, 616] on div "URL path ********* Save Parent None You can now use drag and drop to re-arrange…" at bounding box center [1385, 666] width 266 height 185
click at [1384, 508] on span "Page" at bounding box center [1384, 512] width 27 height 16
click at [1473, 511] on span "Side panel" at bounding box center [1474, 512] width 56 height 16
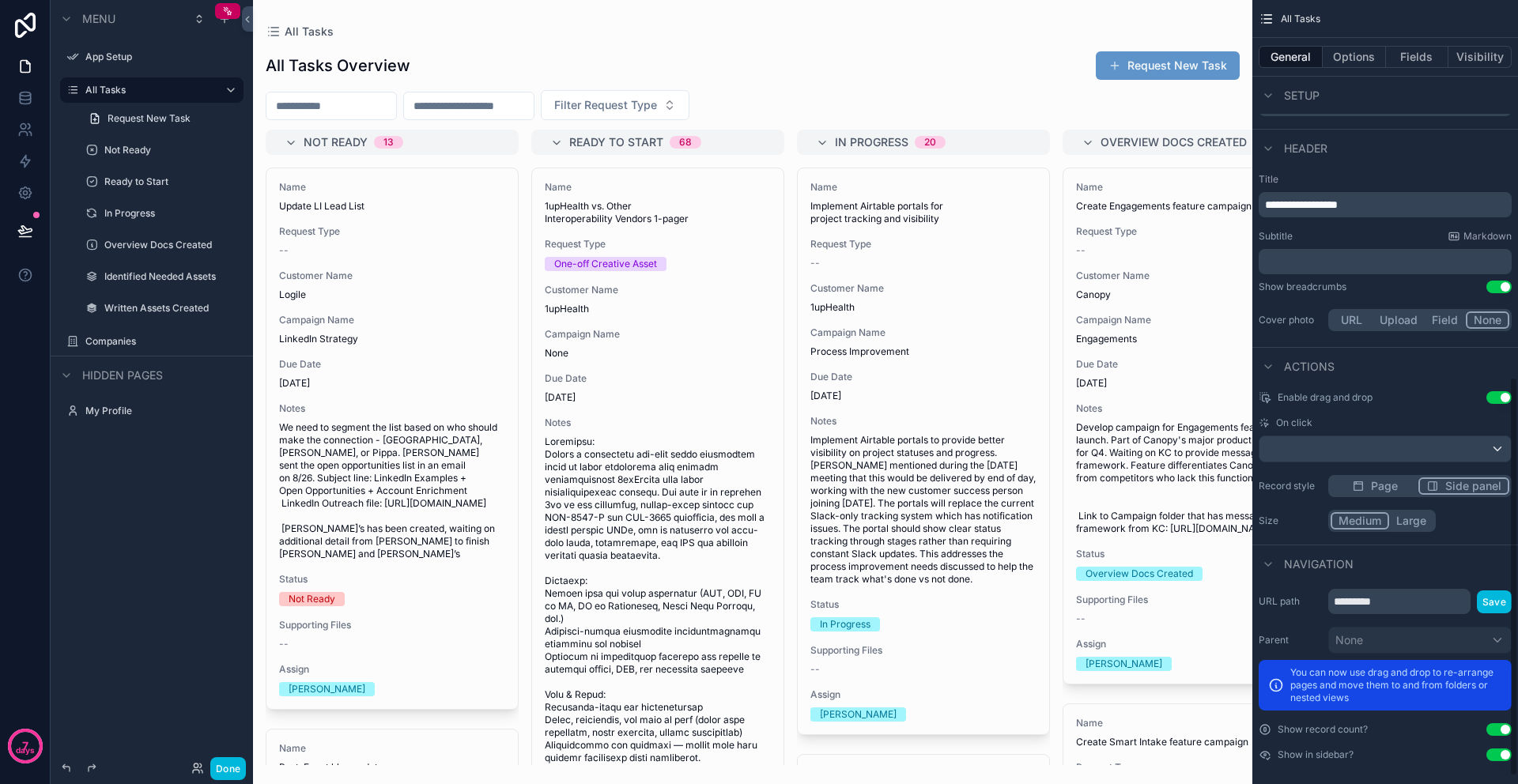
scroll to position [753, 0]
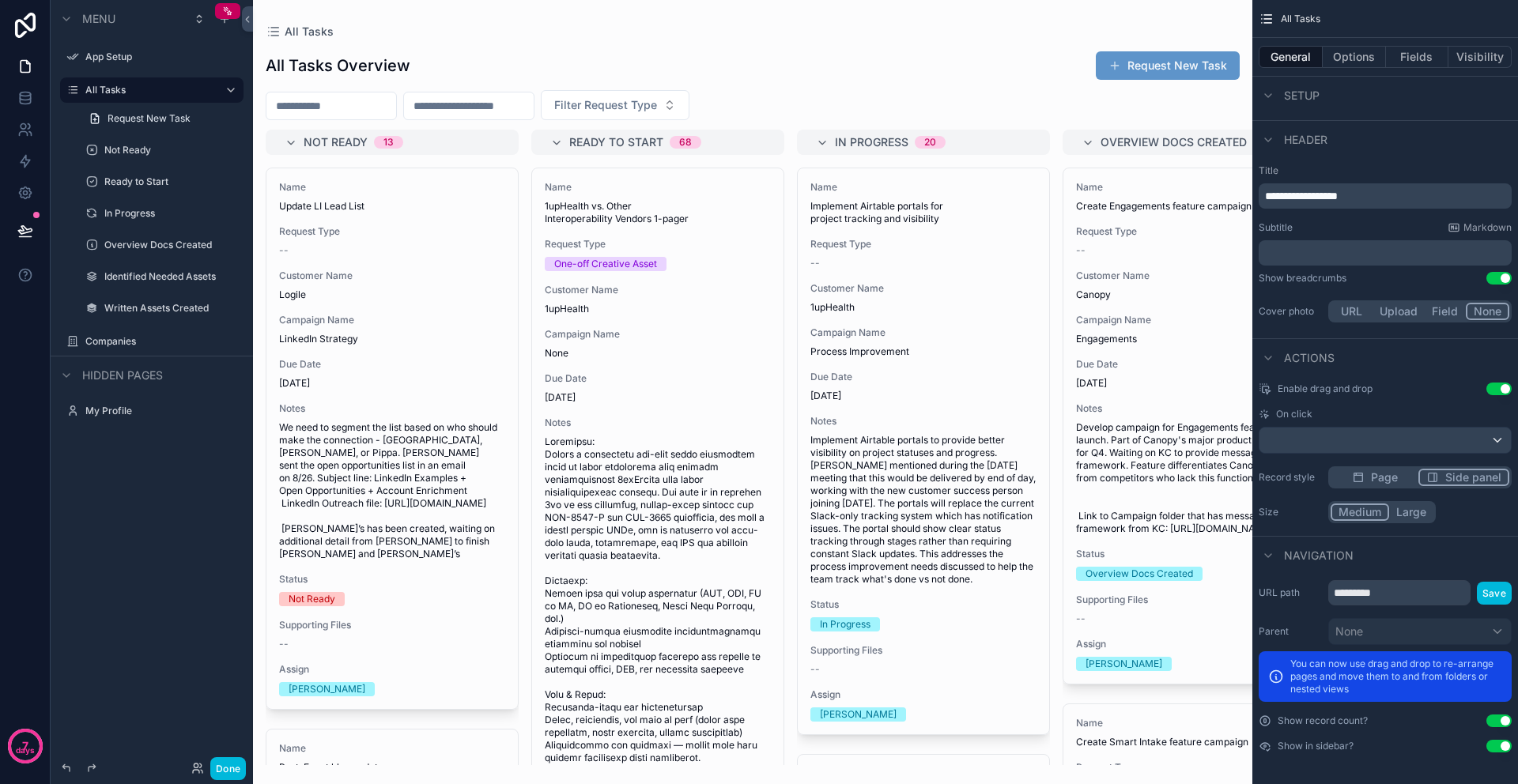
click at [1363, 483] on div "Enable drag and drop Use setting On click Record style Page Side panel Size Med…" at bounding box center [1385, 452] width 266 height 153
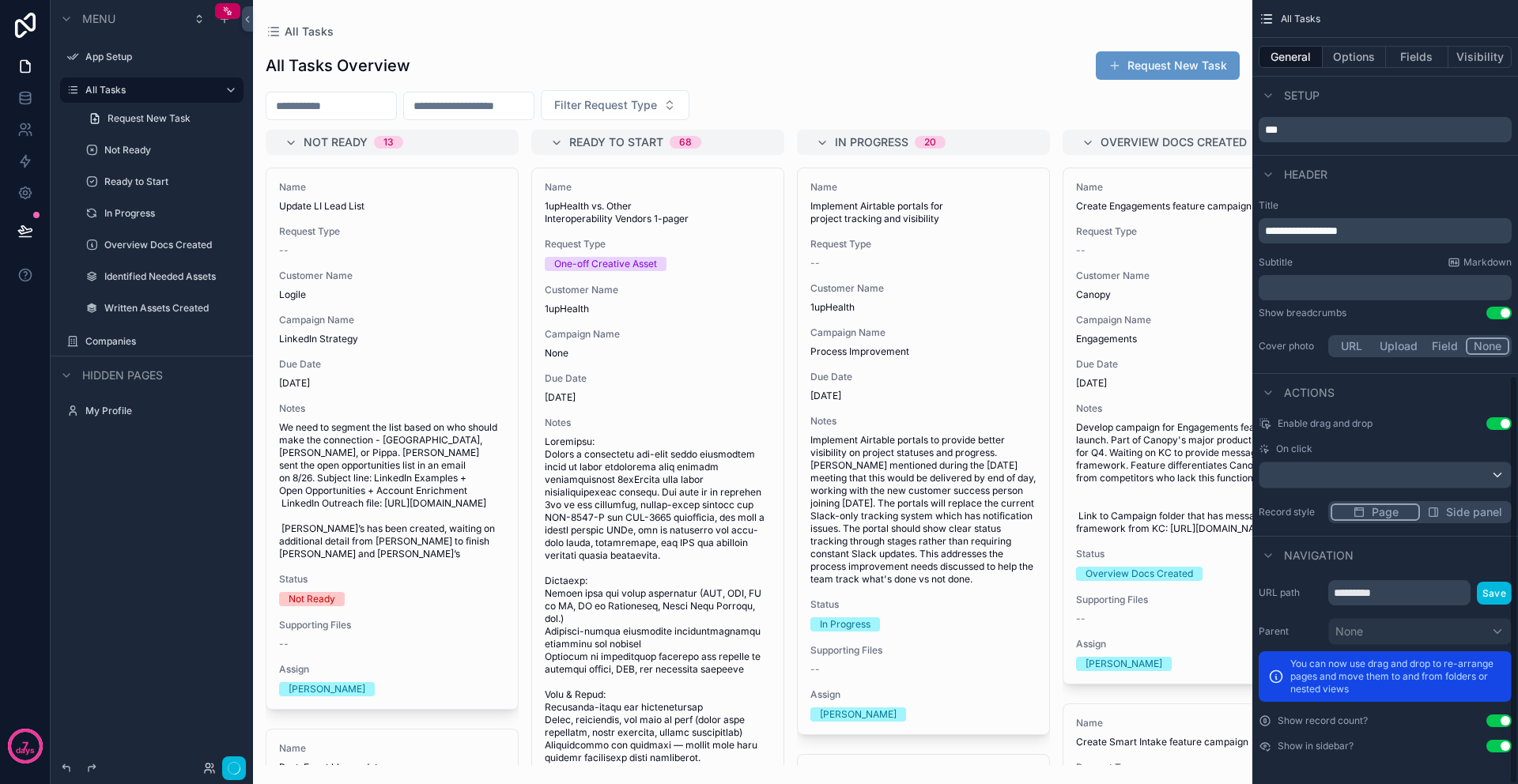
scroll to position [719, 0]
click at [1274, 677] on icon "scrollable content" at bounding box center [1276, 676] width 16 height 16
click at [1275, 676] on icon "scrollable content" at bounding box center [1276, 677] width 2 height 2
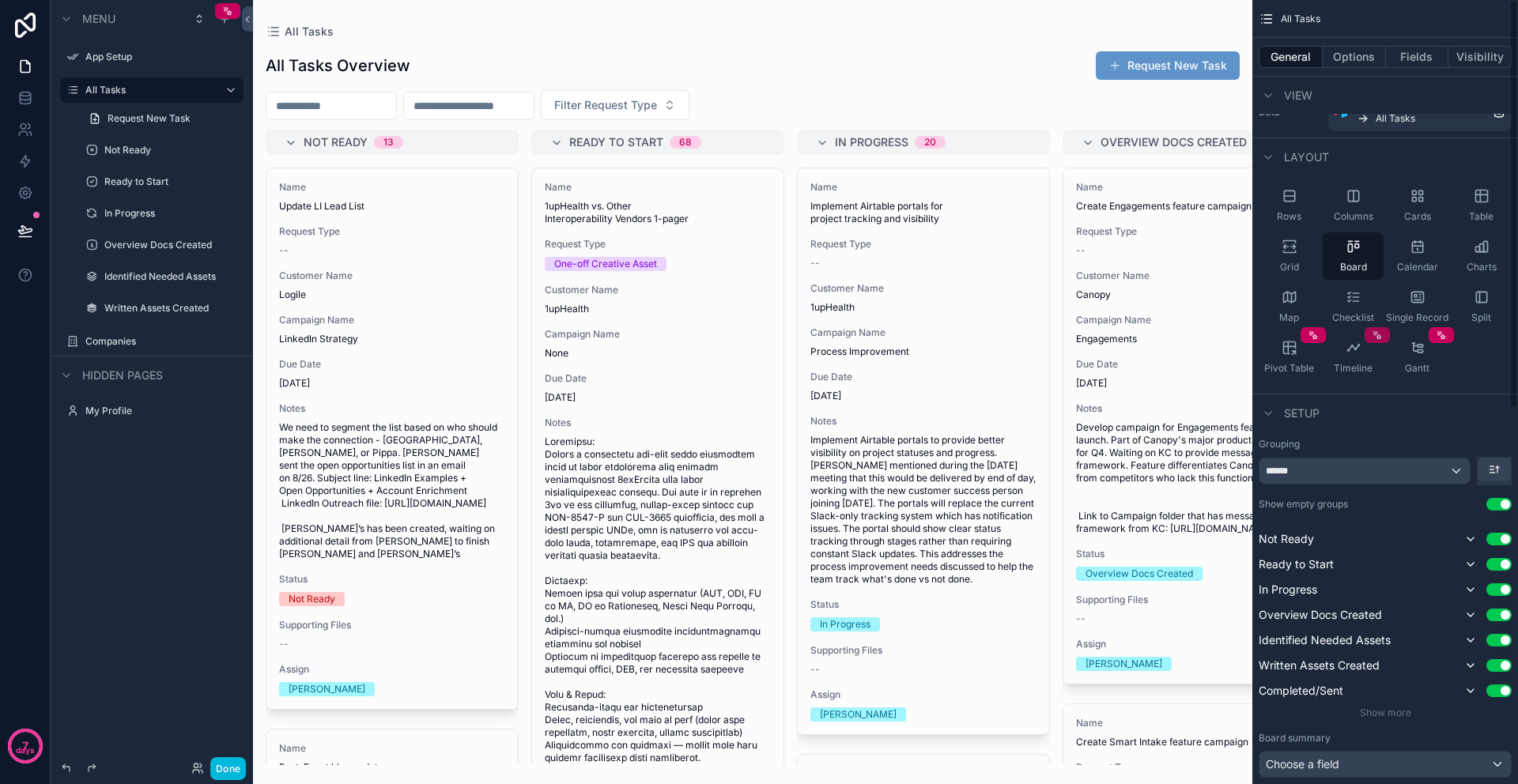
scroll to position [0, 0]
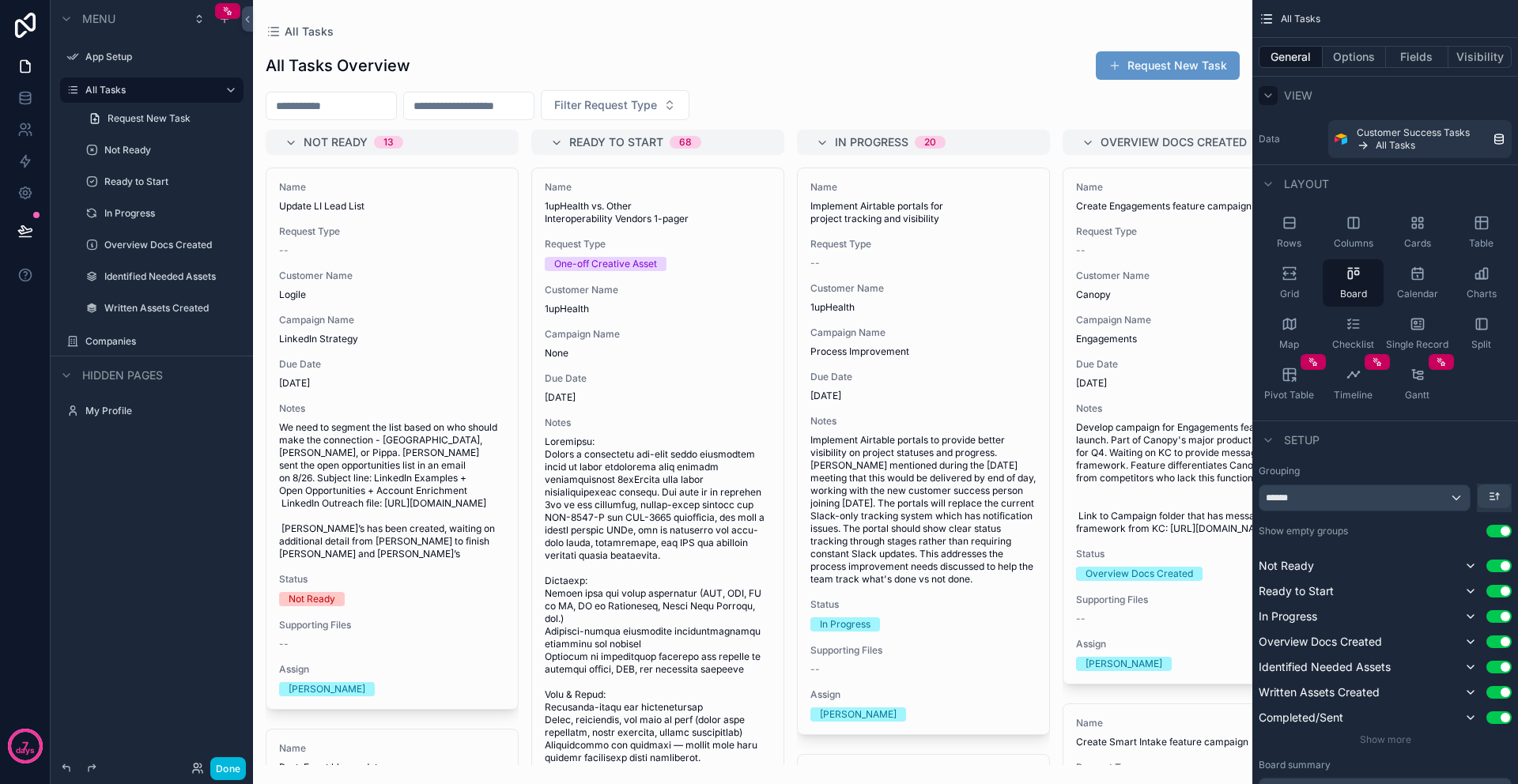
click at [1265, 97] on icon "scrollable content" at bounding box center [1268, 96] width 13 height 13
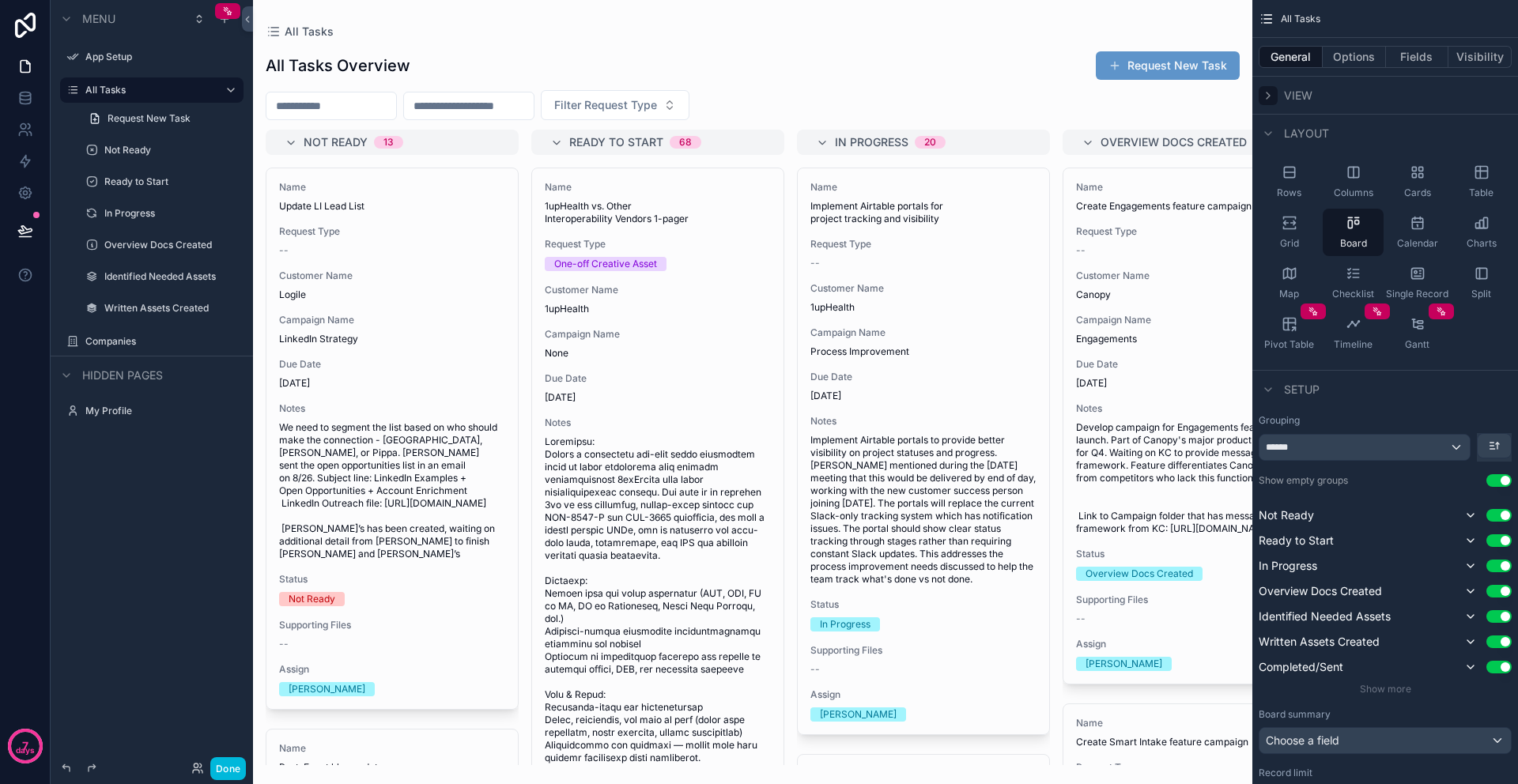
click at [1269, 94] on icon "scrollable content" at bounding box center [1268, 96] width 13 height 13
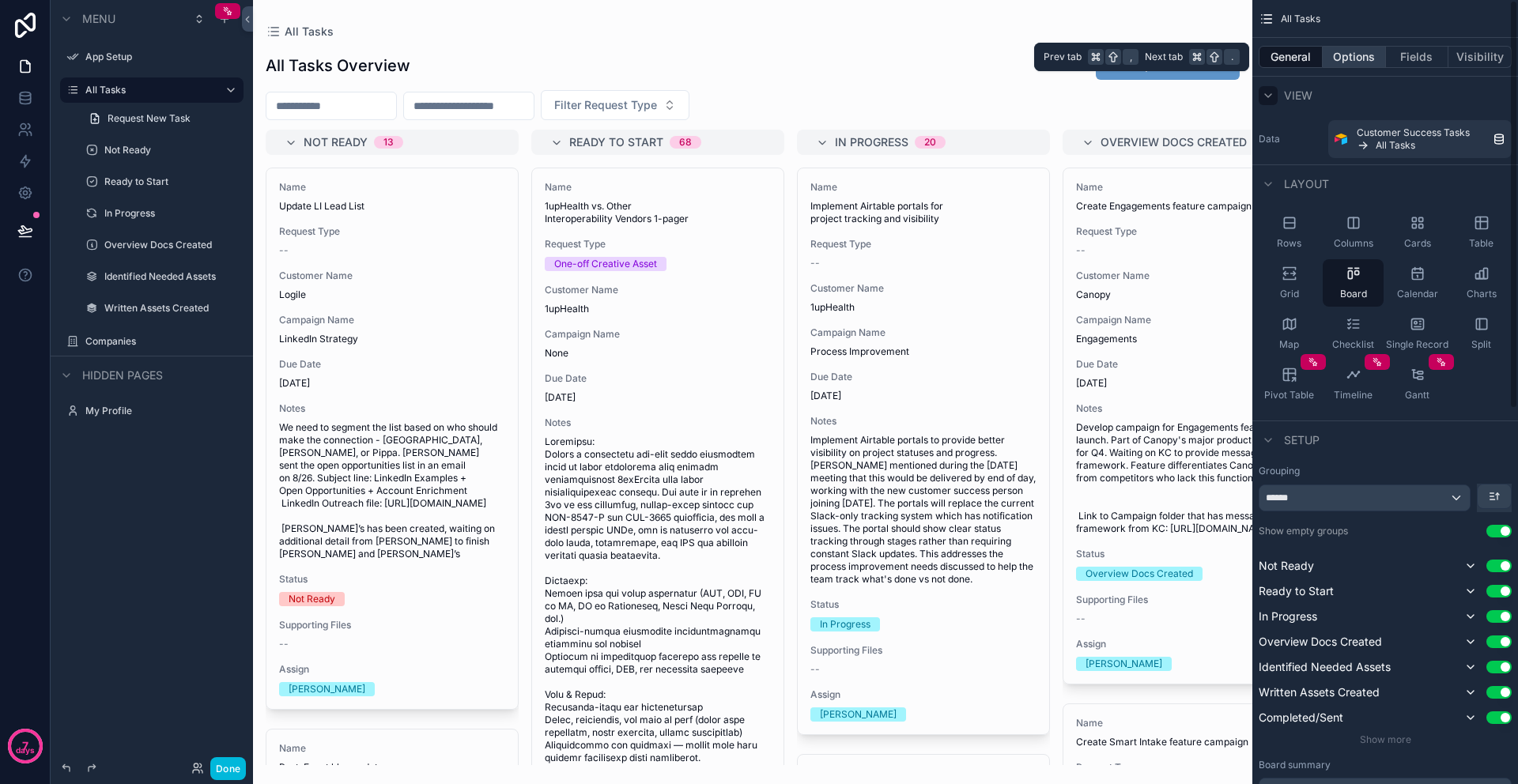
click at [1345, 55] on button "Options" at bounding box center [1354, 56] width 64 height 22
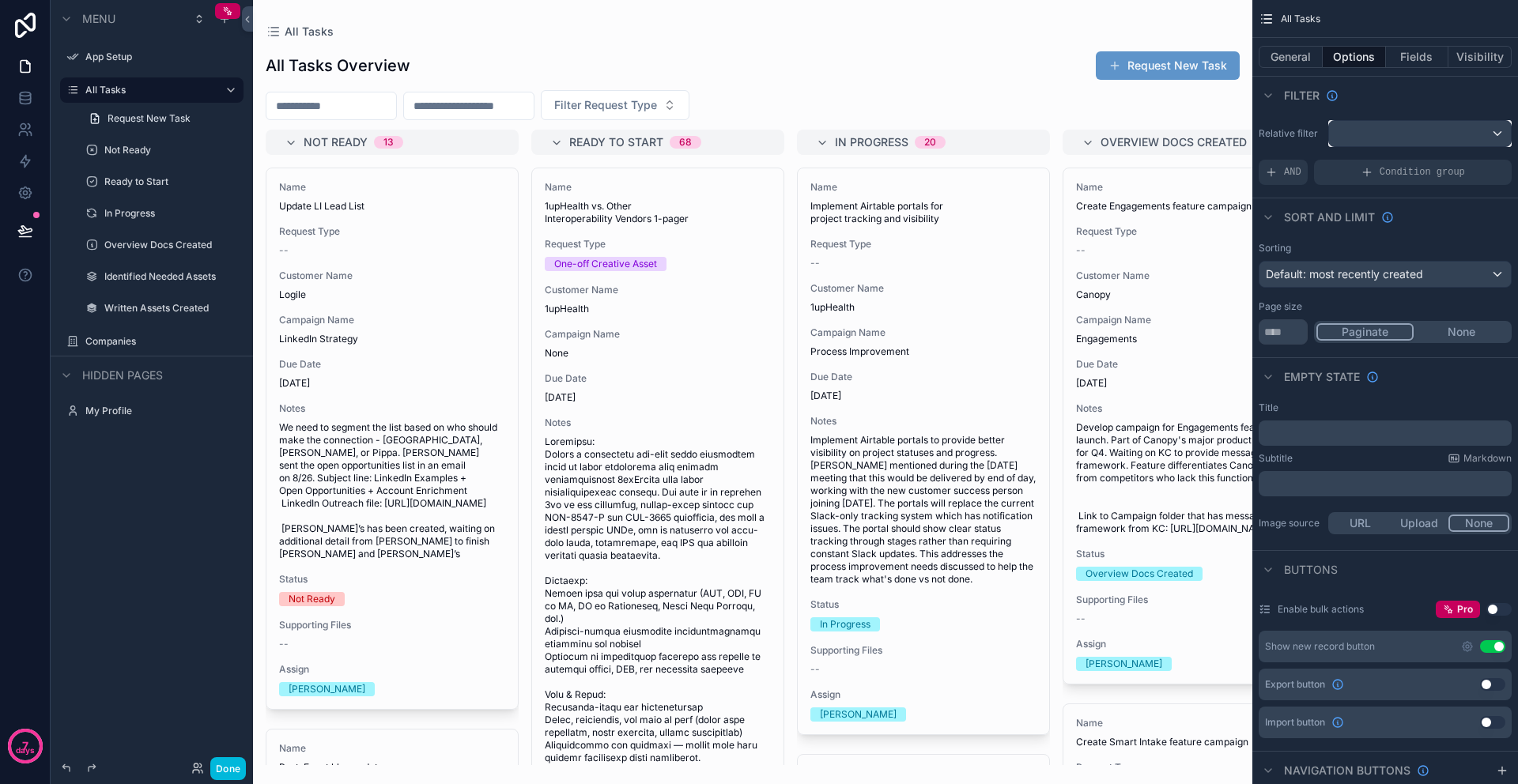
click at [1371, 139] on div "scrollable content" at bounding box center [1420, 133] width 182 height 25
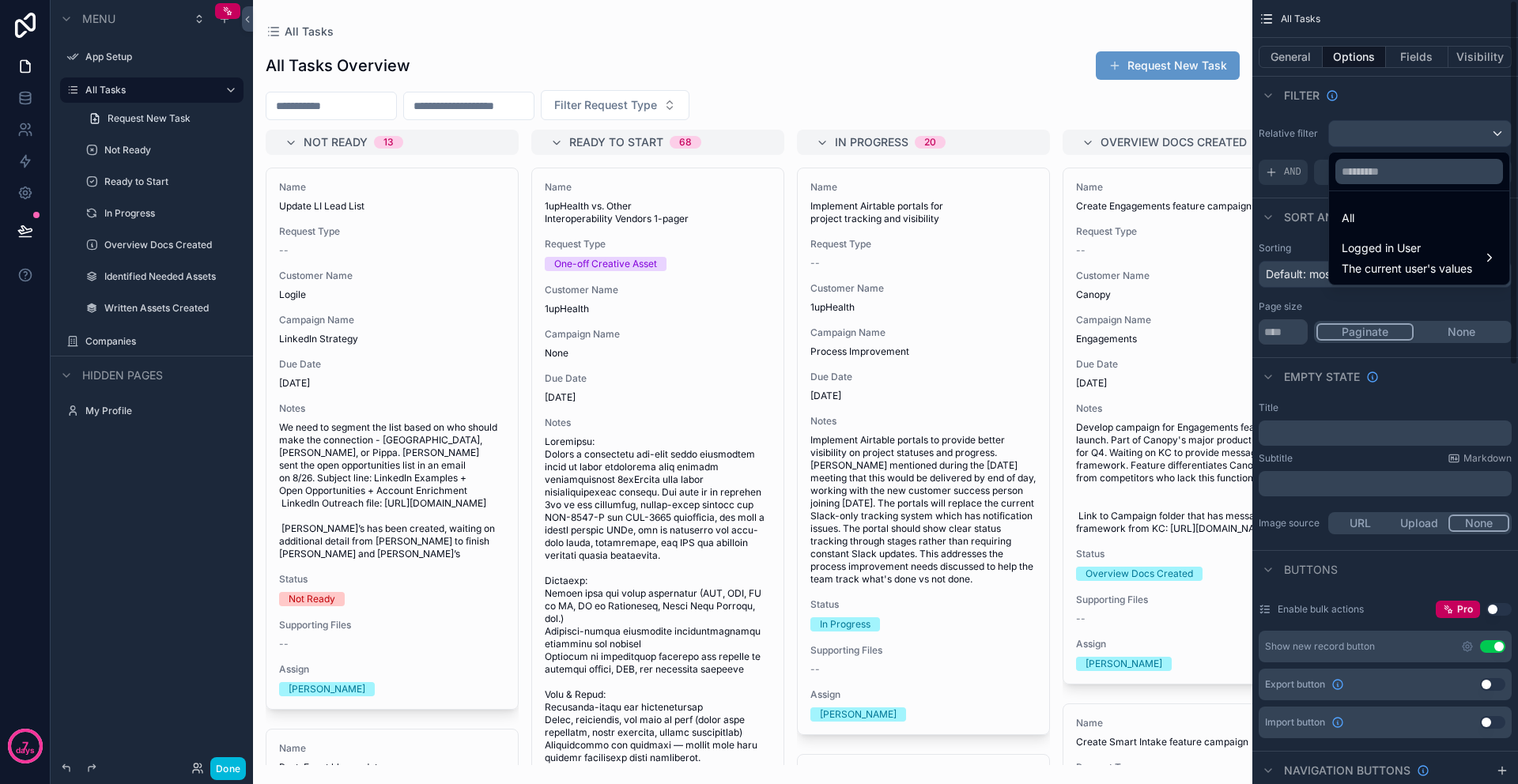
click at [1355, 105] on div "scrollable content" at bounding box center [759, 392] width 1518 height 784
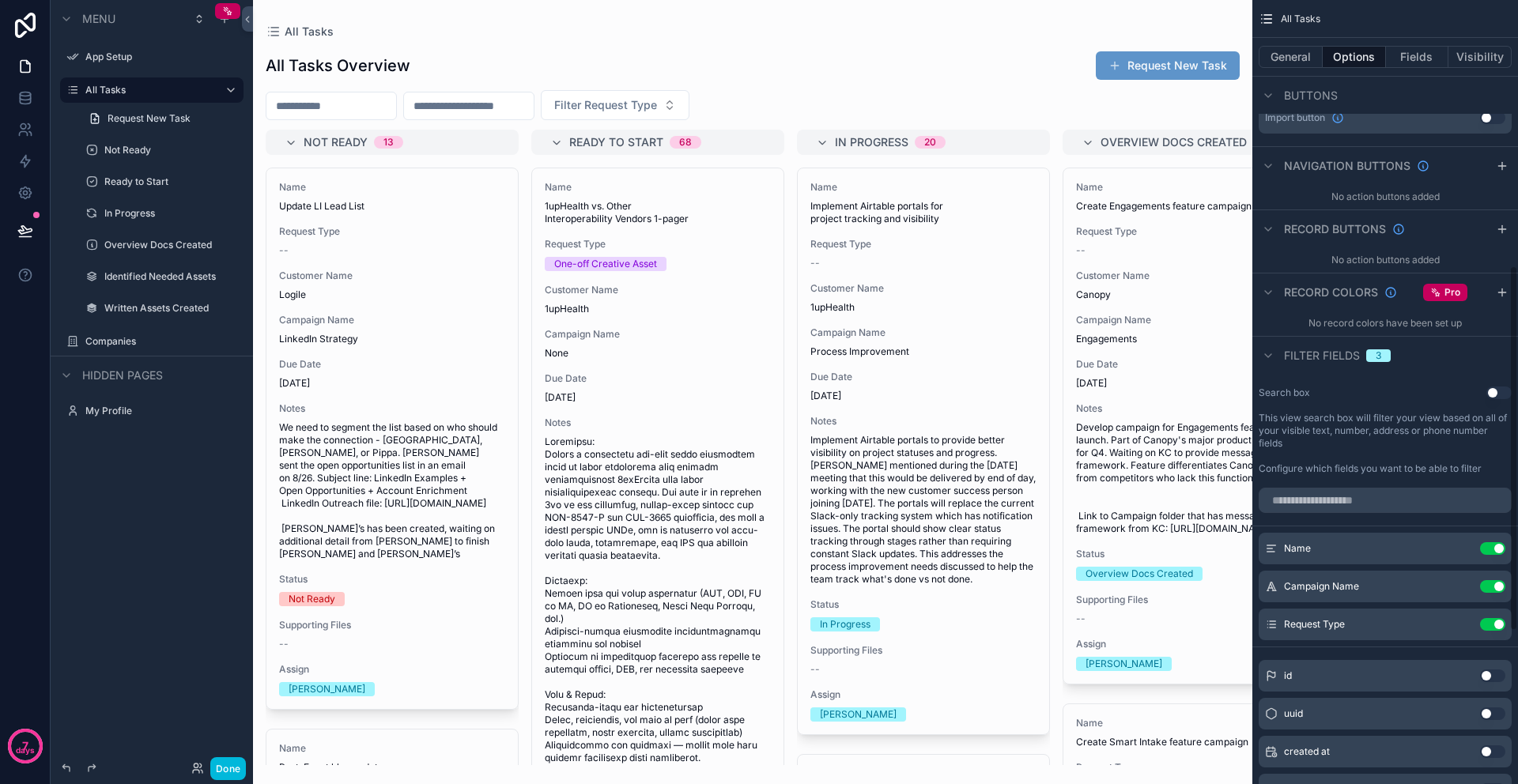
scroll to position [735, 0]
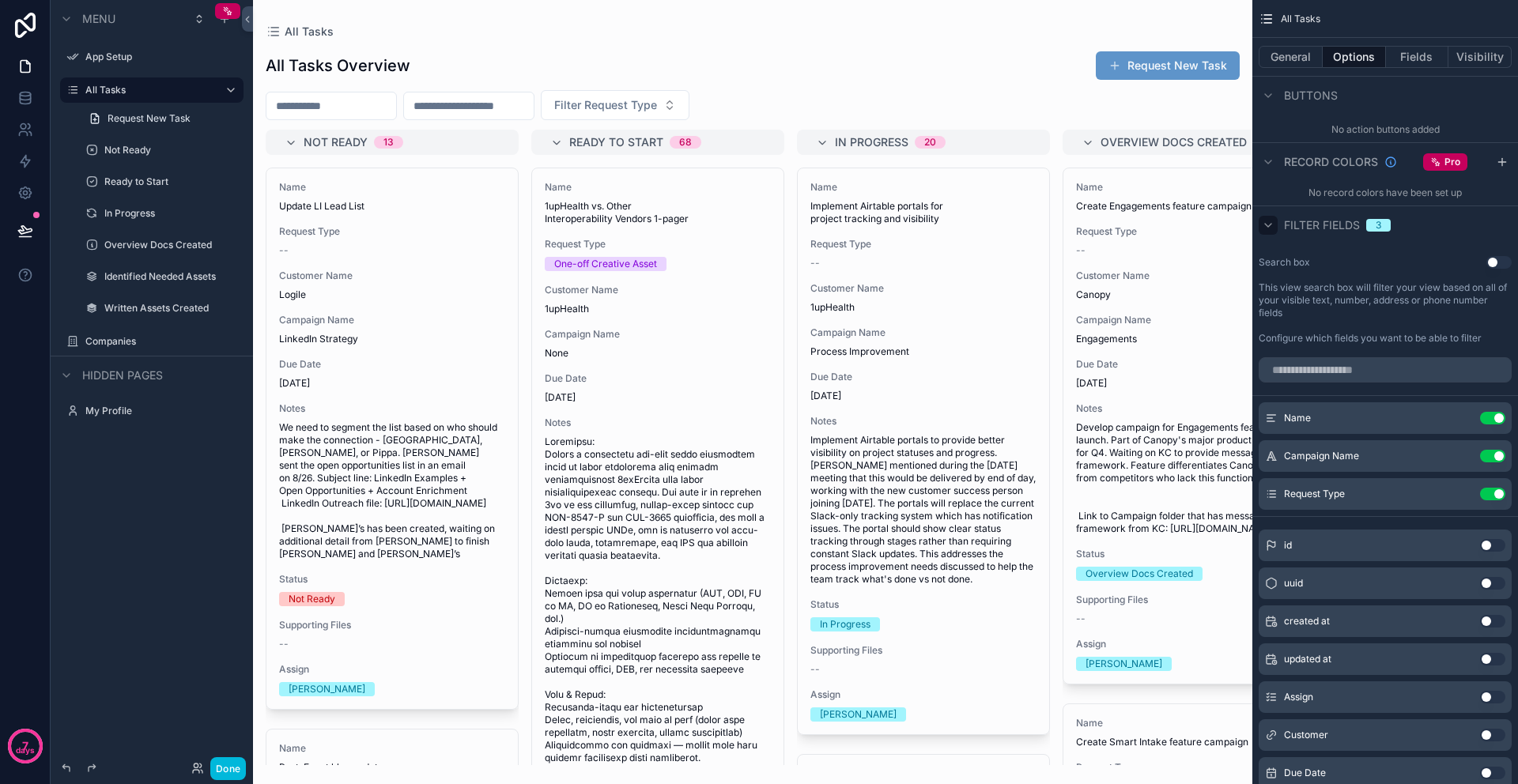
click at [1269, 227] on icon "scrollable content" at bounding box center [1268, 225] width 13 height 13
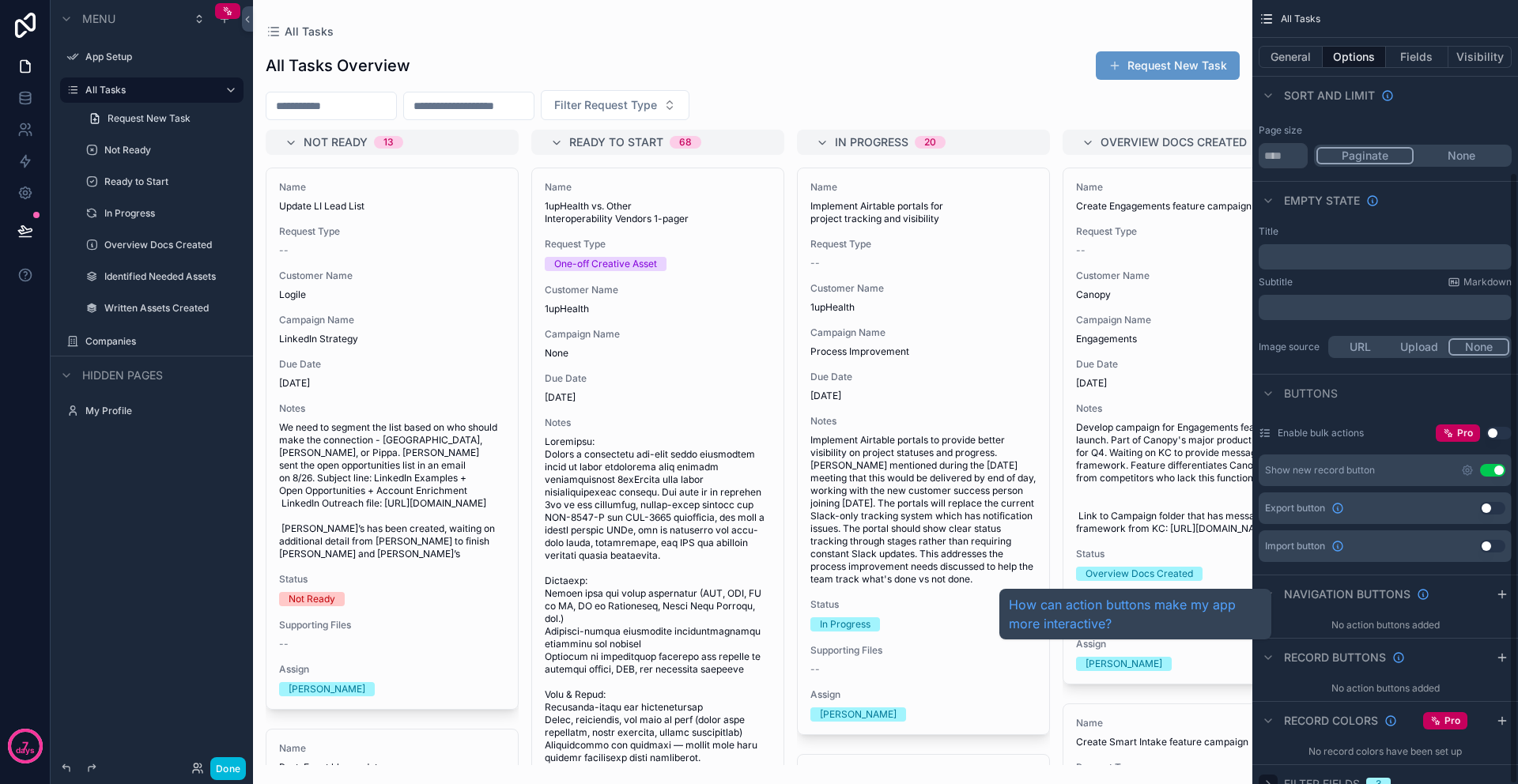
scroll to position [220, 0]
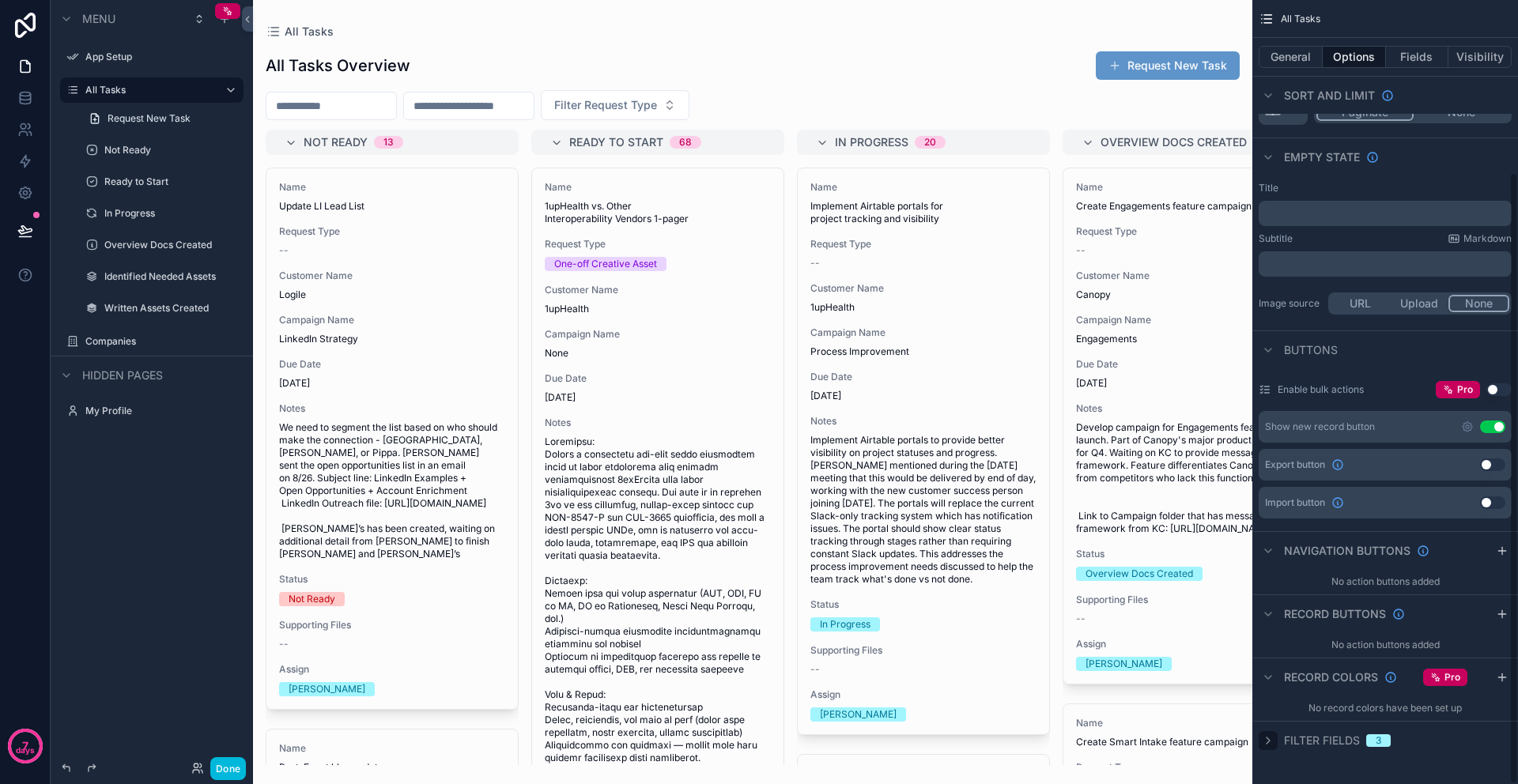
click at [1272, 740] on icon "scrollable content" at bounding box center [1268, 741] width 13 height 13
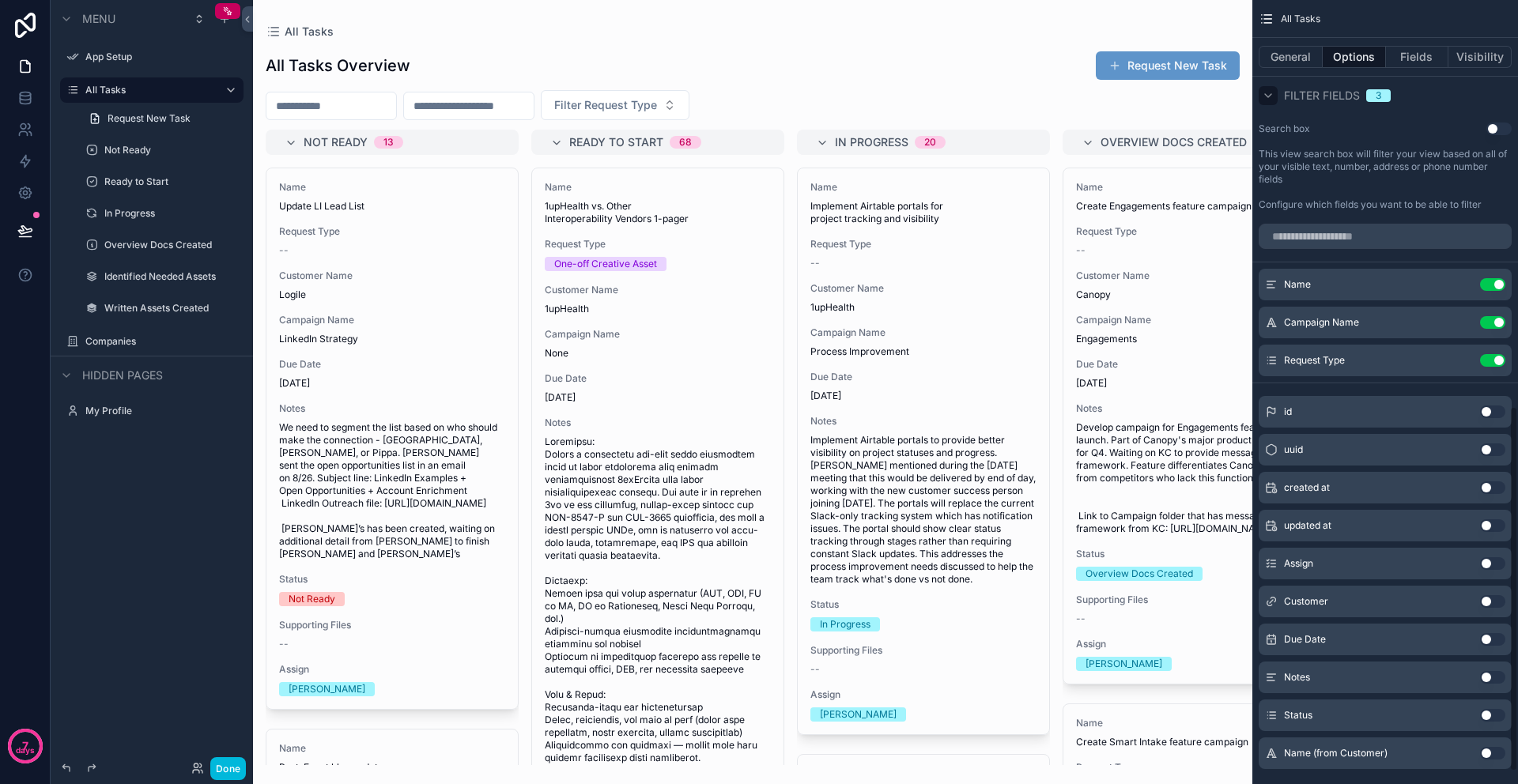
scroll to position [873, 0]
click at [1487, 485] on button "Use setting" at bounding box center [1492, 484] width 25 height 13
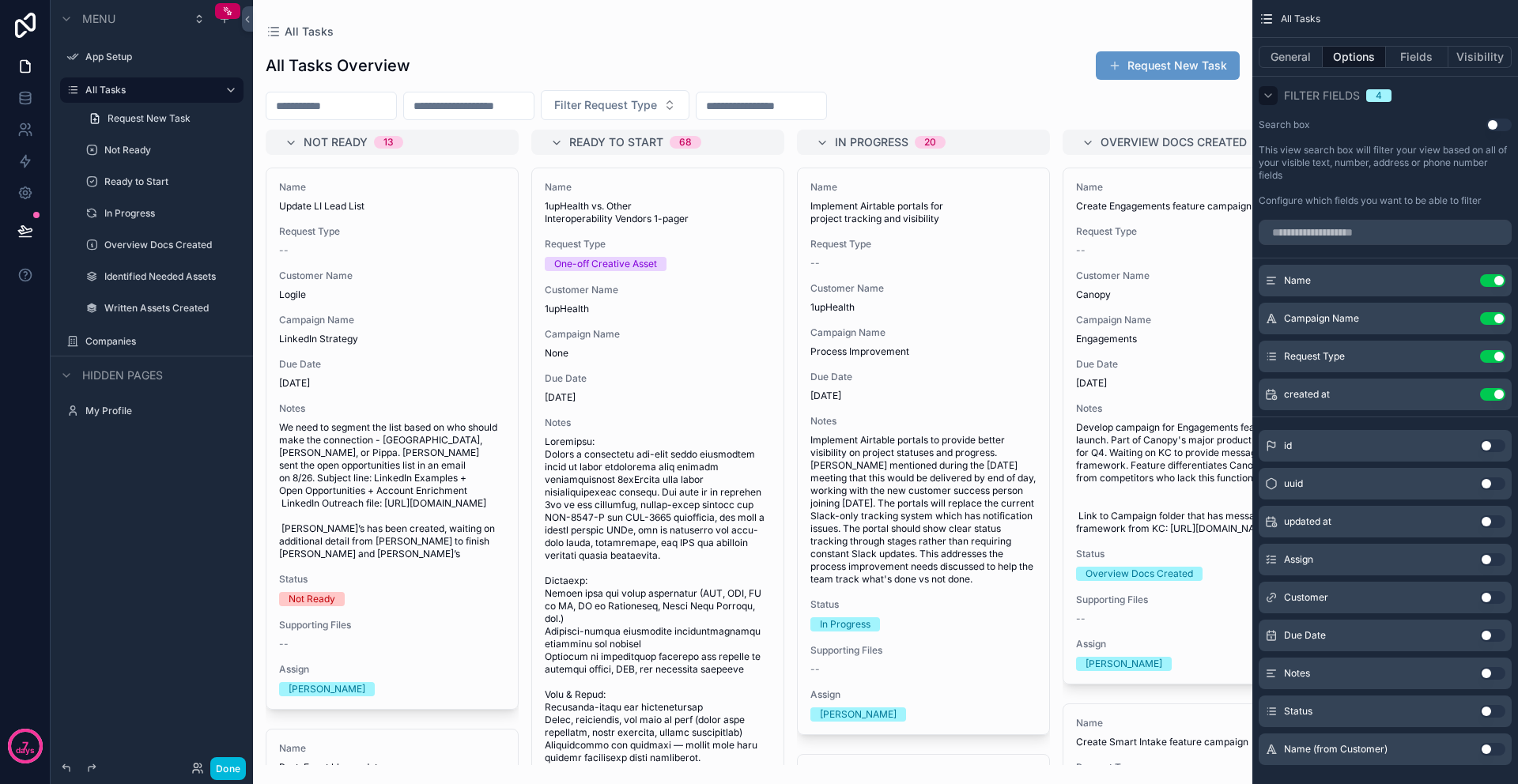
click at [809, 108] on input "scrollable content" at bounding box center [761, 105] width 130 height 22
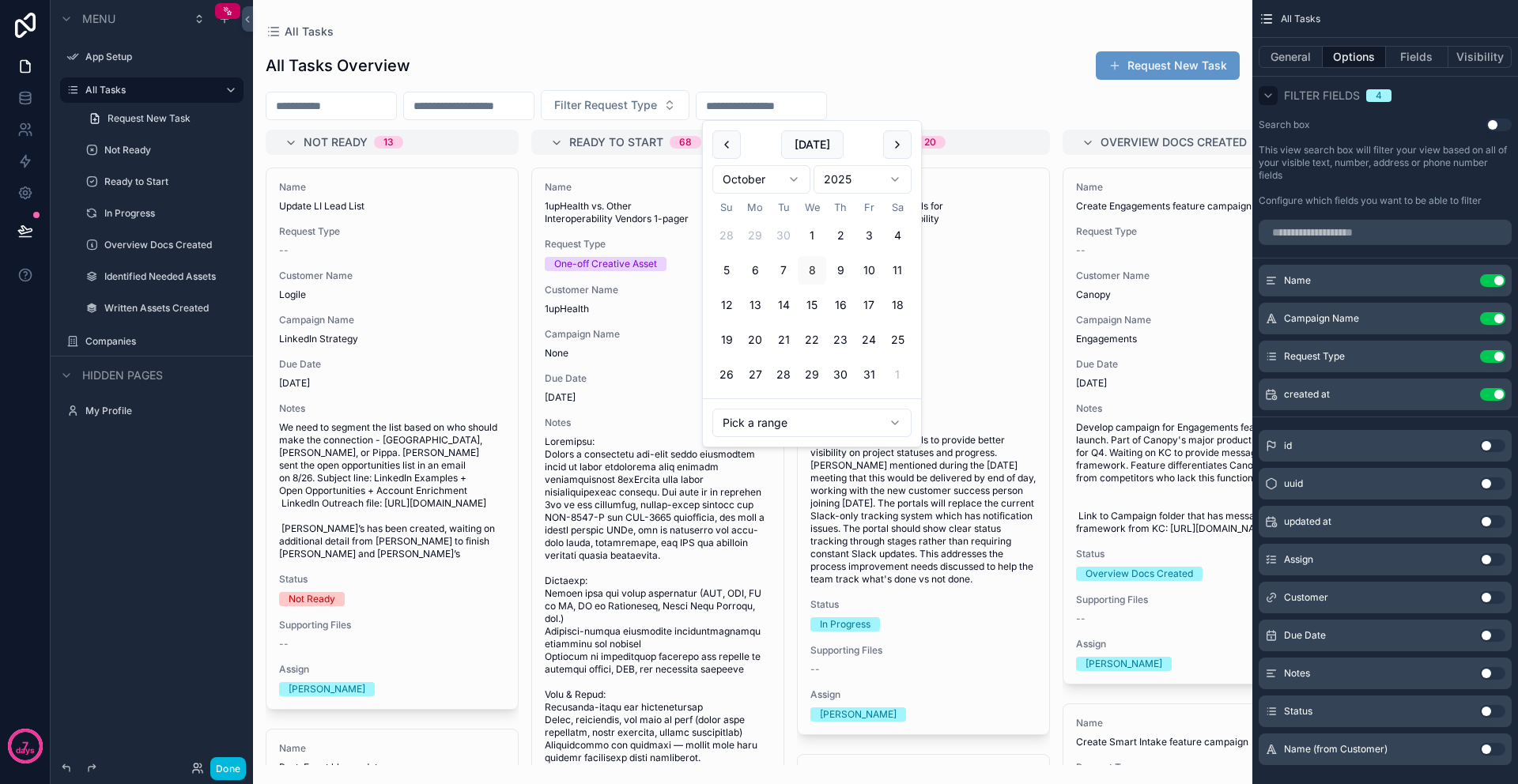
click at [910, 102] on div "Filter Request Type" at bounding box center [752, 105] width 999 height 30
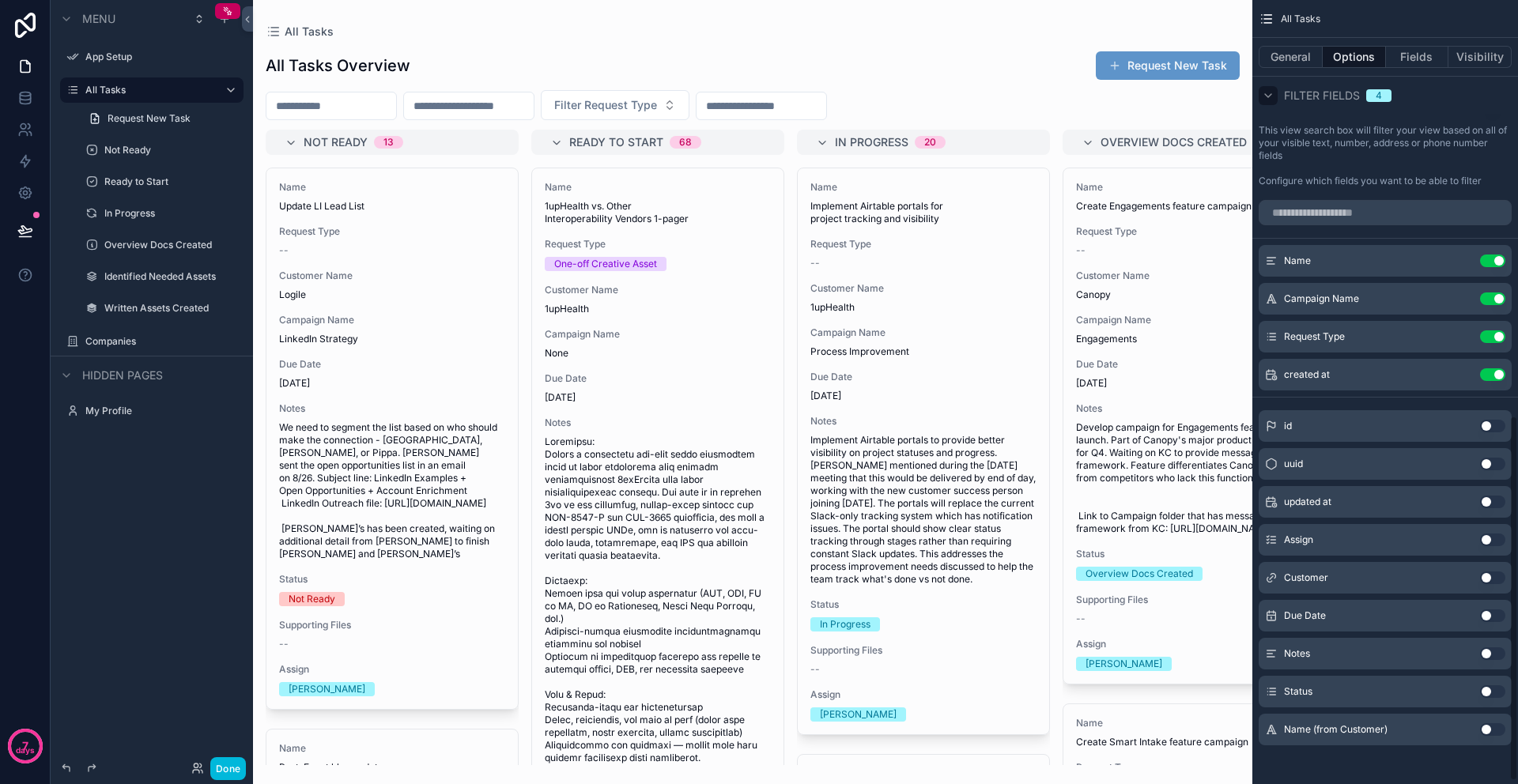
scroll to position [897, 0]
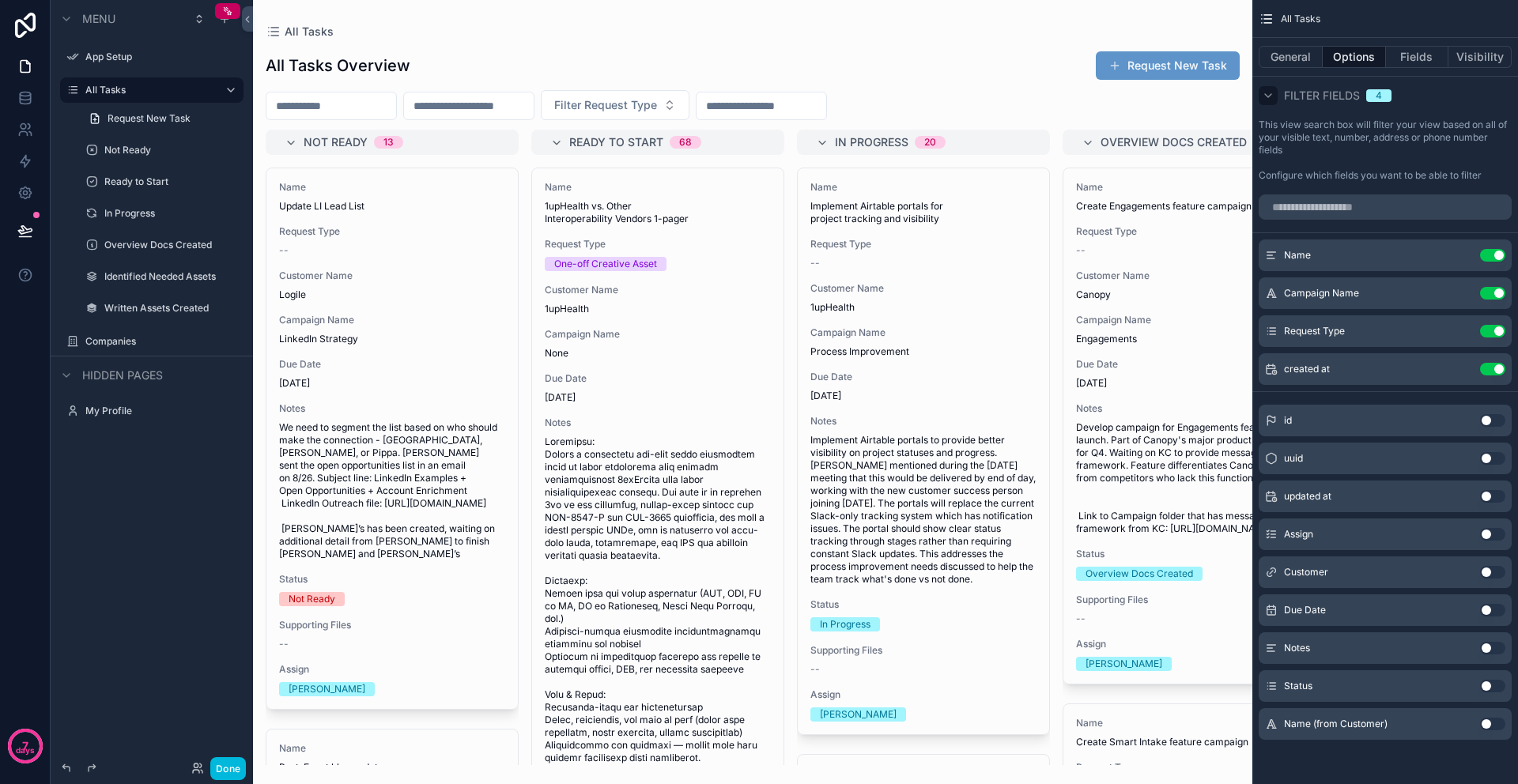
click at [1214, 101] on div "Filter Request Type" at bounding box center [752, 105] width 999 height 30
click at [227, 774] on button "Done" at bounding box center [228, 768] width 35 height 23
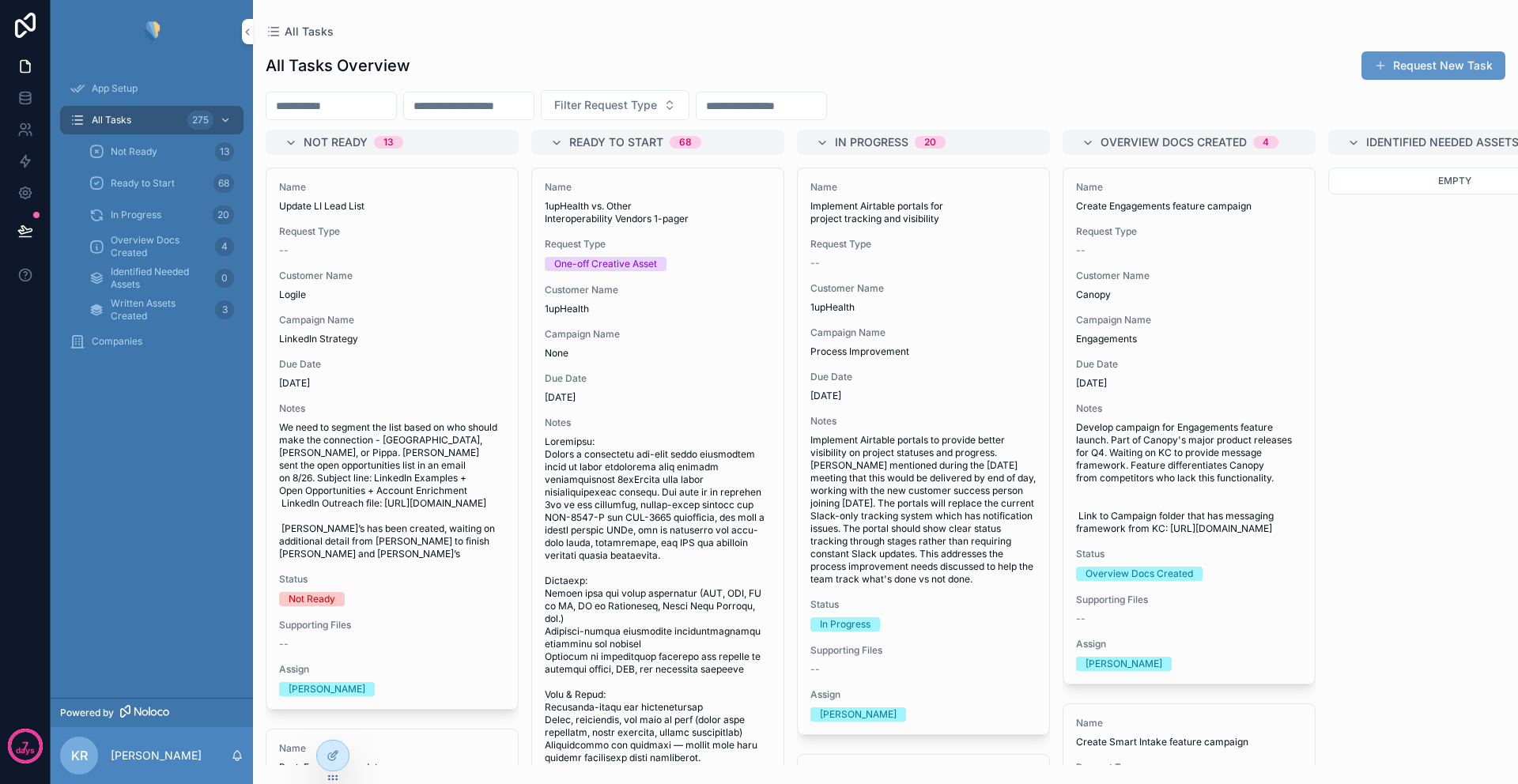
click at [786, 106] on input "scrollable content" at bounding box center [761, 105] width 130 height 22
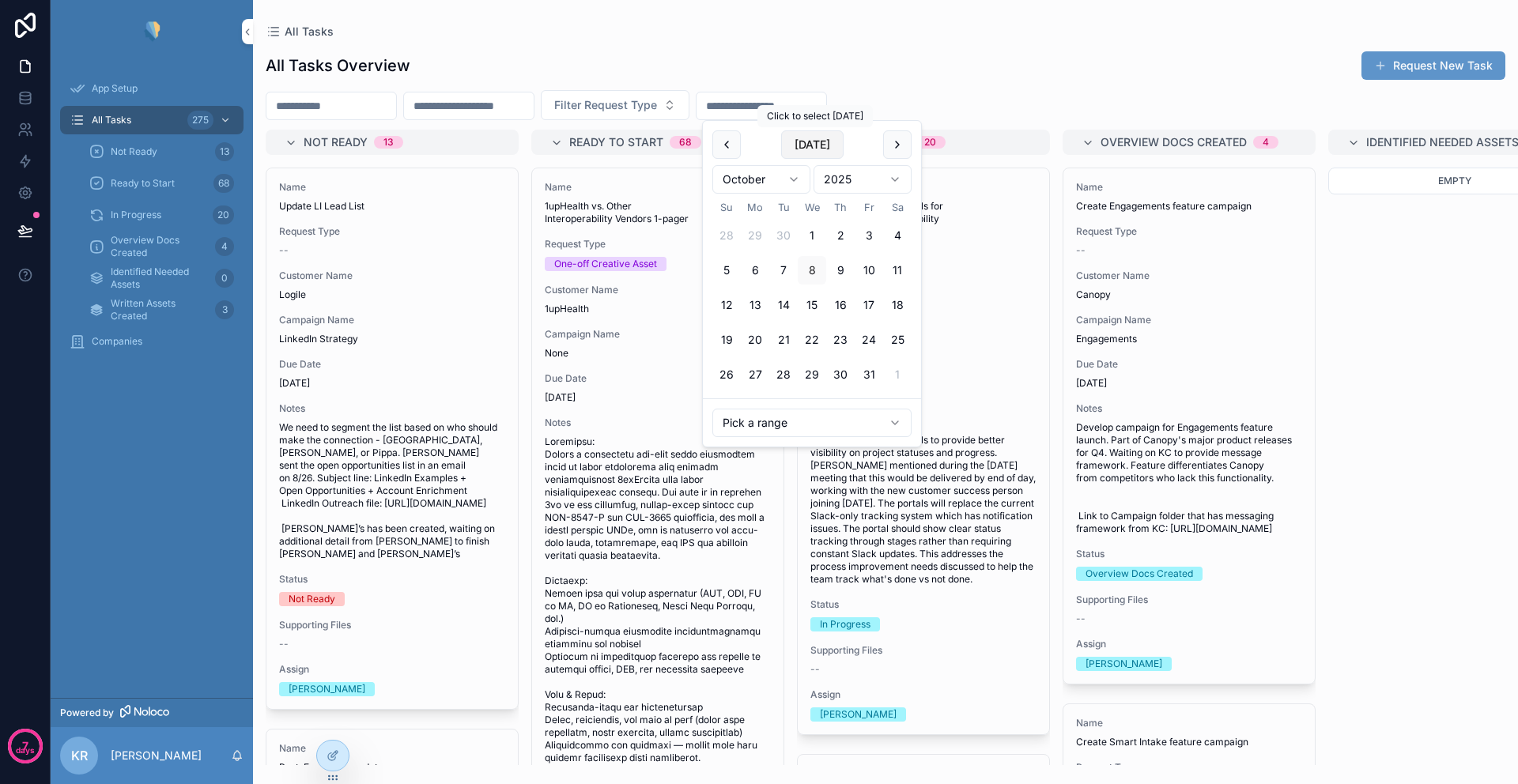
click at [818, 151] on button "[DATE]" at bounding box center [813, 144] width 63 height 28
type input "**********"
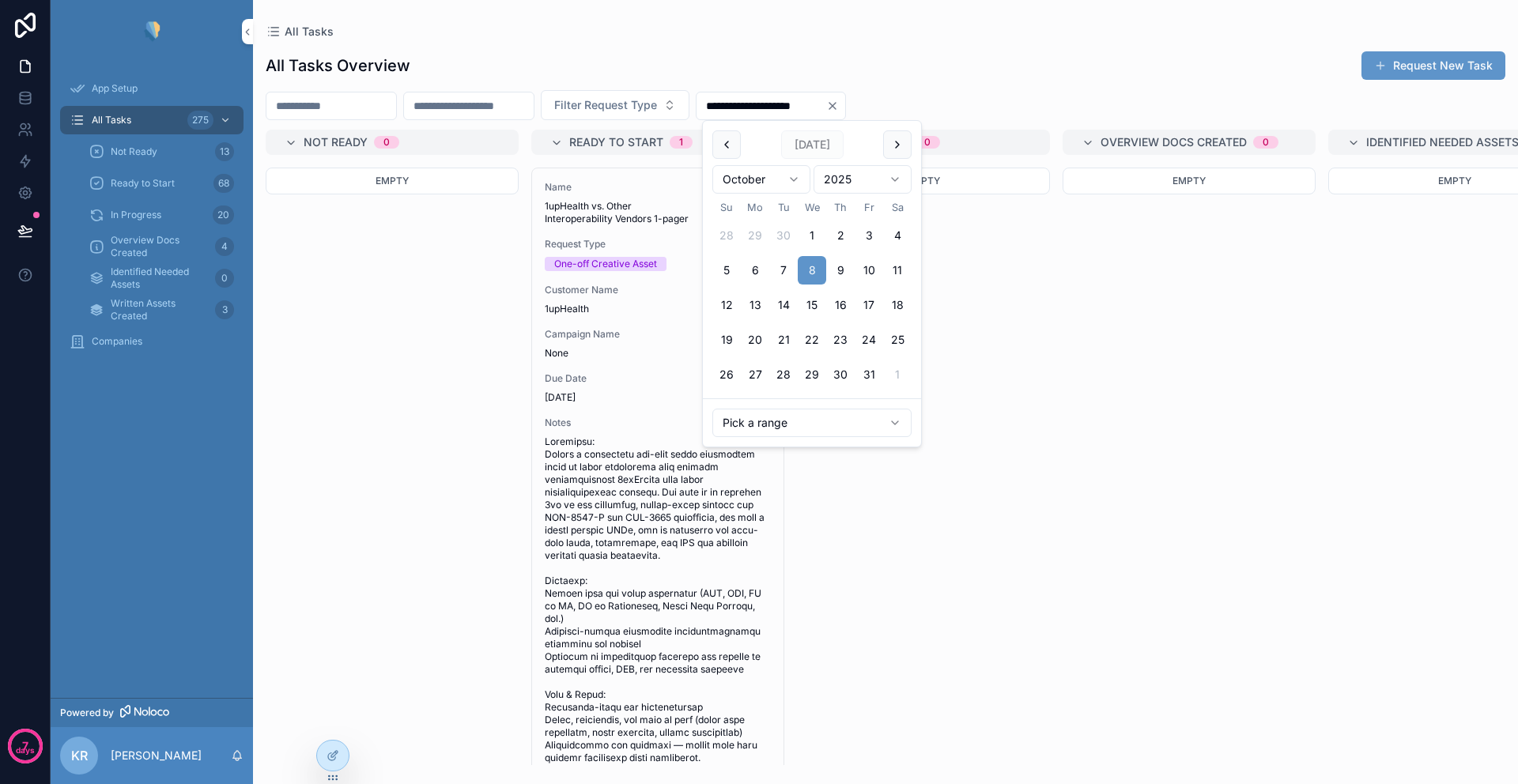
click at [395, 338] on div "Empty" at bounding box center [392, 466] width 253 height 597
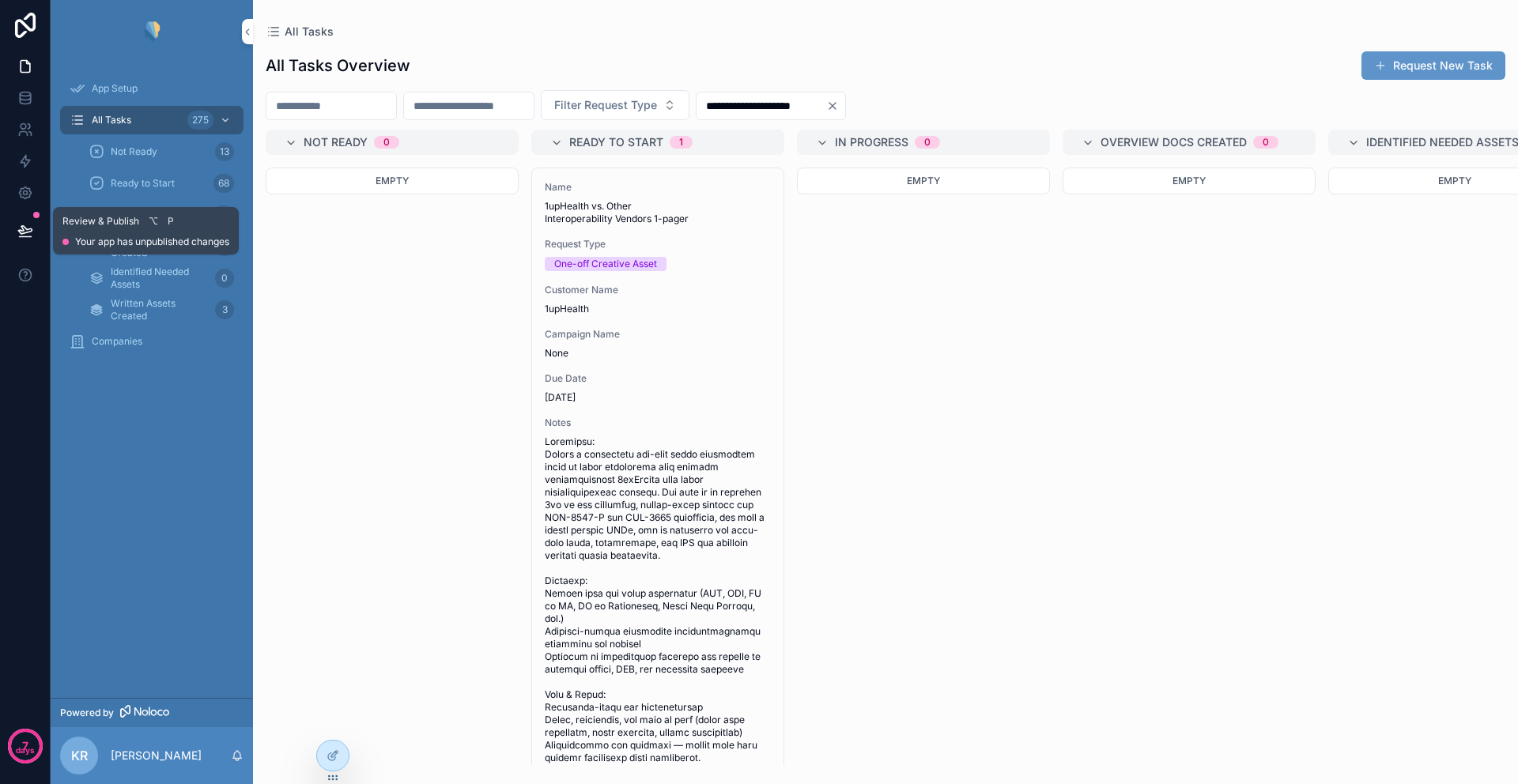
click at [35, 234] on button at bounding box center [25, 230] width 35 height 44
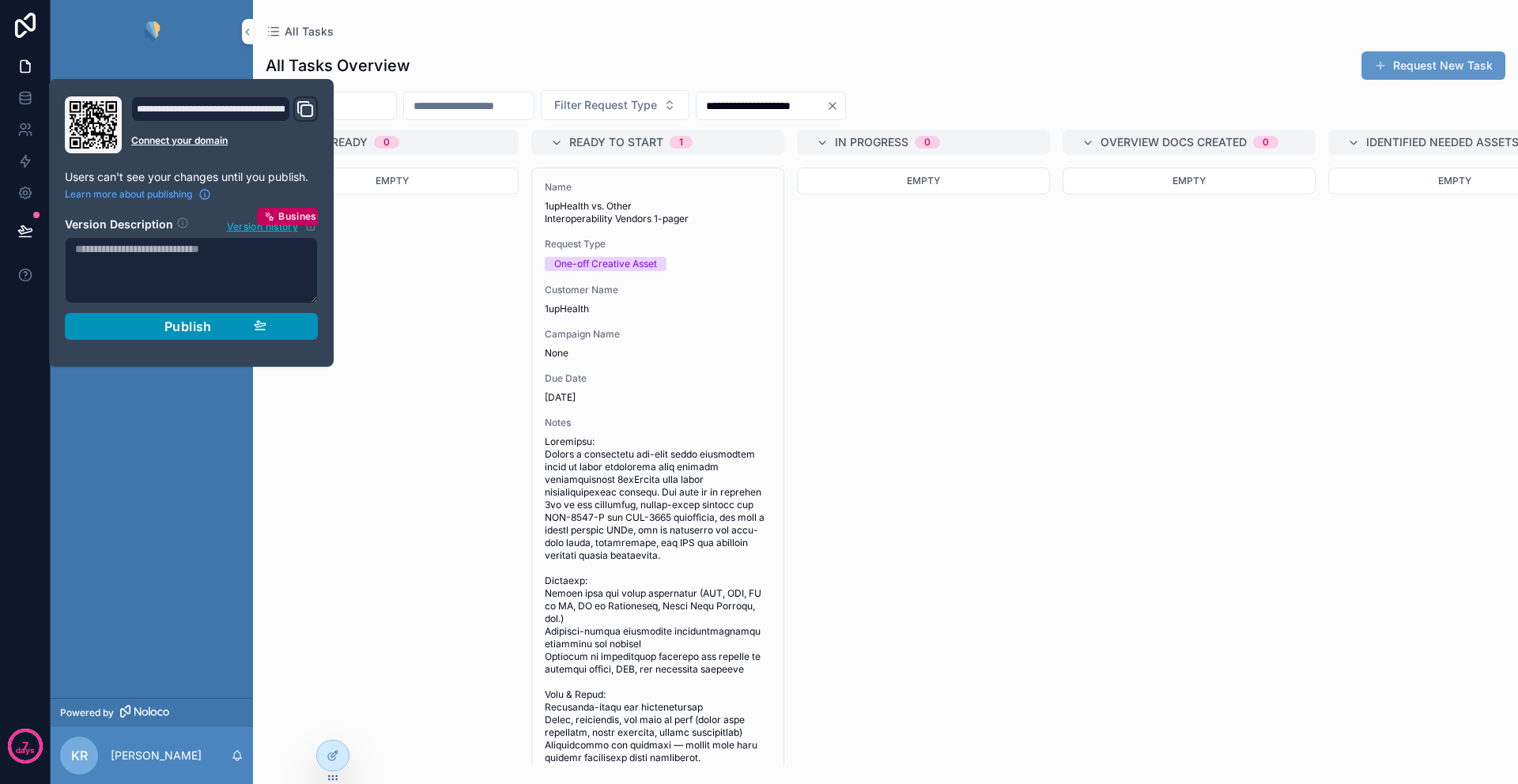
click at [168, 324] on span "Publish" at bounding box center [188, 327] width 48 height 16
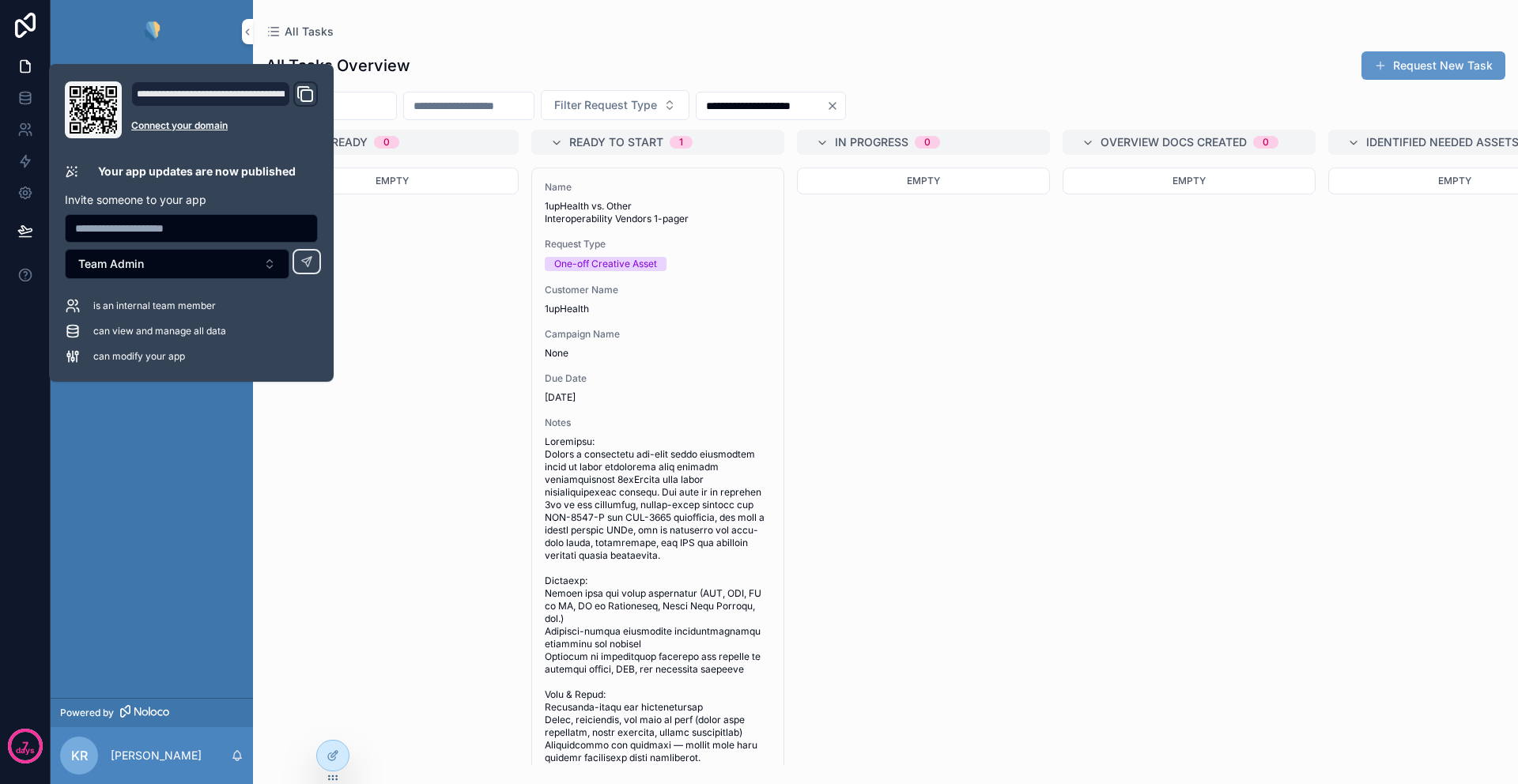
click at [415, 557] on div "Empty" at bounding box center [392, 466] width 253 height 597
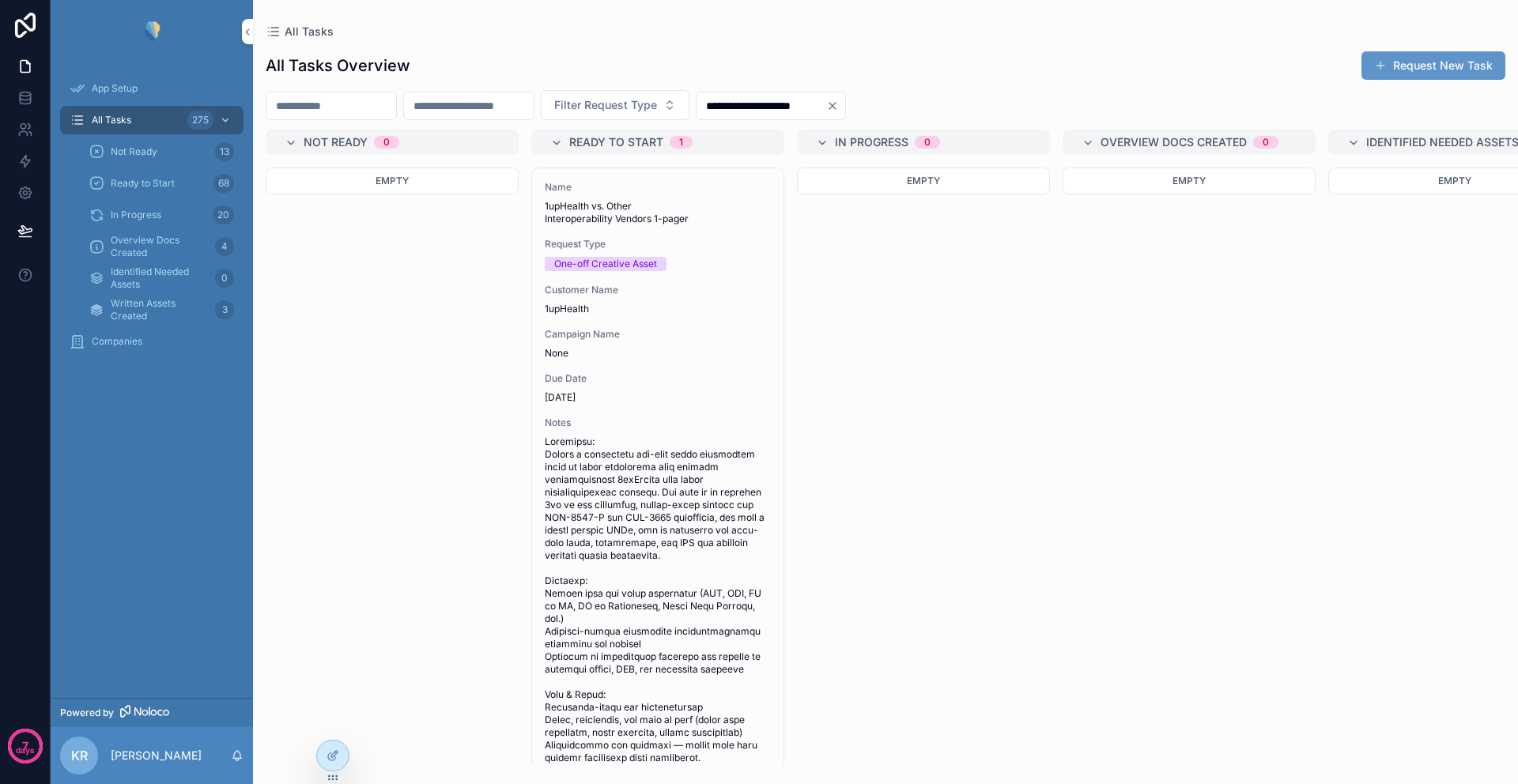
click at [838, 110] on icon "Clear" at bounding box center [833, 106] width 13 height 13
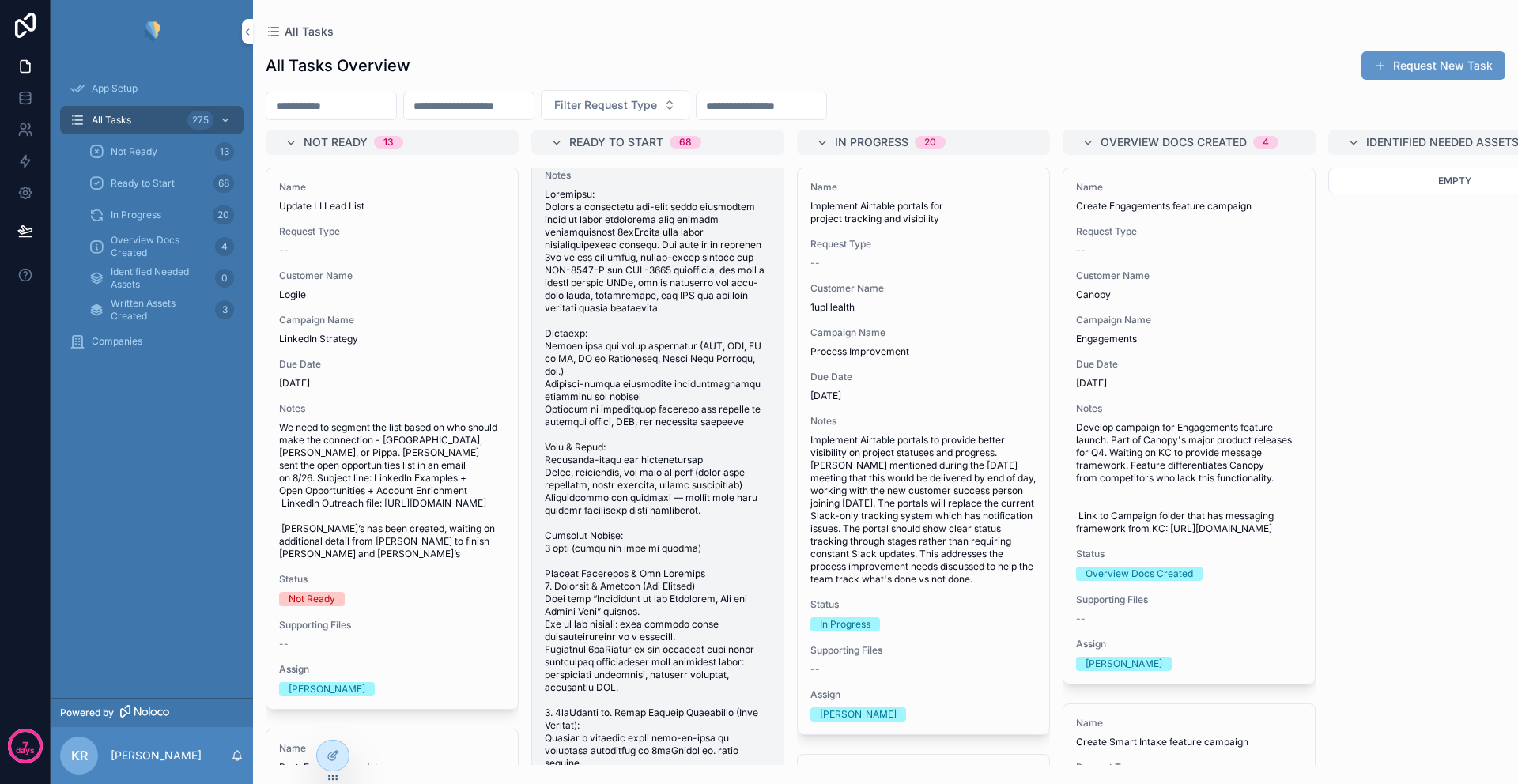
scroll to position [250, 0]
click at [614, 390] on span "scrollable content" at bounding box center [657, 583] width 226 height 796
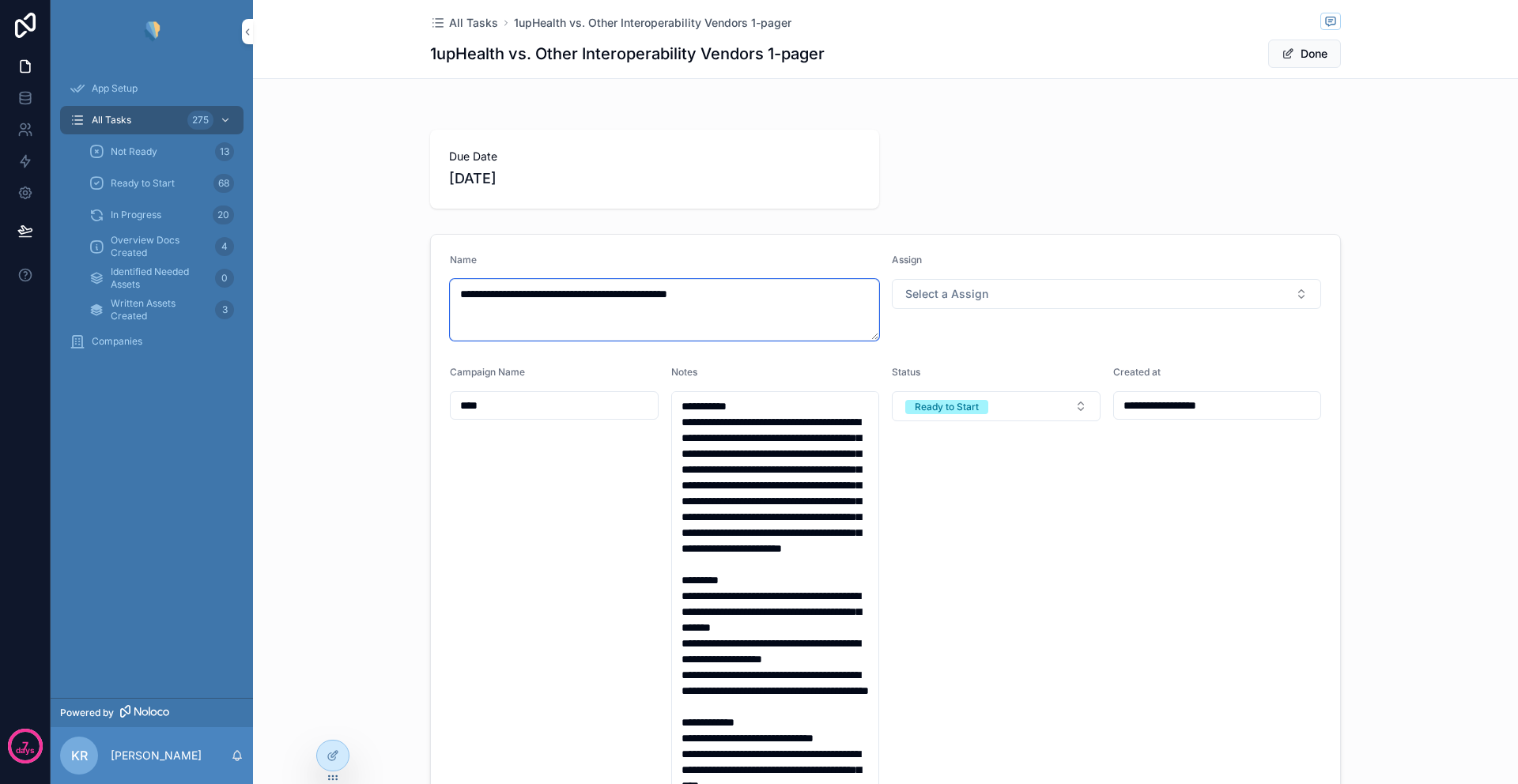
drag, startPoint x: 747, startPoint y: 295, endPoint x: 452, endPoint y: 292, distance: 295.0
click at [452, 292] on textarea "**********" at bounding box center [664, 310] width 429 height 62
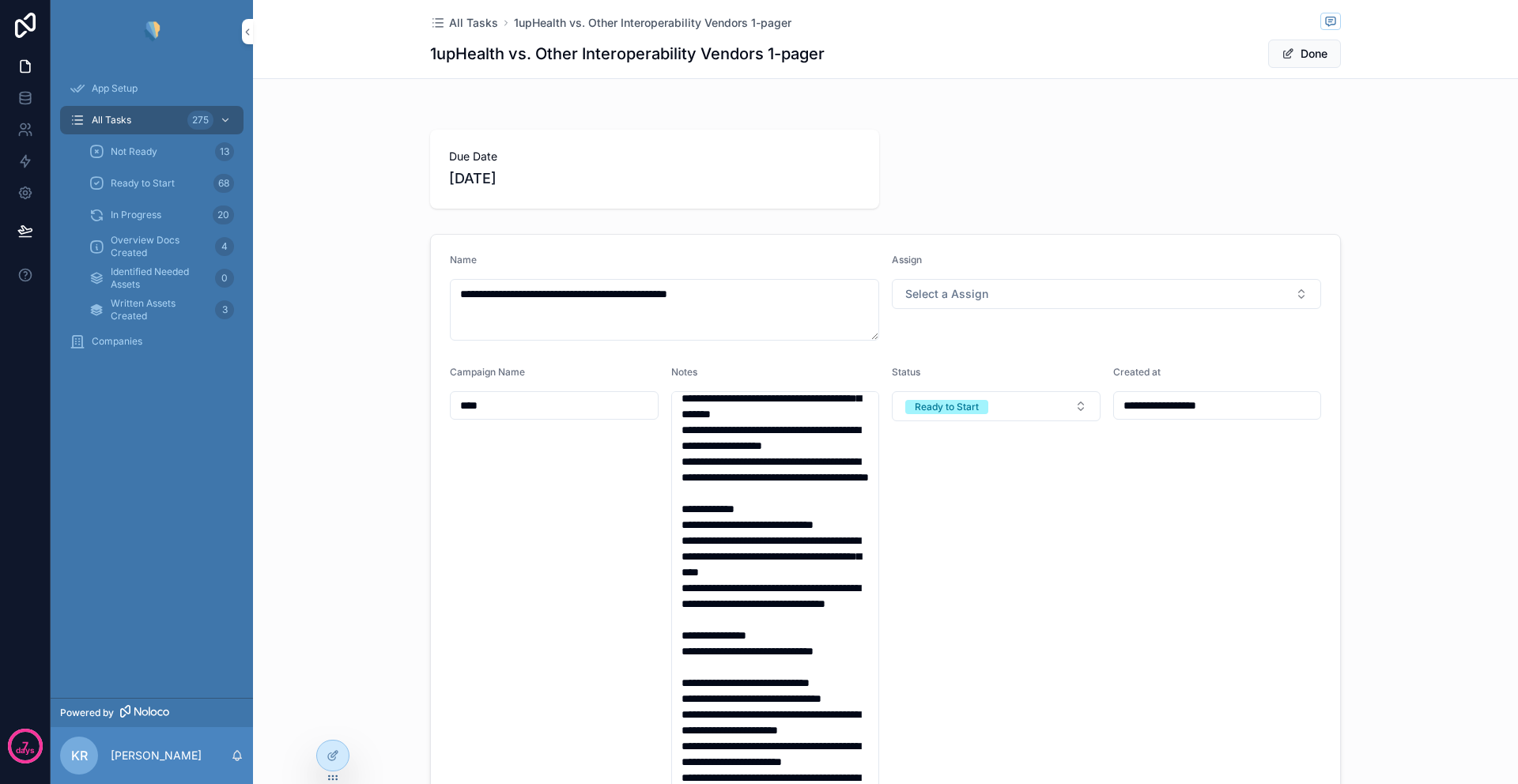
scroll to position [207, 0]
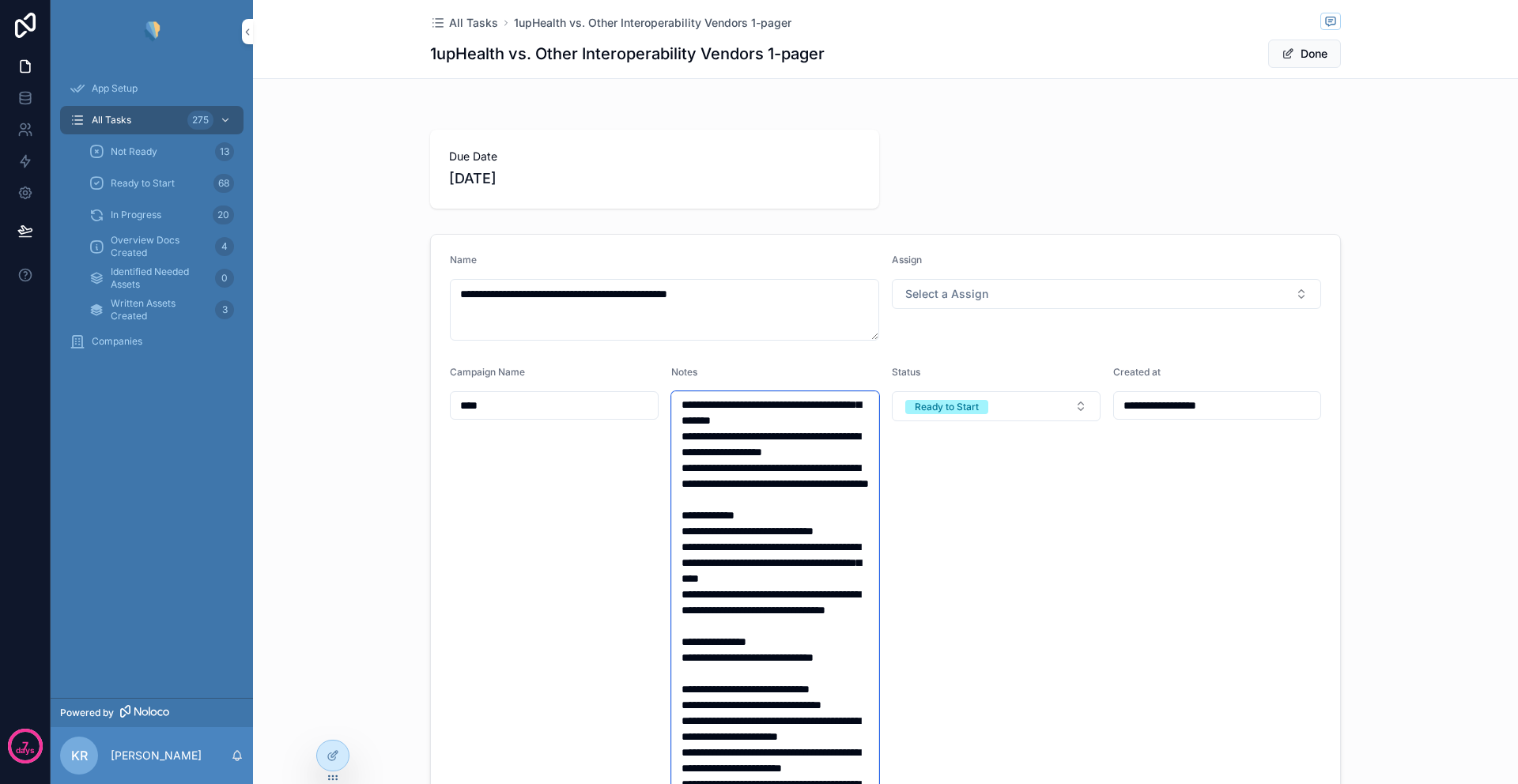
drag, startPoint x: 676, startPoint y: 452, endPoint x: 826, endPoint y: 594, distance: 206.6
click at [826, 594] on textarea "scrollable content" at bounding box center [775, 635] width 209 height 489
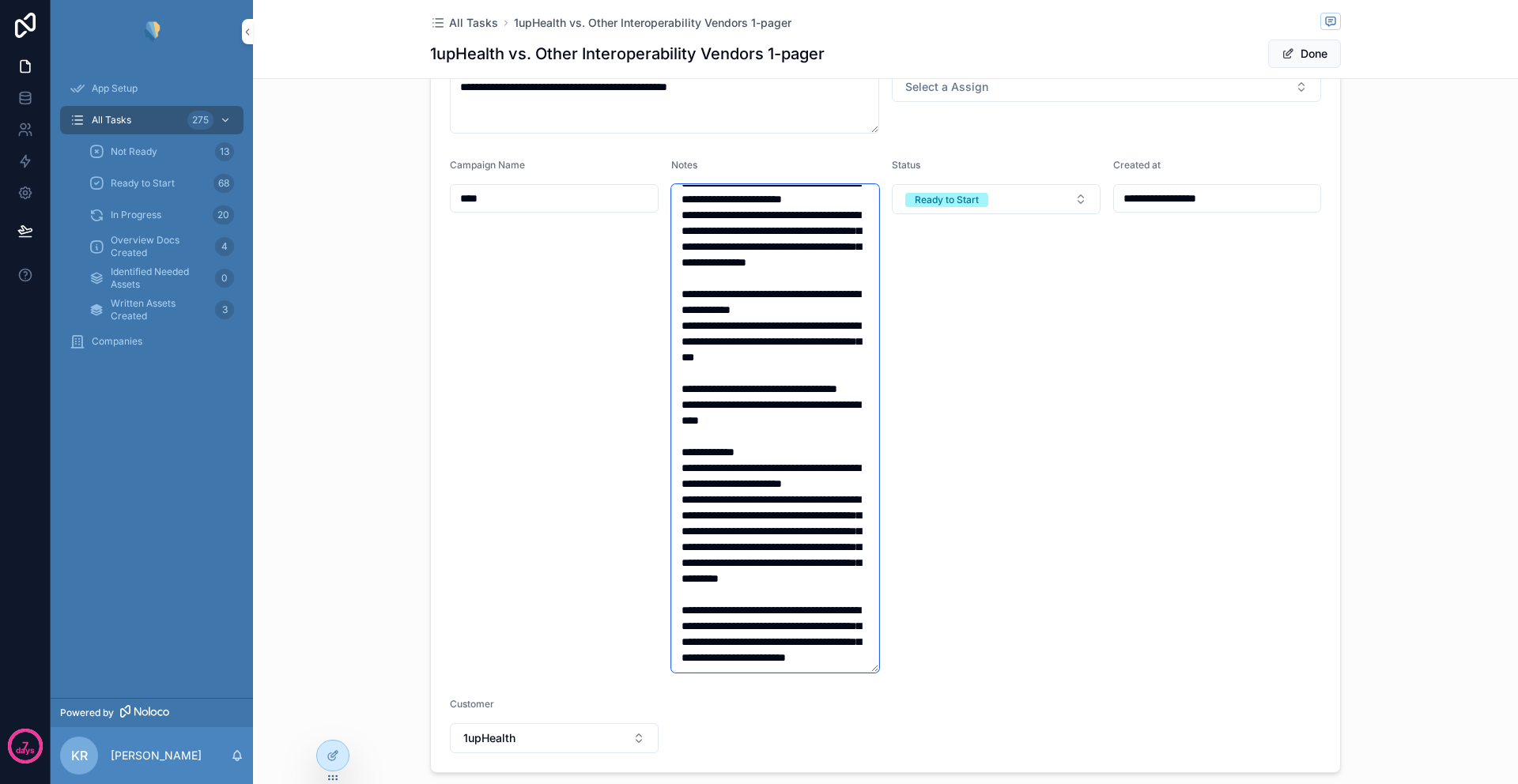
scroll to position [266, 0]
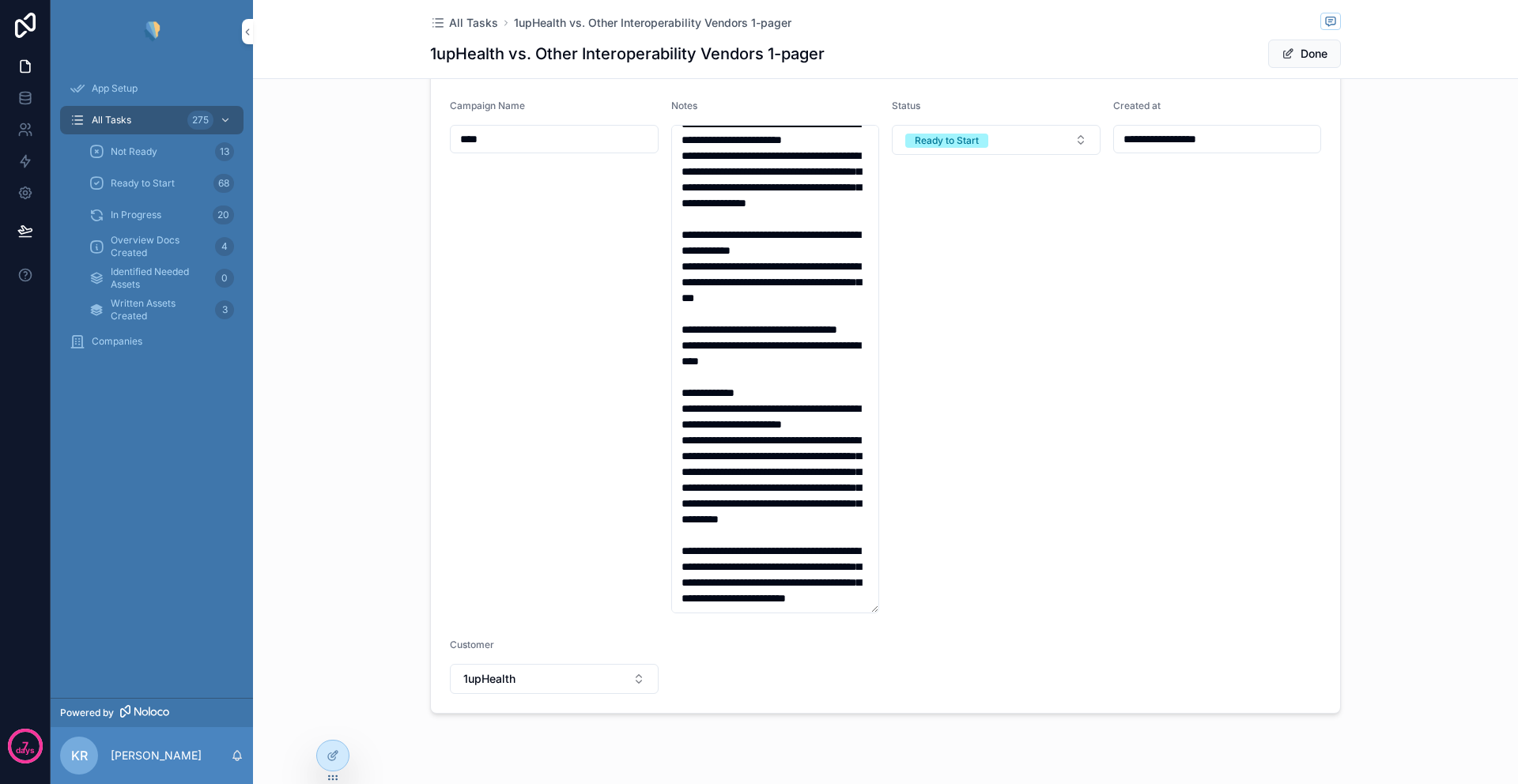
click at [358, 450] on div "**********" at bounding box center [885, 340] width 1265 height 758
